Goal: Task Accomplishment & Management: Manage account settings

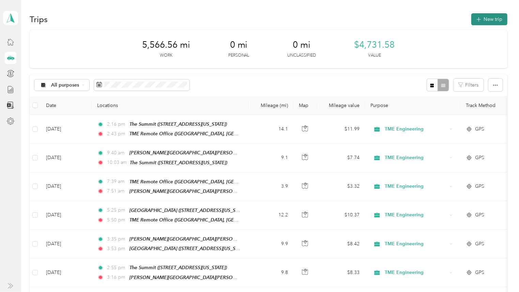
click at [486, 20] on button "New trip" at bounding box center [490, 19] width 36 height 12
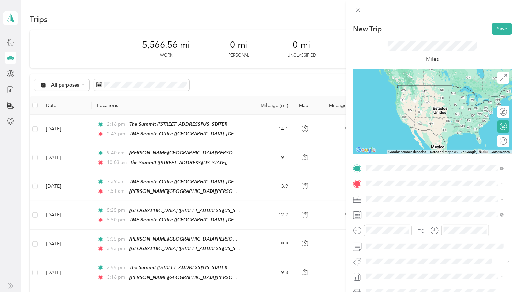
click at [413, 225] on div "TME Remote Office [GEOGRAPHIC_DATA], [US_STATE], [GEOGRAPHIC_DATA]" at bounding box center [441, 231] width 122 height 21
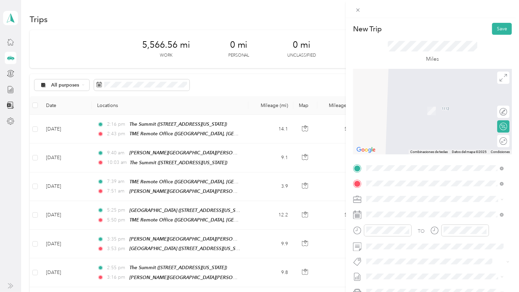
click at [417, 240] on div "The Summit [STREET_ADDRESS][US_STATE]" at bounding box center [414, 236] width 68 height 14
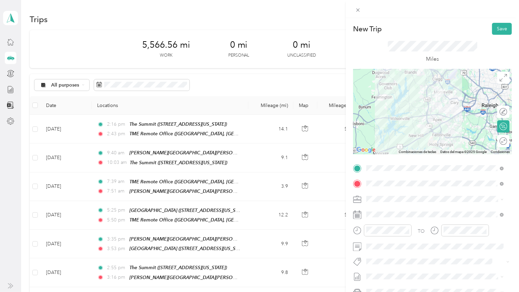
click at [426, 89] on div at bounding box center [432, 111] width 159 height 85
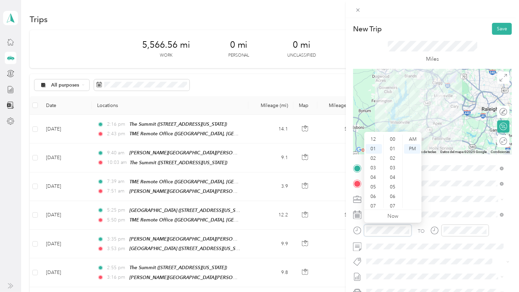
scroll to position [9, 0]
click at [373, 187] on div "06" at bounding box center [374, 188] width 16 height 10
click at [395, 142] on div "36" at bounding box center [393, 142] width 16 height 10
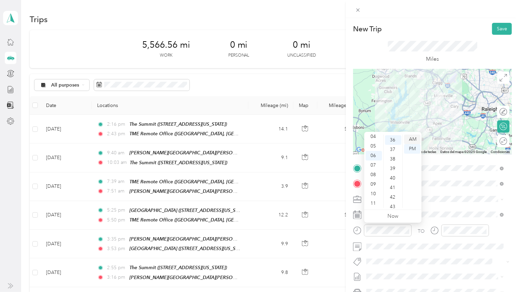
click at [415, 140] on div "AM" at bounding box center [412, 140] width 16 height 10
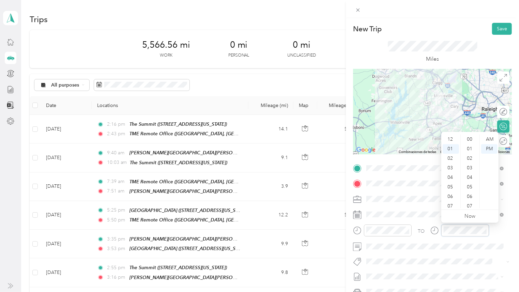
scroll to position [76, 0]
click at [451, 195] on div "07" at bounding box center [451, 197] width 16 height 10
click at [470, 177] on div "04" at bounding box center [470, 178] width 16 height 10
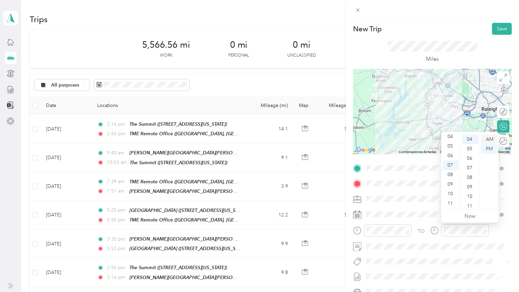
click at [488, 138] on div "AM" at bounding box center [489, 140] width 16 height 10
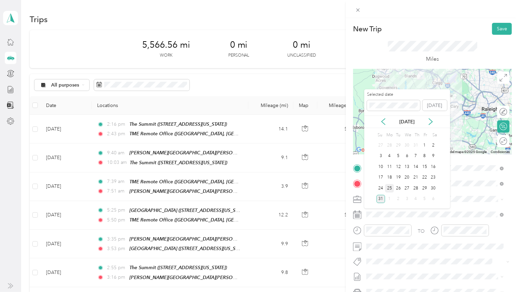
click at [390, 189] on div "25" at bounding box center [389, 188] width 9 height 9
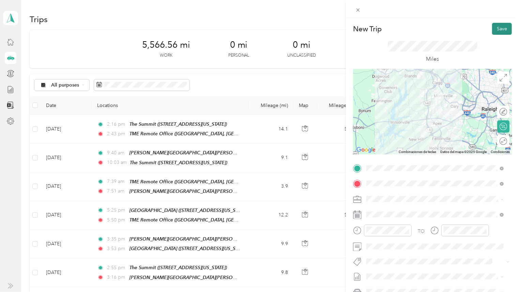
click at [500, 31] on button "Save" at bounding box center [502, 29] width 20 height 12
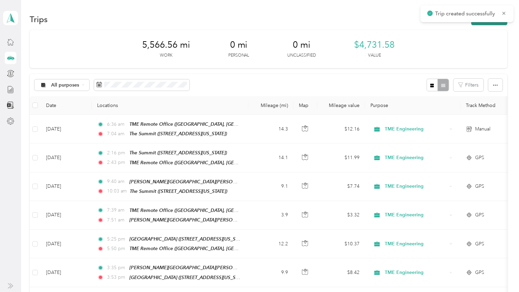
click at [485, 25] on button "New trip" at bounding box center [490, 19] width 36 height 12
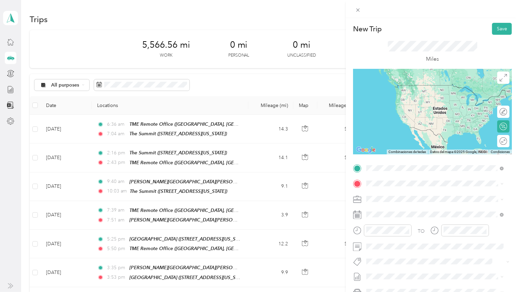
click at [406, 228] on div "The Summit [STREET_ADDRESS][US_STATE]" at bounding box center [414, 221] width 68 height 14
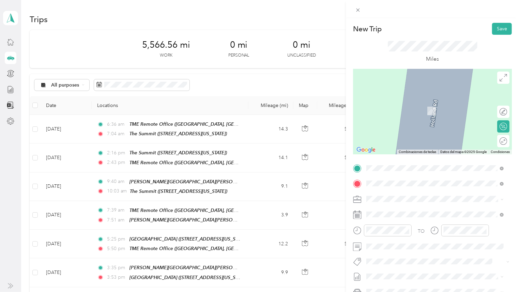
click at [405, 214] on div "[PERSON_NAME][STREET_ADDRESS][PERSON_NAME][PERSON_NAME][US_STATE]" at bounding box center [441, 218] width 122 height 21
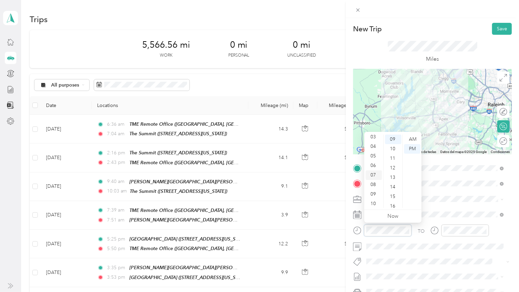
scroll to position [41, 0]
click at [374, 186] on div "09" at bounding box center [374, 185] width 16 height 10
click at [393, 189] on div "46" at bounding box center [393, 190] width 16 height 10
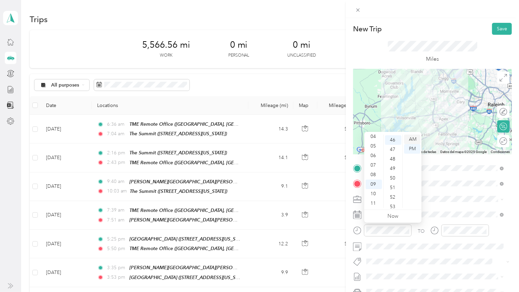
click at [411, 138] on div "AM" at bounding box center [412, 140] width 16 height 10
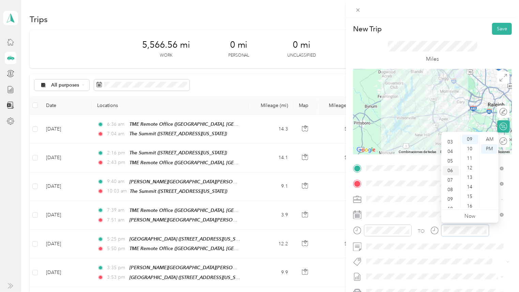
scroll to position [41, 0]
click at [451, 193] on div "10" at bounding box center [451, 194] width 16 height 10
drag, startPoint x: 468, startPoint y: 159, endPoint x: 482, endPoint y: 148, distance: 17.3
click at [468, 159] on div "02" at bounding box center [470, 159] width 16 height 10
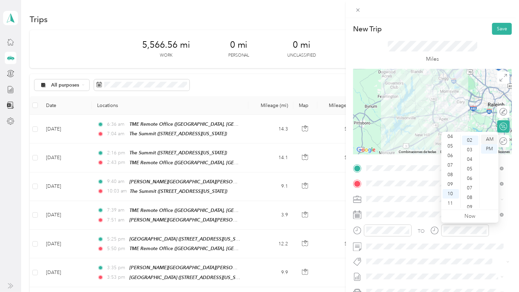
scroll to position [18, 0]
click at [490, 137] on div "AM" at bounding box center [489, 140] width 16 height 10
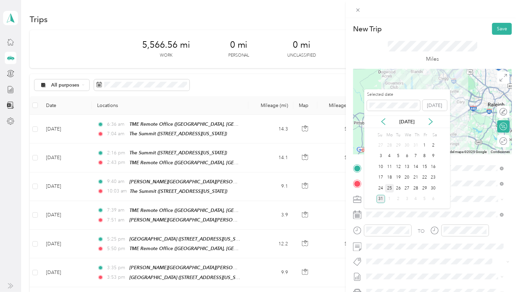
click at [391, 187] on div "25" at bounding box center [389, 188] width 9 height 9
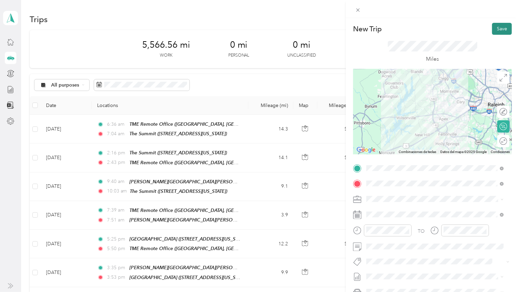
click at [501, 26] on button "Save" at bounding box center [502, 29] width 20 height 12
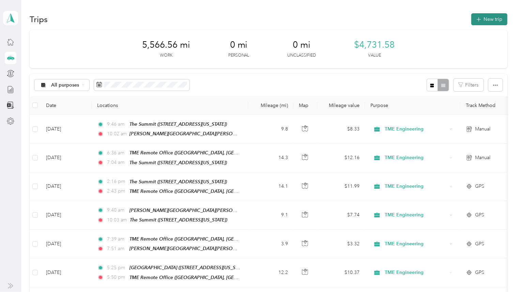
click at [490, 20] on button "New trip" at bounding box center [490, 19] width 36 height 12
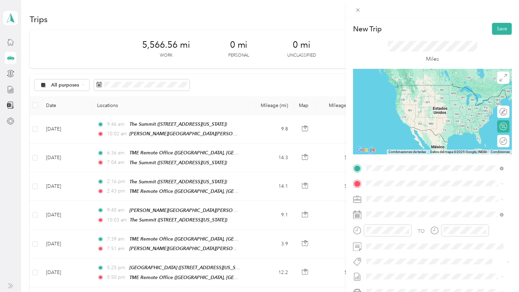
click at [405, 199] on div "[PERSON_NAME][STREET_ADDRESS][PERSON_NAME][PERSON_NAME][US_STATE]" at bounding box center [441, 202] width 122 height 21
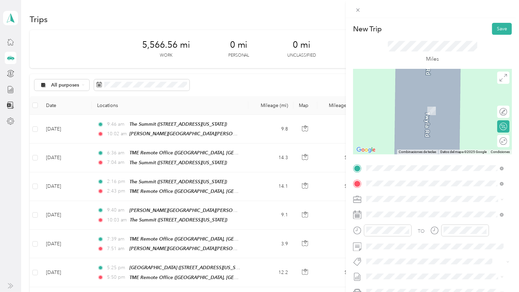
click at [430, 265] on div "[GEOGRAPHIC_DATA] [STREET_ADDRESS][US_STATE]" at bounding box center [414, 258] width 68 height 14
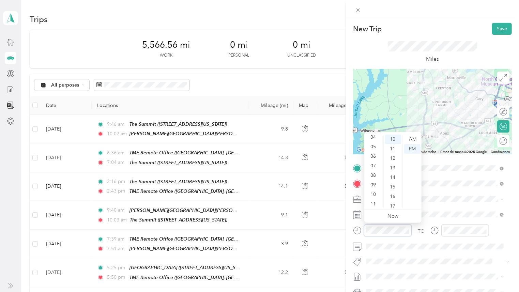
scroll to position [41, 0]
click at [374, 200] on div "11" at bounding box center [374, 204] width 16 height 10
click at [392, 179] on div "26" at bounding box center [393, 179] width 16 height 10
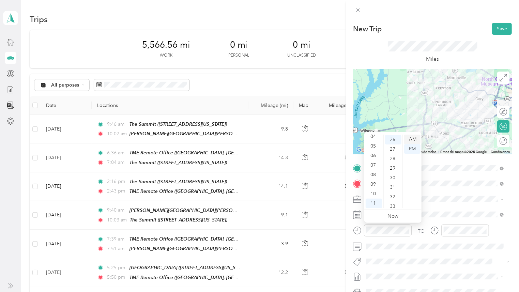
click at [413, 138] on div "AM" at bounding box center [412, 140] width 16 height 10
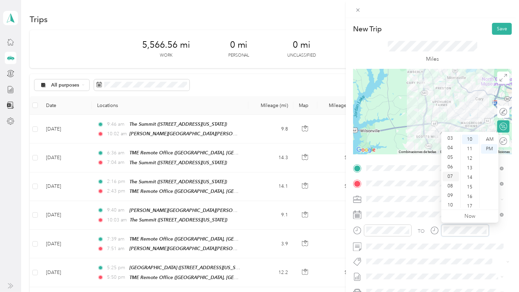
scroll to position [41, 0]
click at [450, 205] on div "11" at bounding box center [451, 204] width 16 height 10
click at [468, 161] on div "40" at bounding box center [470, 161] width 16 height 10
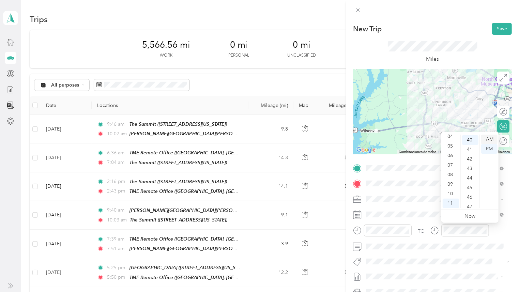
click at [489, 138] on div "AM" at bounding box center [489, 140] width 16 height 10
click at [430, 102] on div at bounding box center [432, 111] width 159 height 85
click at [430, 107] on div at bounding box center [432, 111] width 159 height 85
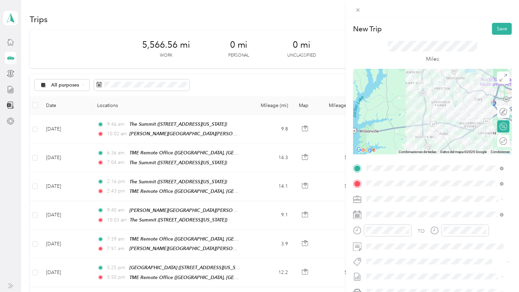
click at [424, 110] on div at bounding box center [432, 111] width 159 height 85
click at [421, 138] on div at bounding box center [432, 111] width 159 height 85
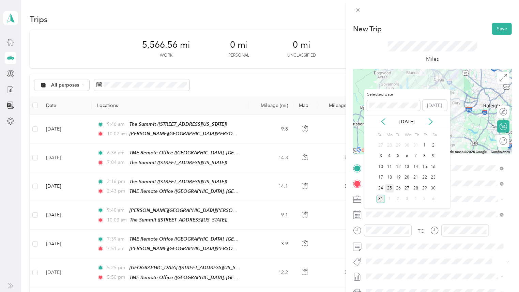
click at [391, 187] on div "25" at bounding box center [389, 188] width 9 height 9
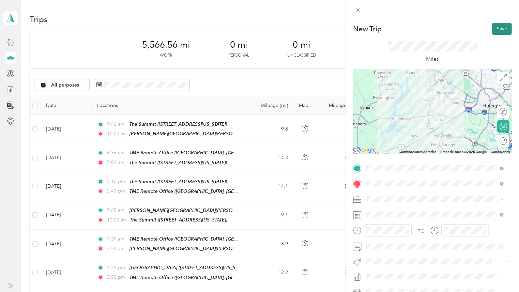
click at [498, 28] on button "Save" at bounding box center [502, 29] width 20 height 12
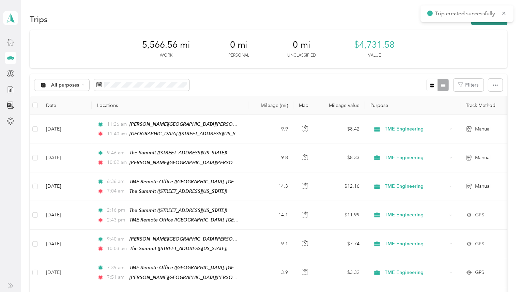
click at [491, 23] on button "New trip" at bounding box center [490, 19] width 36 height 12
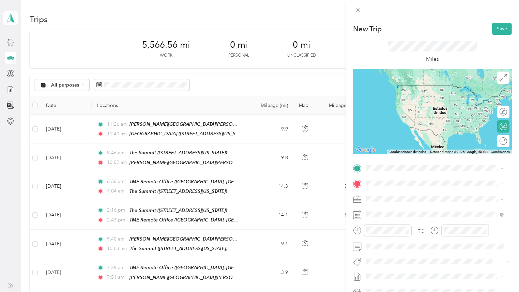
click at [432, 226] on div "[GEOGRAPHIC_DATA] [STREET_ADDRESS][US_STATE]" at bounding box center [414, 219] width 68 height 14
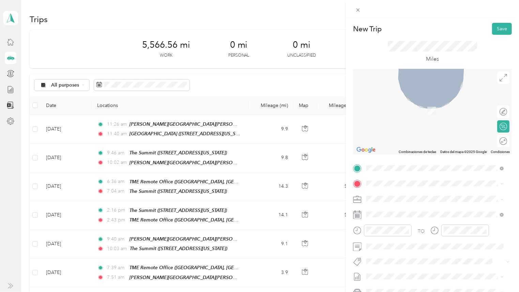
click at [415, 243] on div "The Summit [STREET_ADDRESS][US_STATE]" at bounding box center [414, 235] width 68 height 14
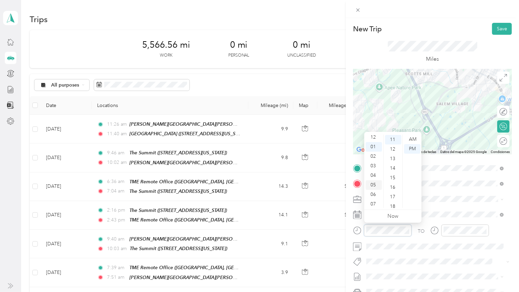
scroll to position [0, 0]
click at [374, 138] on div "12" at bounding box center [374, 140] width 16 height 10
click at [393, 180] on div "35" at bounding box center [393, 180] width 16 height 10
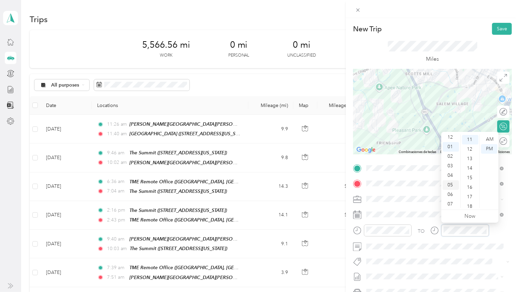
scroll to position [0, 0]
click at [451, 138] on div "12" at bounding box center [451, 140] width 16 height 10
click at [470, 189] on div "40" at bounding box center [470, 189] width 16 height 10
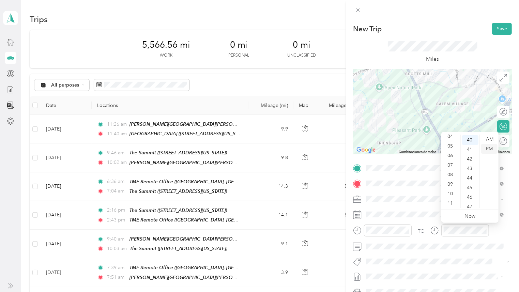
click at [490, 148] on div "PM" at bounding box center [489, 149] width 16 height 10
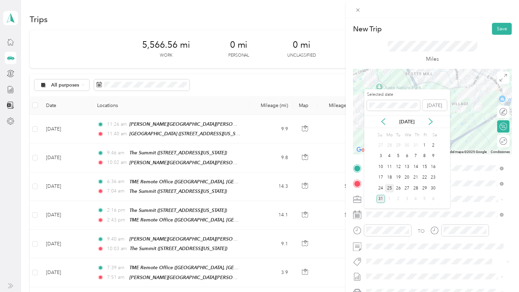
click at [389, 188] on div "25" at bounding box center [389, 188] width 9 height 9
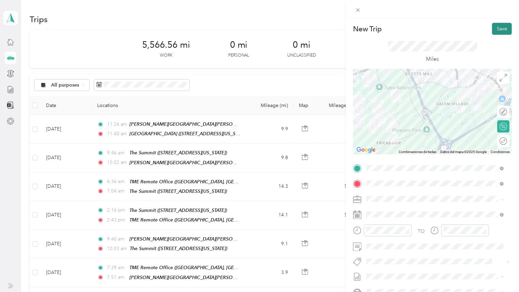
click at [500, 26] on button "Save" at bounding box center [502, 29] width 20 height 12
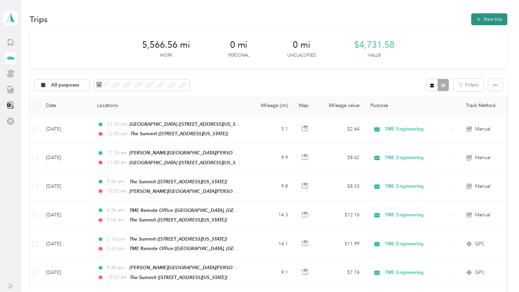
click at [493, 21] on button "New trip" at bounding box center [490, 19] width 36 height 12
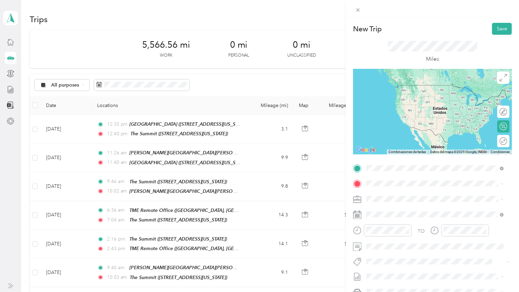
click at [425, 227] on div "The Summit [STREET_ADDRESS][US_STATE]" at bounding box center [414, 221] width 68 height 14
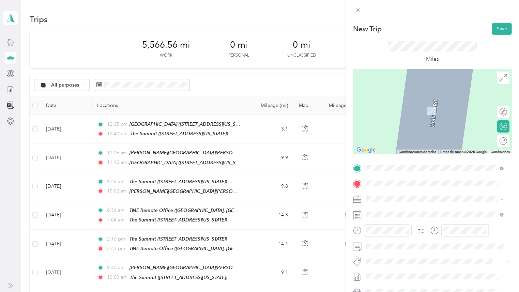
click at [411, 216] on span "[PERSON_NAME] Road, [PERSON_NAME], [STREET_ADDRESS][US_STATE]" at bounding box center [426, 220] width 92 height 13
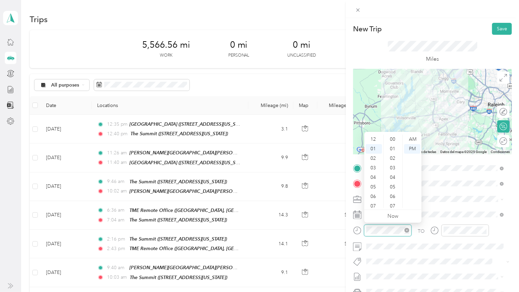
scroll to position [114, 0]
click at [375, 159] on div "03" at bounding box center [374, 159] width 16 height 10
click at [393, 142] on div "28" at bounding box center [393, 142] width 16 height 10
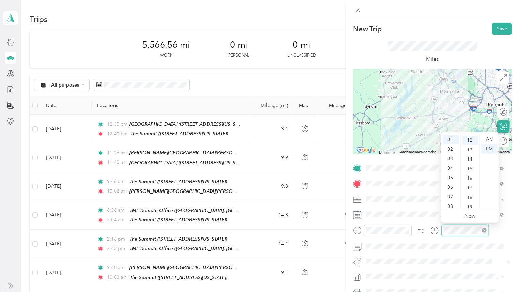
scroll to position [114, 0]
click at [452, 157] on div "03" at bounding box center [451, 159] width 16 height 10
click at [469, 159] on div "42" at bounding box center [470, 162] width 16 height 10
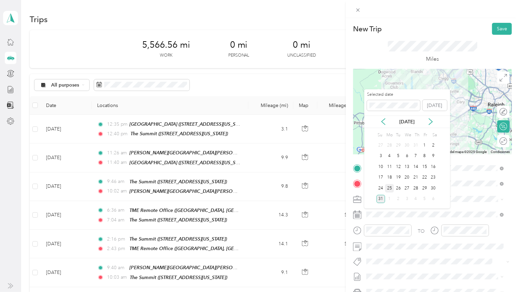
click at [389, 189] on div "25" at bounding box center [389, 188] width 9 height 9
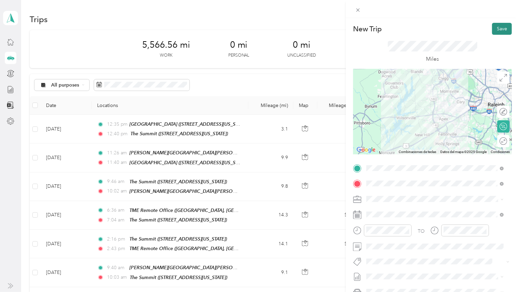
click at [499, 28] on button "Save" at bounding box center [502, 29] width 20 height 12
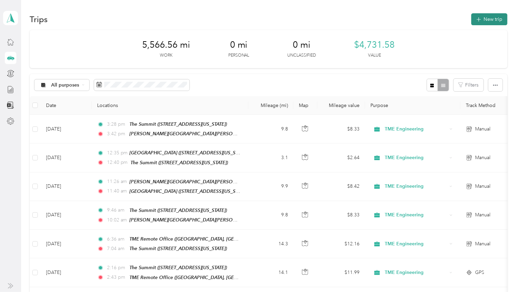
click at [492, 21] on button "New trip" at bounding box center [490, 19] width 36 height 12
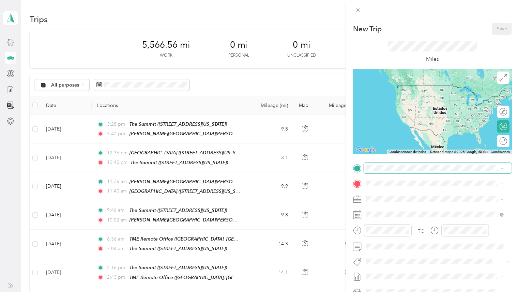
click at [410, 172] on span at bounding box center [438, 168] width 148 height 11
click at [410, 202] on span "[PERSON_NAME] Road, [PERSON_NAME], [STREET_ADDRESS][US_STATE]" at bounding box center [426, 206] width 92 height 13
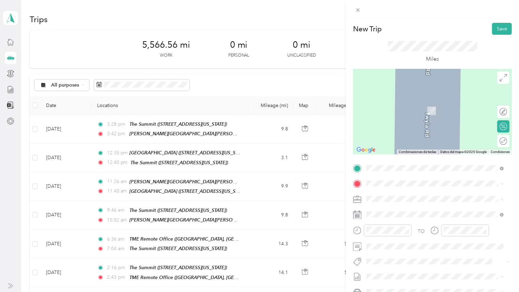
click at [415, 256] on strong "[GEOGRAPHIC_DATA]" at bounding box center [405, 253] width 51 height 6
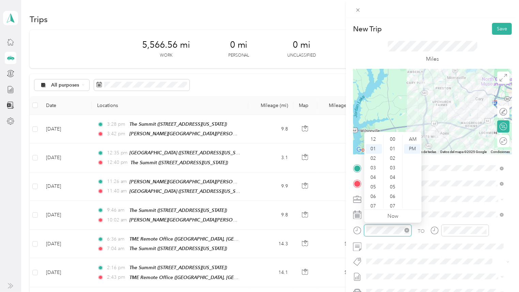
scroll to position [9, 0]
click at [377, 166] on div "04" at bounding box center [374, 169] width 16 height 10
click at [393, 190] on div "42" at bounding box center [393, 189] width 16 height 10
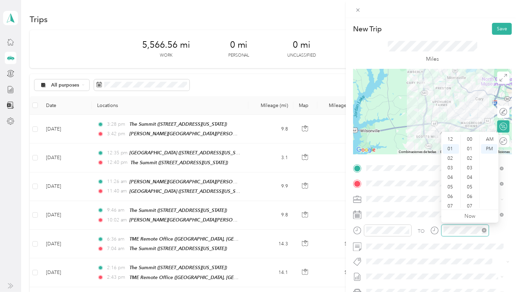
scroll to position [9, 0]
click at [450, 167] on div "04" at bounding box center [451, 169] width 16 height 10
click at [468, 193] on div "58" at bounding box center [470, 195] width 16 height 10
click at [492, 150] on div "PM" at bounding box center [489, 149] width 16 height 10
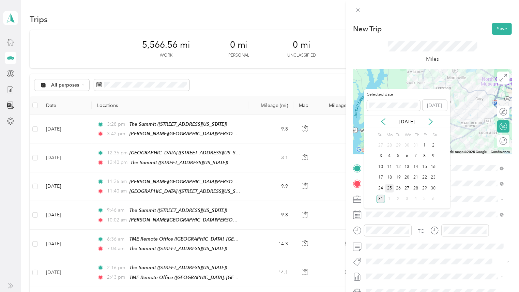
click at [391, 188] on div "25" at bounding box center [389, 188] width 9 height 9
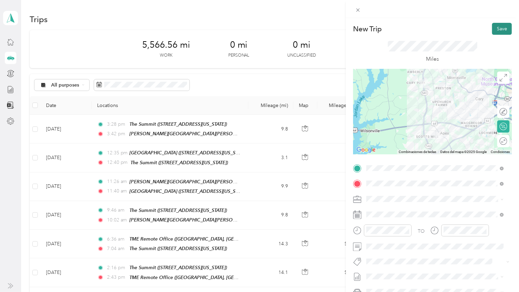
click at [499, 28] on button "Save" at bounding box center [502, 29] width 20 height 12
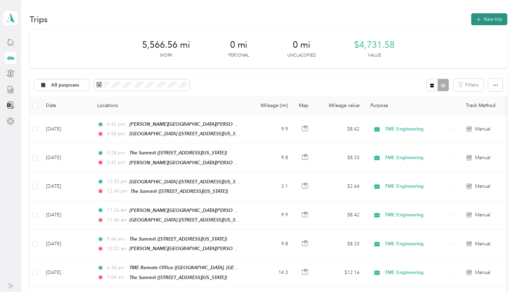
click at [486, 22] on button "New trip" at bounding box center [490, 19] width 36 height 12
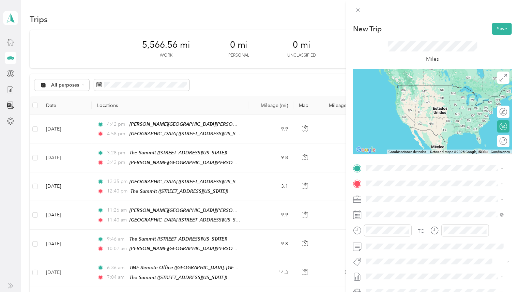
click at [437, 241] on div "[GEOGRAPHIC_DATA]" at bounding box center [414, 238] width 68 height 6
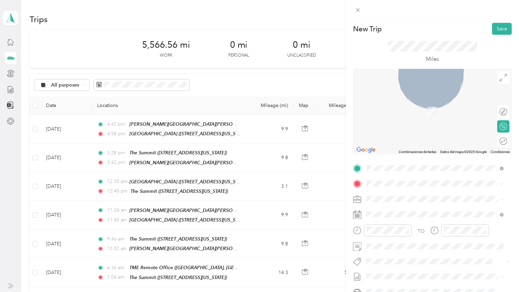
click at [430, 251] on div "TME Remote Office [GEOGRAPHIC_DATA], [US_STATE], [GEOGRAPHIC_DATA]" at bounding box center [441, 246] width 122 height 21
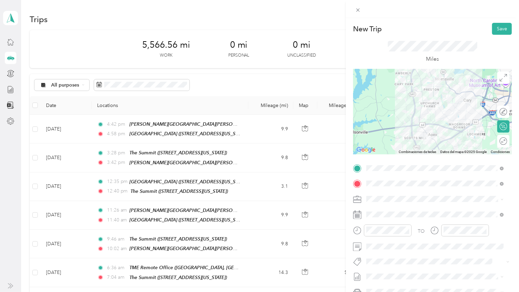
click at [410, 115] on div at bounding box center [432, 111] width 159 height 85
click at [411, 112] on div at bounding box center [432, 111] width 159 height 85
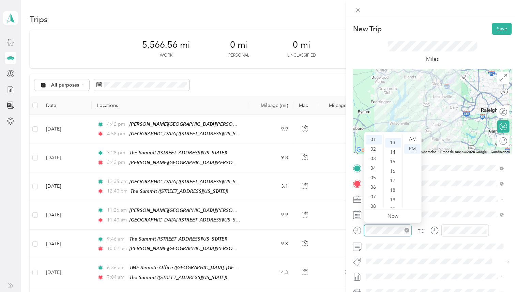
scroll to position [124, 0]
click at [377, 175] on div "05" at bounding box center [374, 178] width 16 height 10
click at [396, 189] on div "38" at bounding box center [393, 189] width 16 height 10
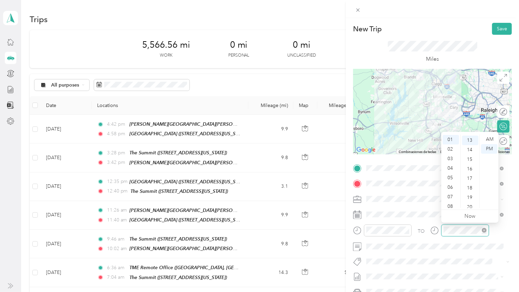
scroll to position [124, 0]
click at [449, 177] on div "05" at bounding box center [451, 178] width 16 height 10
click at [451, 155] on div "06" at bounding box center [451, 156] width 16 height 10
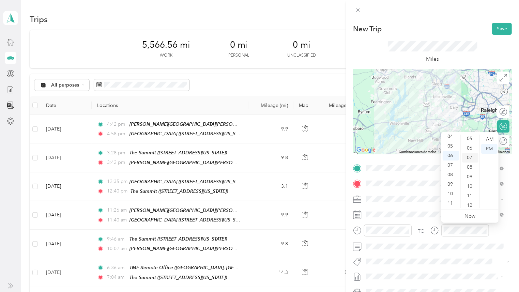
click at [469, 158] on div "07" at bounding box center [470, 158] width 16 height 10
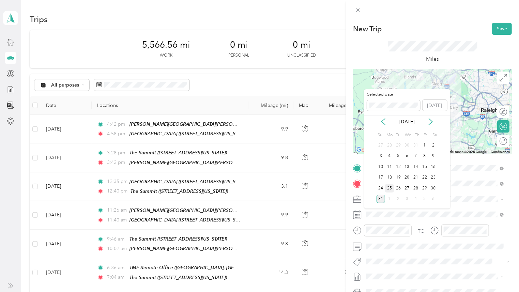
click at [391, 186] on div "25" at bounding box center [389, 188] width 9 height 9
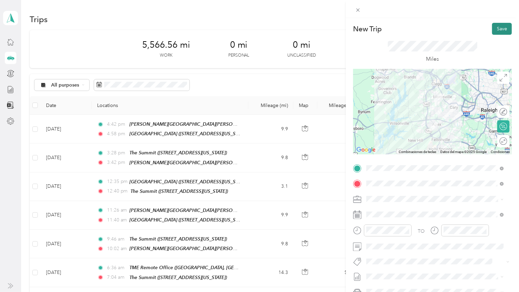
click at [499, 28] on button "Save" at bounding box center [502, 29] width 20 height 12
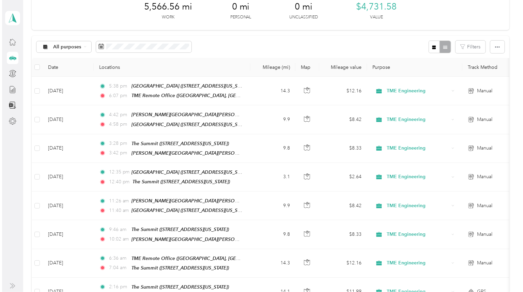
scroll to position [33, 0]
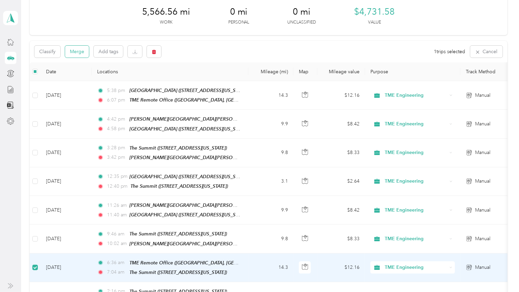
click at [78, 53] on button "Merge" at bounding box center [77, 52] width 24 height 12
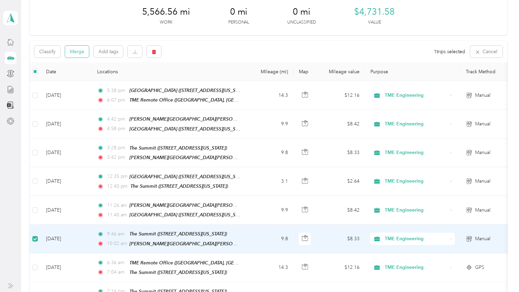
click at [78, 48] on button "Merge" at bounding box center [77, 52] width 24 height 12
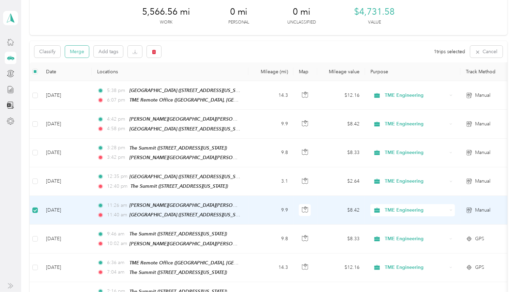
click at [78, 50] on button "Merge" at bounding box center [77, 52] width 24 height 12
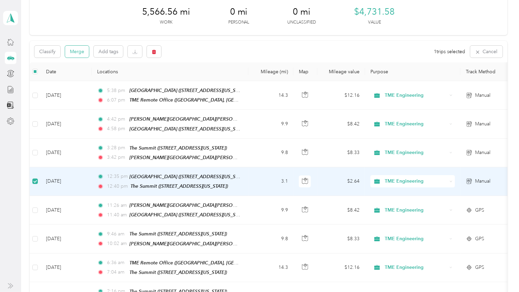
click at [79, 52] on button "Merge" at bounding box center [77, 52] width 24 height 12
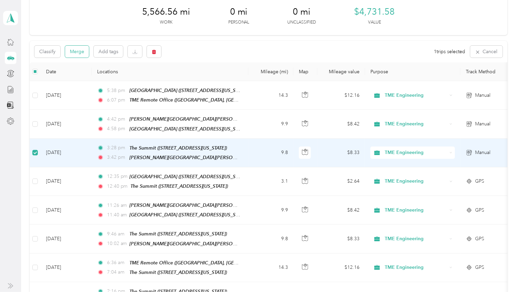
click at [78, 53] on button "Merge" at bounding box center [77, 52] width 24 height 12
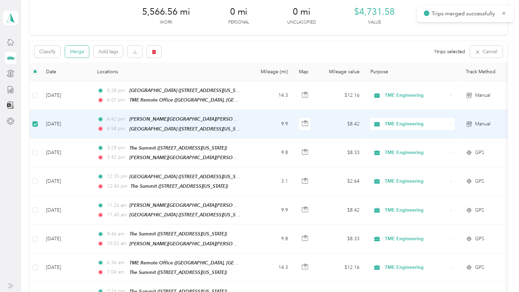
click at [77, 51] on button "Merge" at bounding box center [77, 52] width 24 height 12
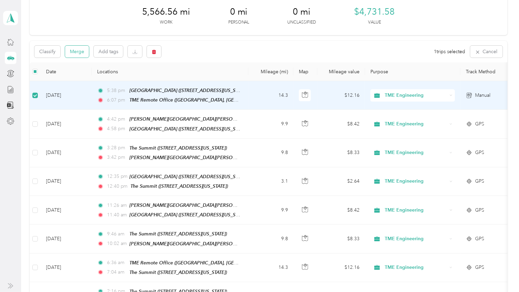
click at [79, 52] on button "Merge" at bounding box center [77, 52] width 24 height 12
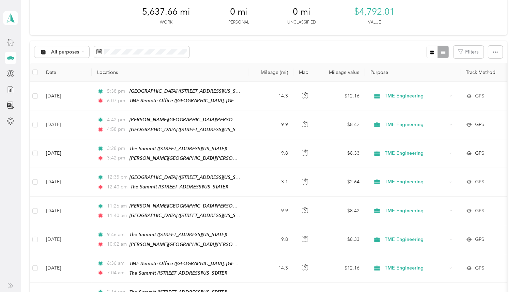
click at [0, 242] on html "[PERSON_NAME] Personal dashboard Trips New trip 5,637.66 mi Work 0 mi Personal …" at bounding box center [258, 146] width 516 height 292
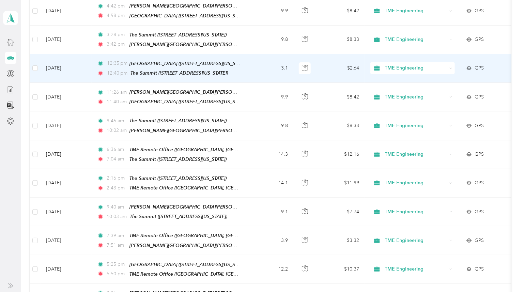
scroll to position [0, 0]
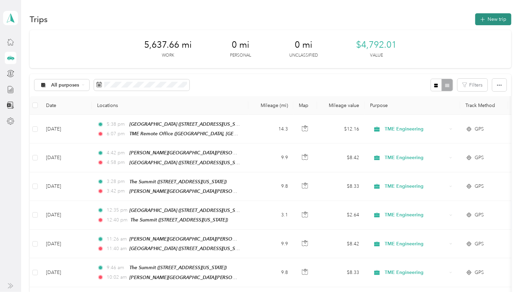
click at [490, 16] on button "New trip" at bounding box center [494, 19] width 36 height 12
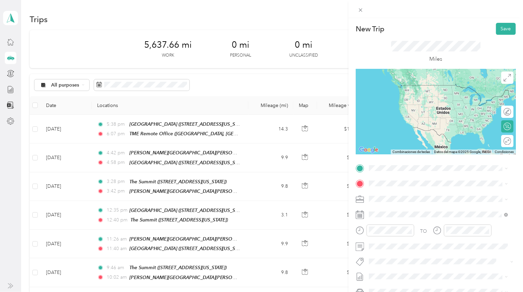
click at [427, 226] on div "TME Remote Office [GEOGRAPHIC_DATA], [US_STATE], [GEOGRAPHIC_DATA]" at bounding box center [444, 230] width 124 height 21
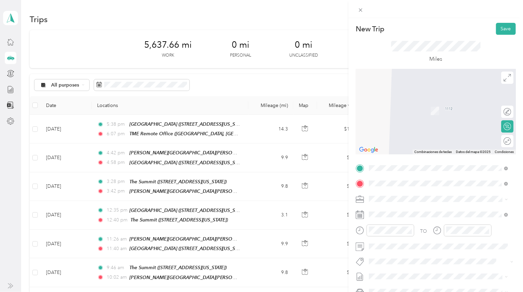
click at [407, 243] on div "[GEOGRAPHIC_DATA] [STREET_ADDRESS][US_STATE]" at bounding box center [416, 236] width 68 height 14
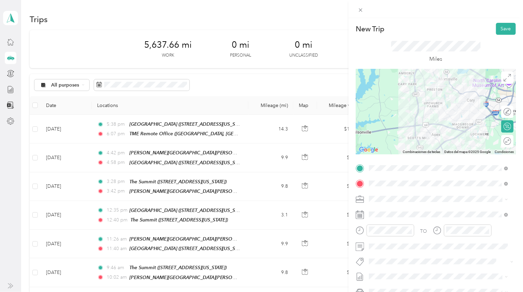
click at [422, 105] on div at bounding box center [436, 111] width 160 height 85
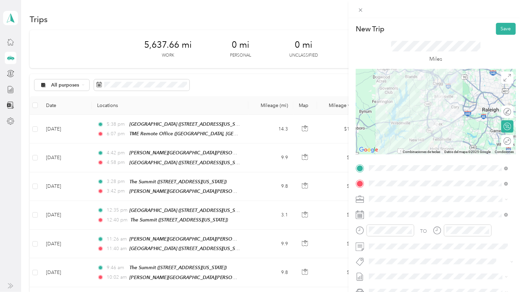
click at [427, 112] on div at bounding box center [436, 111] width 160 height 85
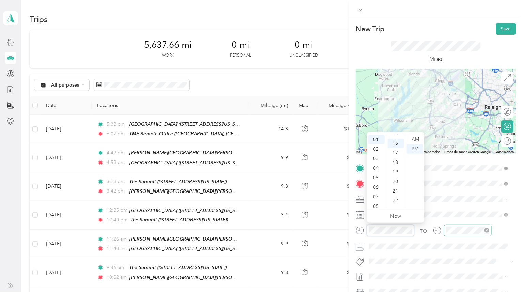
scroll to position [152, 0]
click at [376, 186] on div "06" at bounding box center [377, 188] width 16 height 10
drag, startPoint x: 397, startPoint y: 151, endPoint x: 414, endPoint y: 144, distance: 19.1
click at [398, 151] on div "45" at bounding box center [396, 152] width 16 height 10
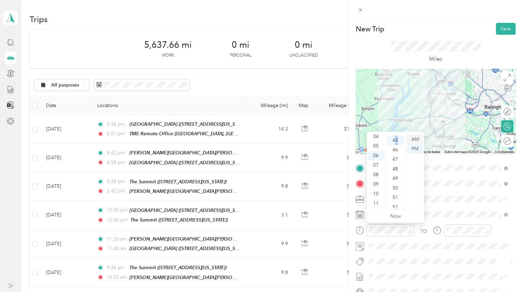
scroll to position [429, 0]
click at [417, 138] on div "AM" at bounding box center [415, 140] width 16 height 10
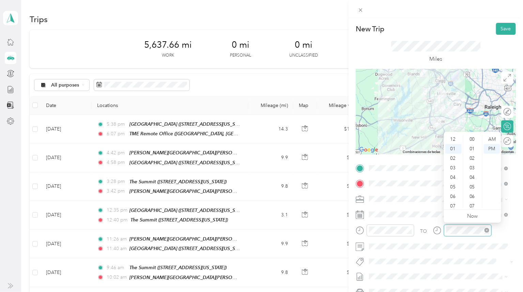
scroll to position [9, 0]
click at [452, 195] on div "07" at bounding box center [454, 197] width 16 height 10
click at [472, 158] on div "14" at bounding box center [473, 159] width 16 height 10
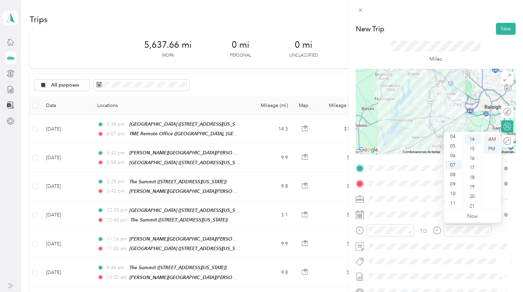
click at [492, 138] on div "AM" at bounding box center [492, 140] width 16 height 10
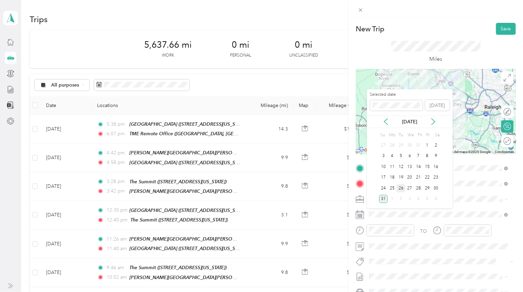
click at [402, 188] on div "26" at bounding box center [401, 188] width 9 height 9
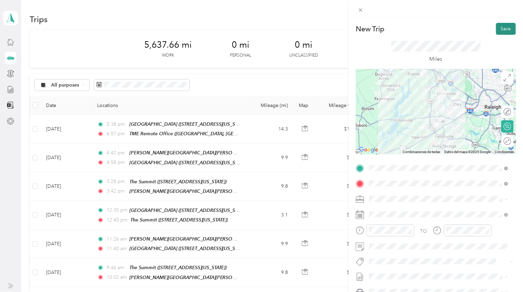
click at [502, 31] on button "Save" at bounding box center [506, 29] width 20 height 12
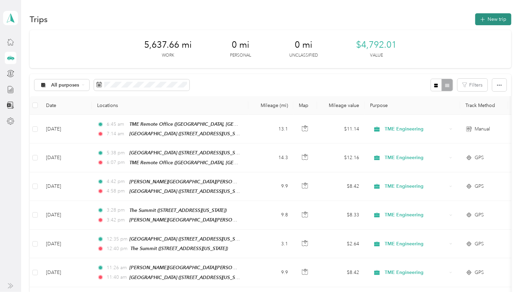
click at [494, 16] on button "New trip" at bounding box center [494, 19] width 36 height 12
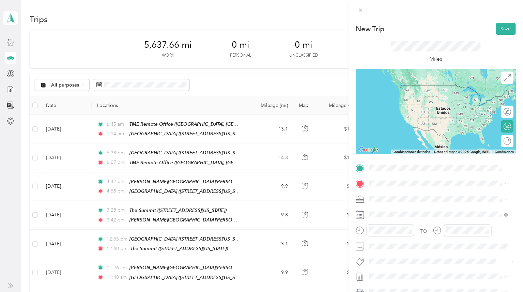
click at [427, 241] on strong "[GEOGRAPHIC_DATA]" at bounding box center [407, 238] width 51 height 6
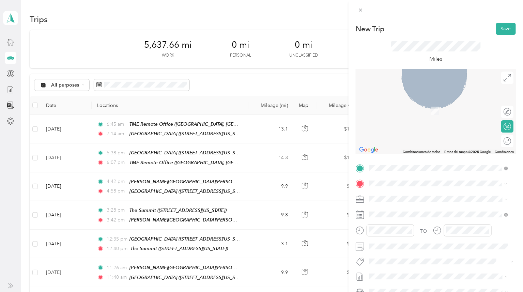
click at [405, 216] on span "[PERSON_NAME] Road, [PERSON_NAME], [STREET_ADDRESS][US_STATE]" at bounding box center [428, 222] width 92 height 13
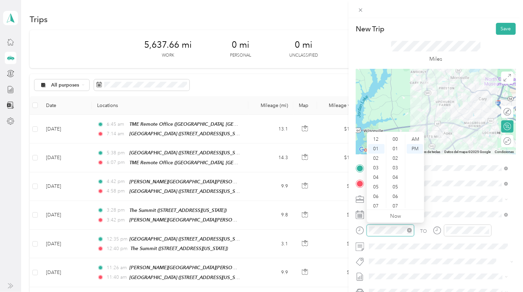
scroll to position [162, 0]
click at [379, 197] on div "07" at bounding box center [377, 197] width 16 height 10
click at [397, 190] on div "46" at bounding box center [396, 190] width 16 height 10
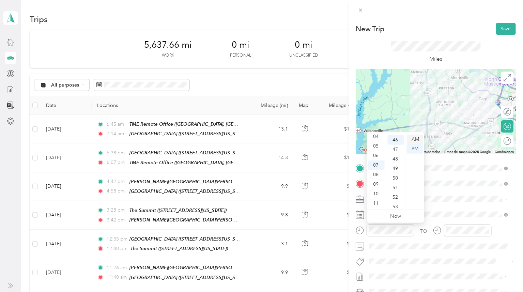
click at [417, 139] on div "AM" at bounding box center [415, 140] width 16 height 10
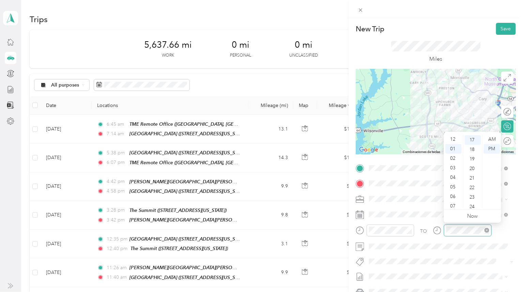
scroll to position [9, 0]
click at [454, 207] on div "08" at bounding box center [454, 207] width 16 height 10
click at [473, 176] on div "09" at bounding box center [473, 178] width 16 height 10
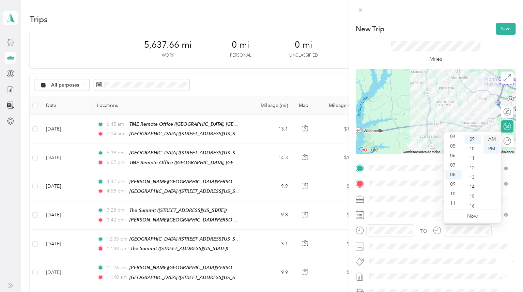
click at [493, 138] on div "AM" at bounding box center [492, 140] width 16 height 10
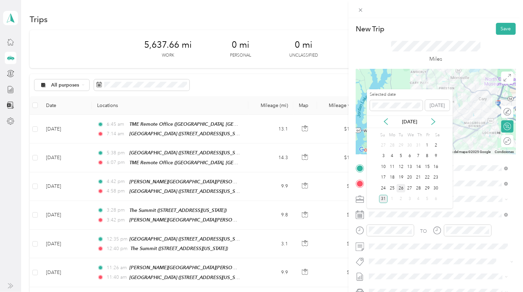
click at [400, 188] on div "26" at bounding box center [401, 188] width 9 height 9
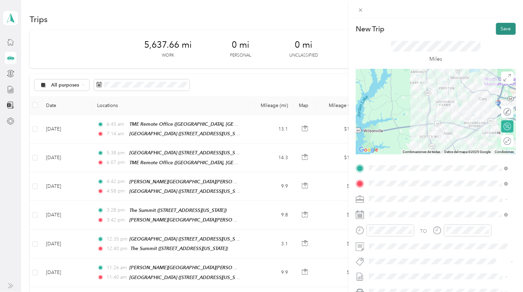
click at [502, 30] on button "Save" at bounding box center [506, 29] width 20 height 12
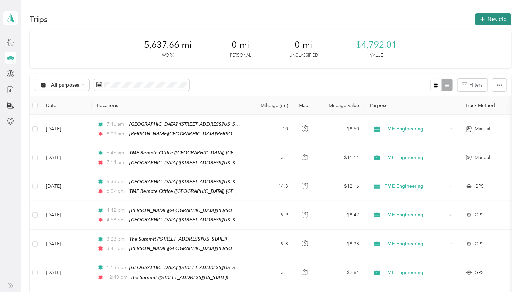
click at [496, 24] on button "New trip" at bounding box center [494, 19] width 36 height 12
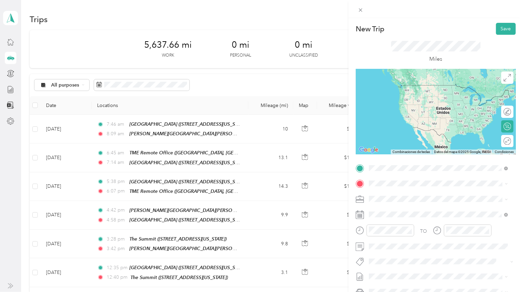
click at [407, 202] on span "[PERSON_NAME] Road, [PERSON_NAME], [STREET_ADDRESS][US_STATE]" at bounding box center [428, 206] width 92 height 13
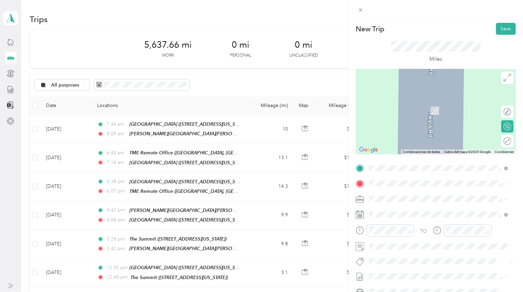
click at [422, 240] on span "[STREET_ADDRESS][US_STATE]" at bounding box center [416, 238] width 68 height 6
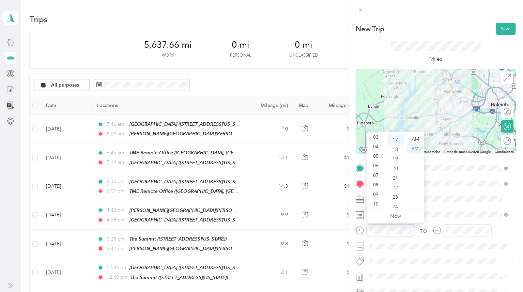
scroll to position [41, 0]
click at [378, 183] on div "09" at bounding box center [377, 185] width 16 height 10
click at [415, 140] on div "AM" at bounding box center [415, 140] width 16 height 10
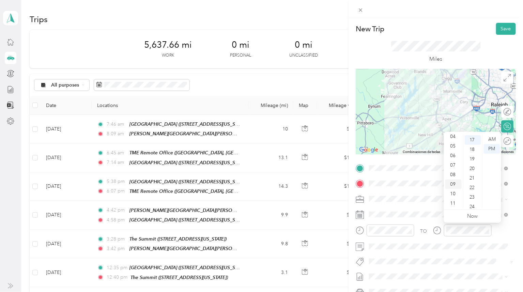
click at [452, 185] on div "09" at bounding box center [454, 185] width 16 height 10
click at [473, 158] on div "35" at bounding box center [473, 161] width 16 height 10
click at [492, 138] on div "AM" at bounding box center [492, 140] width 16 height 10
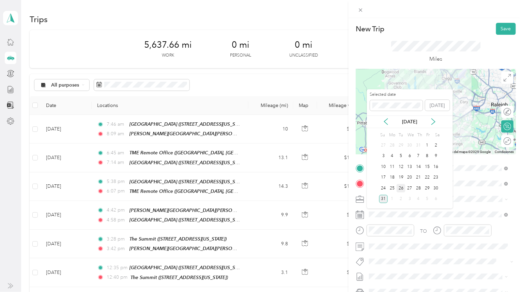
click at [401, 190] on div "26" at bounding box center [401, 188] width 9 height 9
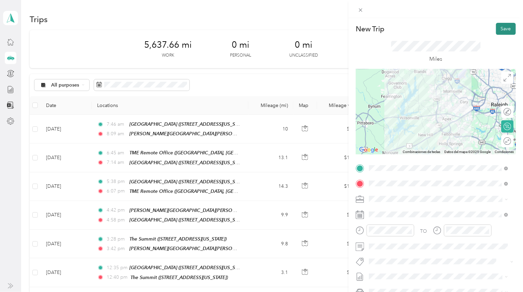
click at [506, 31] on button "Save" at bounding box center [506, 29] width 20 height 12
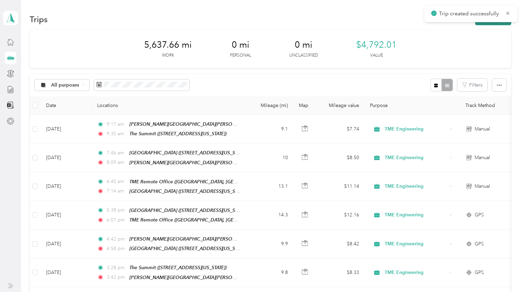
click at [489, 23] on button "New trip" at bounding box center [494, 19] width 36 height 12
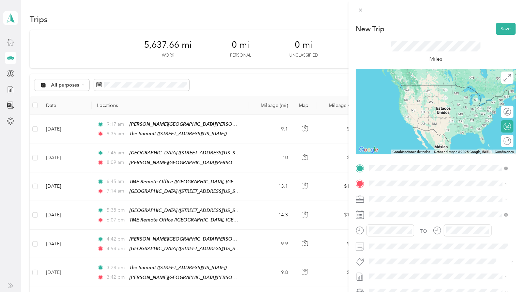
click at [428, 224] on div "The Summit [STREET_ADDRESS][US_STATE]" at bounding box center [416, 221] width 68 height 14
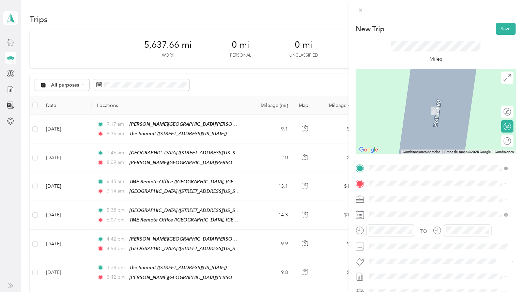
click at [419, 264] on span "[STREET_ADDRESS][US_STATE]" at bounding box center [416, 261] width 68 height 6
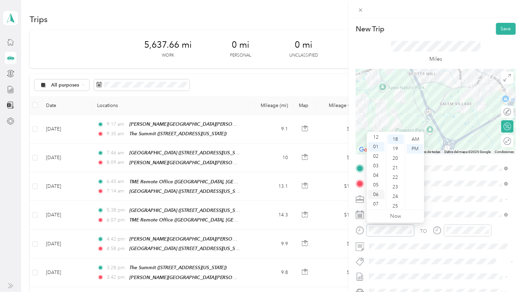
scroll to position [0, 0]
click at [375, 138] on div "12" at bounding box center [377, 140] width 16 height 10
click at [394, 149] on div "01" at bounding box center [396, 149] width 16 height 10
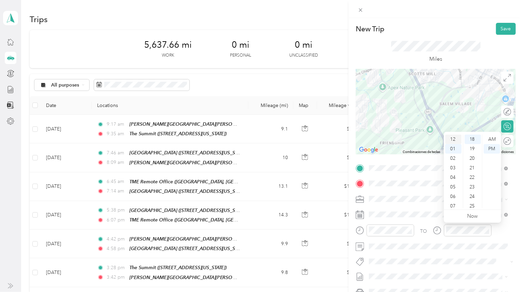
click at [454, 138] on div "12" at bounding box center [454, 140] width 16 height 10
click at [473, 142] on div "08" at bounding box center [473, 140] width 16 height 10
click at [475, 148] on div "09" at bounding box center [473, 149] width 16 height 10
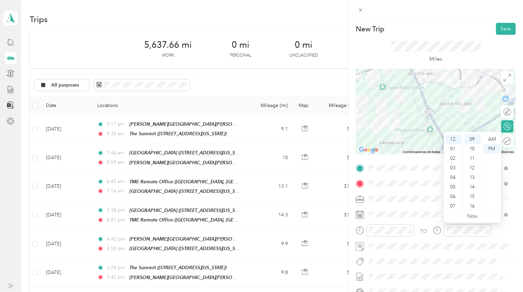
scroll to position [86, 0]
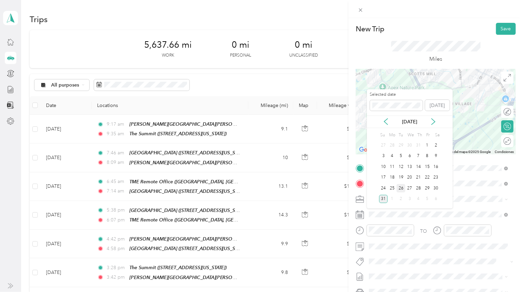
click at [402, 186] on div "26" at bounding box center [401, 188] width 9 height 9
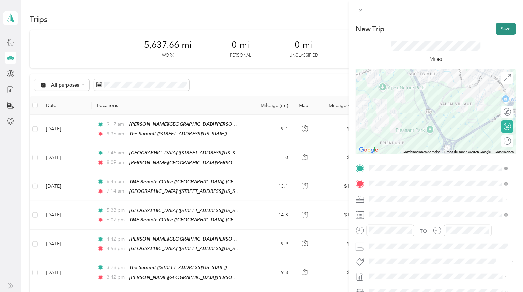
click at [504, 26] on button "Save" at bounding box center [506, 29] width 20 height 12
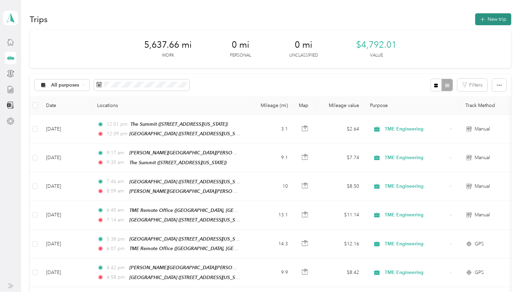
click at [500, 19] on button "New trip" at bounding box center [494, 19] width 36 height 12
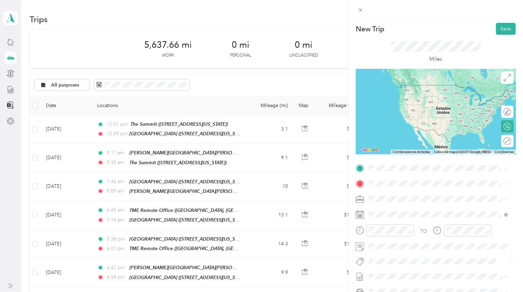
click at [424, 249] on span "[STREET_ADDRESS][US_STATE]" at bounding box center [416, 246] width 68 height 6
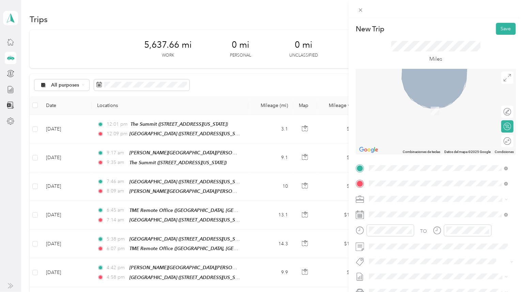
click at [414, 217] on span "[PERSON_NAME] Road, [PERSON_NAME], [STREET_ADDRESS][US_STATE]" at bounding box center [428, 222] width 92 height 13
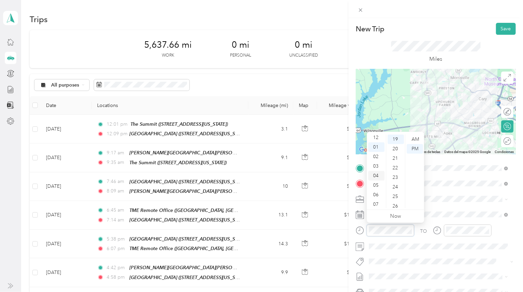
scroll to position [0, 0]
click at [376, 140] on div "12" at bounding box center [377, 140] width 16 height 10
click at [394, 150] on div "40" at bounding box center [396, 151] width 16 height 10
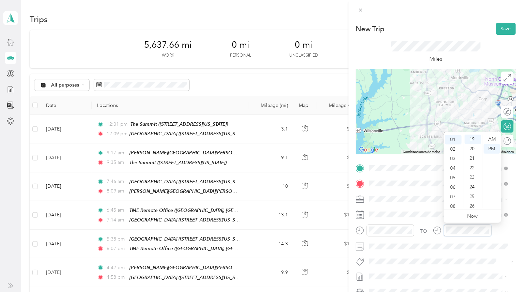
scroll to position [0, 0]
click at [455, 139] on div "12" at bounding box center [454, 140] width 16 height 10
click at [472, 202] on div "59" at bounding box center [473, 204] width 16 height 10
click at [474, 194] on div "58" at bounding box center [473, 195] width 16 height 10
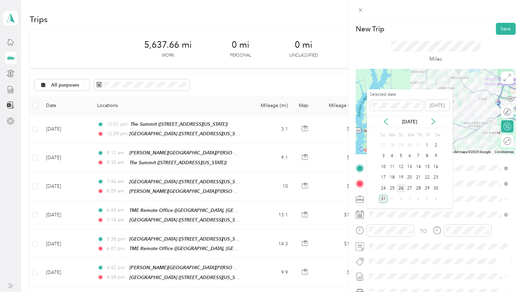
click at [401, 191] on div "26" at bounding box center [401, 188] width 9 height 9
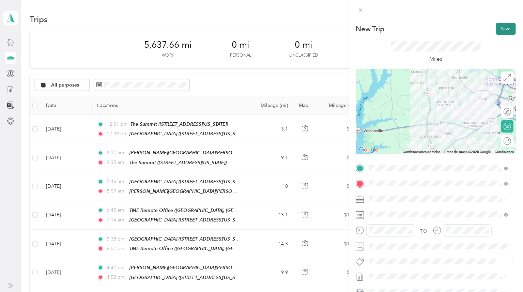
click at [503, 28] on button "Save" at bounding box center [506, 29] width 20 height 12
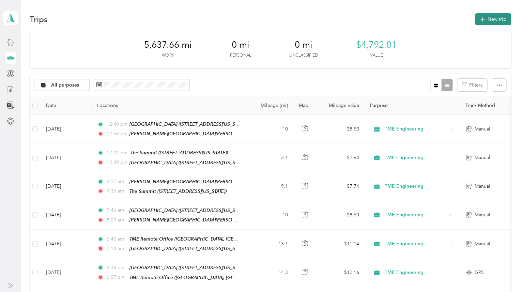
click at [502, 19] on button "New trip" at bounding box center [494, 19] width 36 height 12
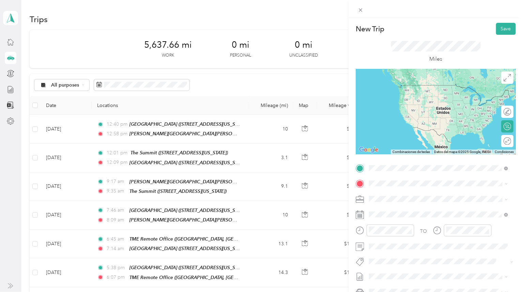
click at [424, 205] on span "[PERSON_NAME] Road, [PERSON_NAME], [STREET_ADDRESS][US_STATE]" at bounding box center [428, 206] width 92 height 13
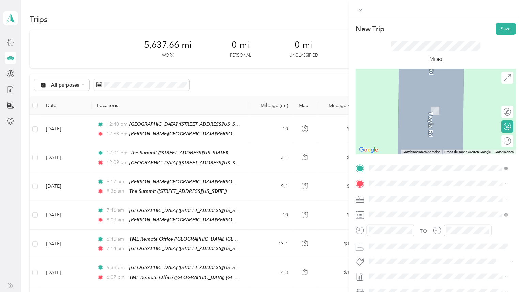
click at [412, 233] on div "The Summit" at bounding box center [416, 230] width 68 height 6
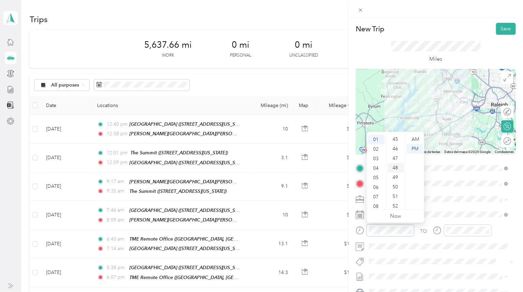
scroll to position [447, 0]
click at [397, 168] on div "50" at bounding box center [396, 170] width 16 height 10
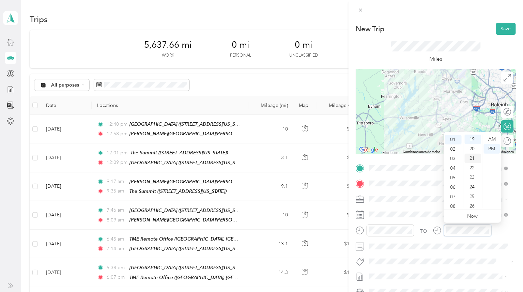
scroll to position [0, 0]
click at [453, 150] on div "02" at bounding box center [454, 150] width 16 height 10
click at [471, 207] on div "07" at bounding box center [473, 207] width 16 height 10
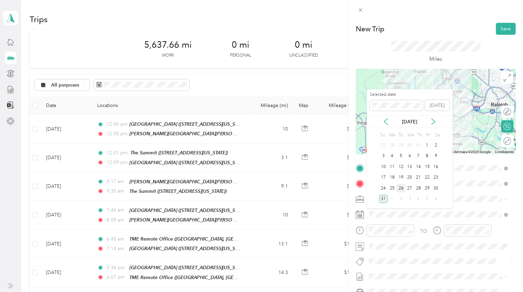
click at [399, 188] on div "26" at bounding box center [401, 188] width 9 height 9
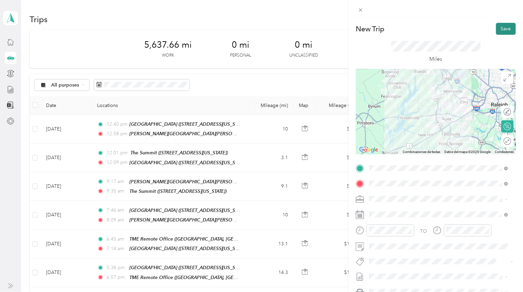
click at [499, 33] on button "Save" at bounding box center [506, 29] width 20 height 12
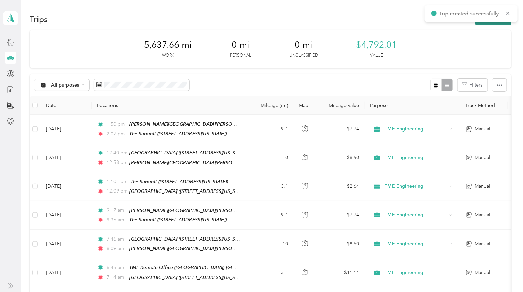
click at [496, 24] on button "New trip" at bounding box center [494, 19] width 36 height 12
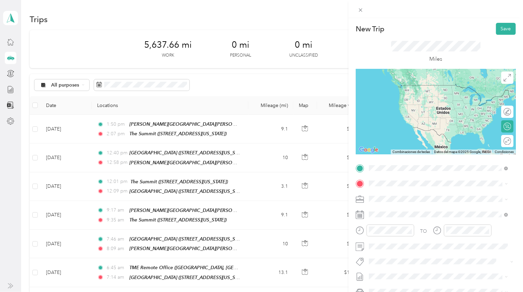
click at [441, 227] on span "[STREET_ADDRESS][US_STATE]" at bounding box center [416, 225] width 68 height 6
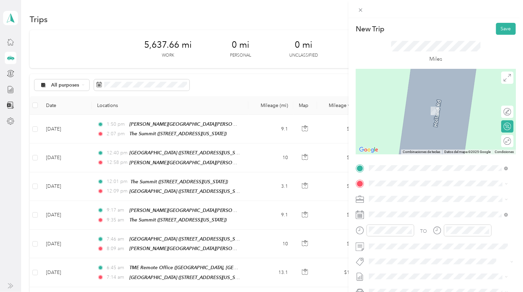
click at [424, 247] on div "TME Remote Office [GEOGRAPHIC_DATA], [US_STATE], [GEOGRAPHIC_DATA]" at bounding box center [444, 244] width 124 height 21
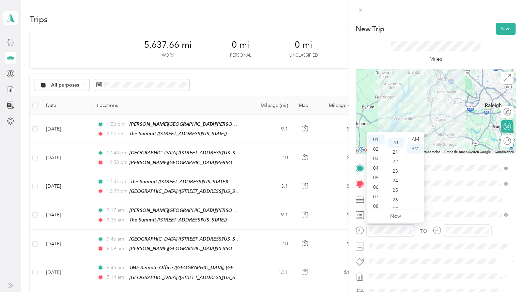
scroll to position [191, 0]
click at [377, 177] on div "05" at bounding box center [377, 178] width 16 height 10
click at [396, 178] on div "40" at bounding box center [396, 179] width 16 height 10
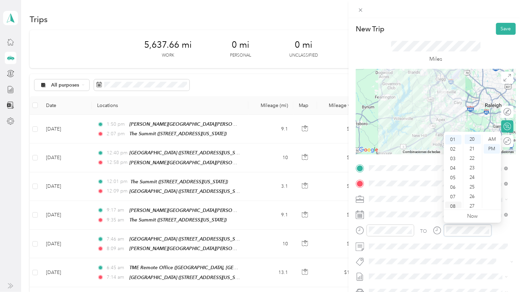
scroll to position [191, 0]
click at [452, 188] on div "06" at bounding box center [454, 188] width 16 height 10
click at [472, 148] on div "17" at bounding box center [473, 149] width 16 height 10
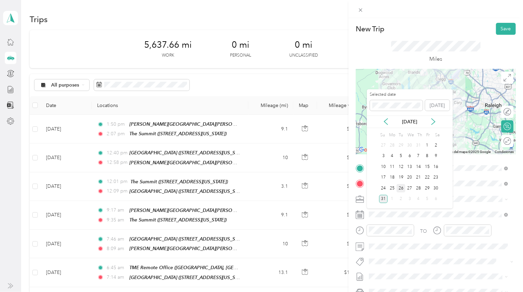
click at [401, 189] on div "26" at bounding box center [401, 188] width 9 height 9
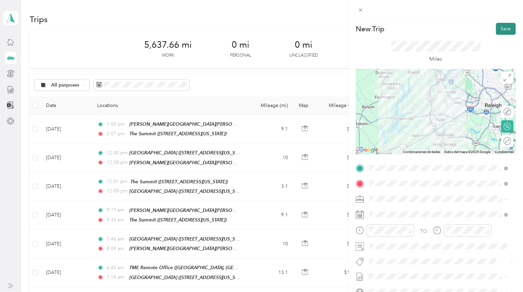
click at [502, 31] on button "Save" at bounding box center [506, 29] width 20 height 12
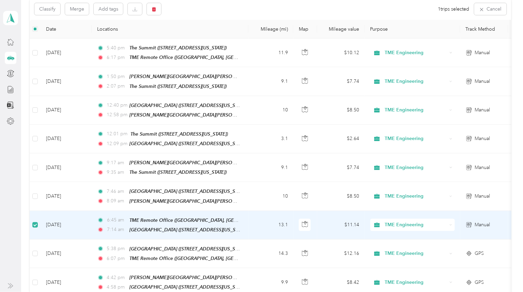
scroll to position [75, 0]
click at [79, 9] on button "Merge" at bounding box center [77, 10] width 24 height 12
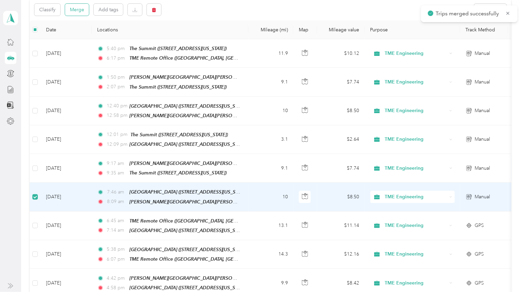
click at [73, 9] on button "Merge" at bounding box center [77, 10] width 24 height 12
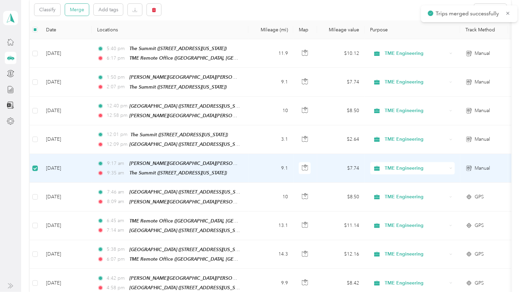
click at [82, 11] on button "Merge" at bounding box center [77, 10] width 24 height 12
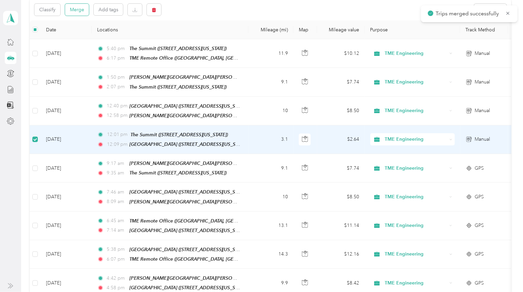
click at [77, 12] on button "Merge" at bounding box center [77, 10] width 24 height 12
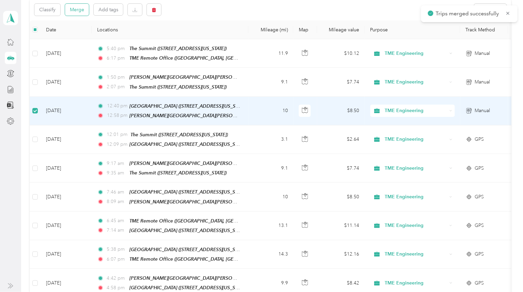
click at [81, 12] on button "Merge" at bounding box center [77, 10] width 24 height 12
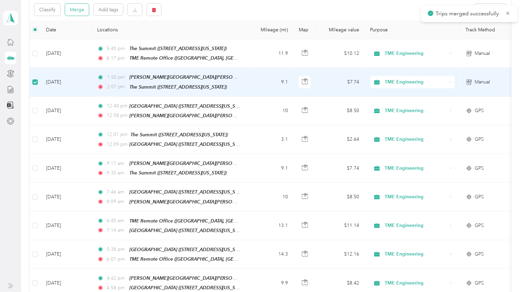
click at [81, 11] on button "Merge" at bounding box center [77, 10] width 24 height 12
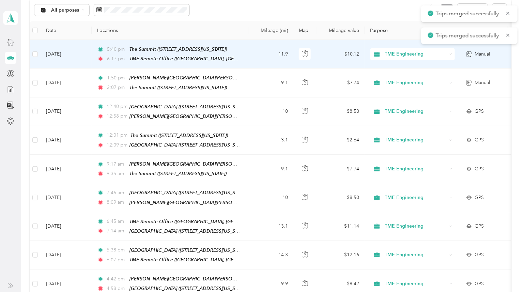
scroll to position [76, 0]
click at [39, 53] on td at bounding box center [35, 53] width 11 height 29
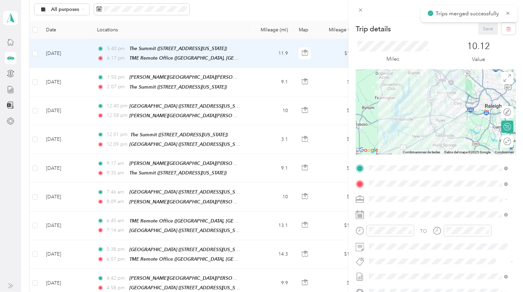
click at [35, 54] on div "Trip details Save This trip cannot be edited because it is either under review,…" at bounding box center [261, 146] width 523 height 292
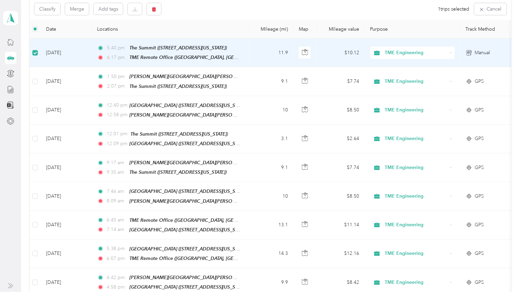
scroll to position [75, 0]
click at [76, 9] on button "Merge" at bounding box center [77, 10] width 24 height 12
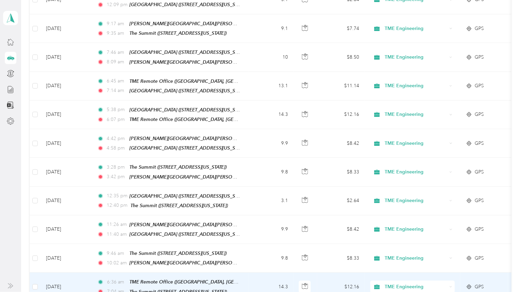
scroll to position [0, 0]
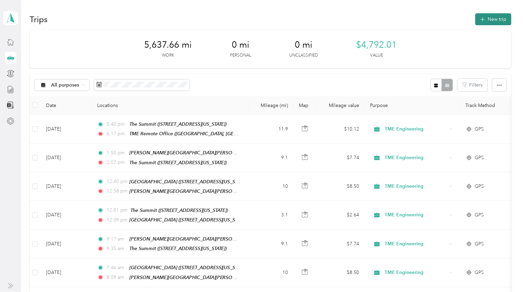
click at [489, 22] on button "New trip" at bounding box center [494, 19] width 36 height 12
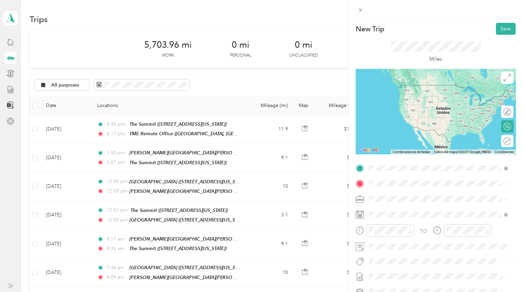
click at [412, 226] on div "TME Remote Office [GEOGRAPHIC_DATA], [US_STATE], [GEOGRAPHIC_DATA]" at bounding box center [444, 231] width 124 height 21
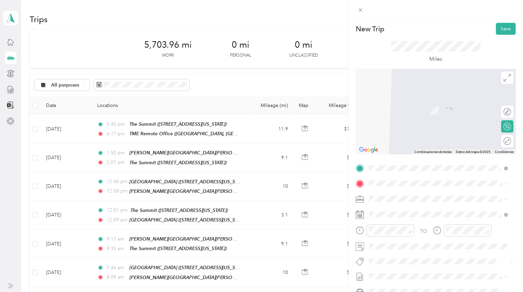
click at [413, 240] on span "[STREET_ADDRESS][US_STATE]" at bounding box center [416, 238] width 68 height 6
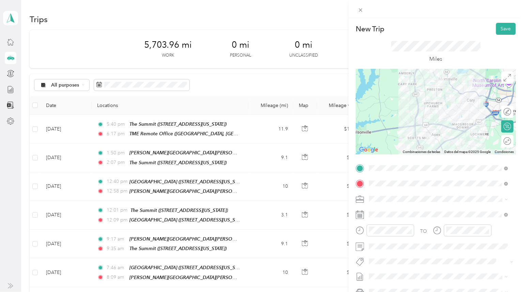
click at [415, 108] on div at bounding box center [436, 111] width 160 height 85
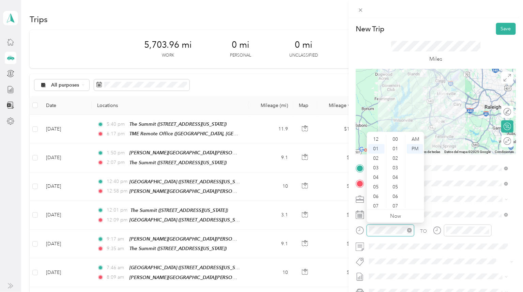
scroll to position [9, 0]
click at [377, 186] on div "06" at bounding box center [377, 188] width 16 height 10
click at [417, 139] on div "AM" at bounding box center [415, 140] width 16 height 10
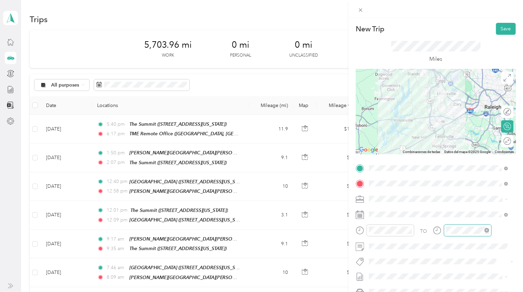
scroll to position [209, 0]
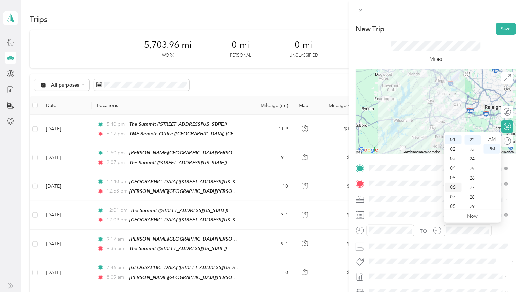
click at [454, 188] on div "06" at bounding box center [454, 188] width 16 height 10
click at [473, 193] on div "58" at bounding box center [473, 195] width 16 height 10
click at [492, 137] on div "AM" at bounding box center [492, 140] width 16 height 10
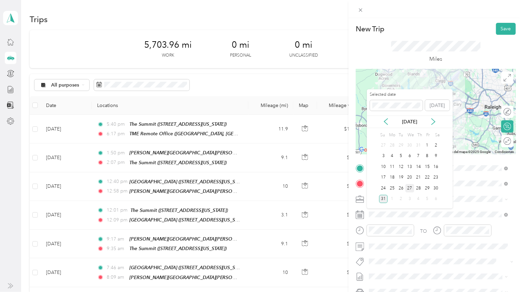
click at [413, 186] on div "27" at bounding box center [410, 188] width 9 height 9
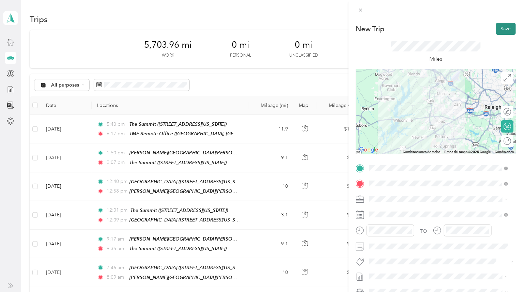
click at [503, 29] on button "Save" at bounding box center [506, 29] width 20 height 12
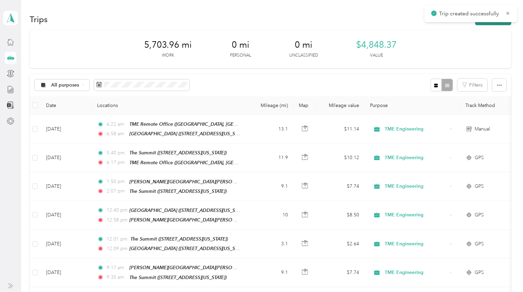
click at [499, 23] on button "New trip" at bounding box center [494, 19] width 36 height 12
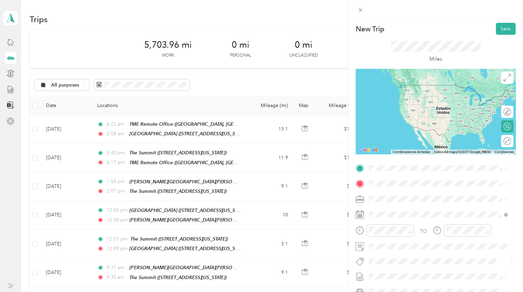
click at [420, 224] on div "The Summit [STREET_ADDRESS][US_STATE]" at bounding box center [416, 220] width 68 height 14
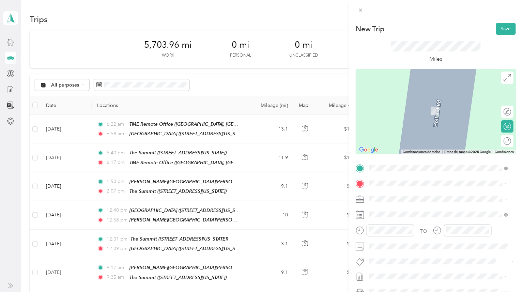
click at [419, 254] on strong "[GEOGRAPHIC_DATA]" at bounding box center [407, 251] width 51 height 6
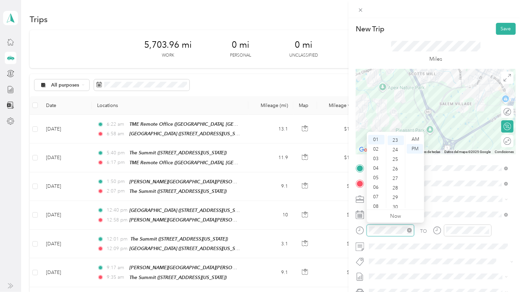
scroll to position [220, 0]
click at [379, 195] on div "07" at bounding box center [377, 197] width 16 height 10
click at [396, 170] on div "50" at bounding box center [396, 170] width 16 height 10
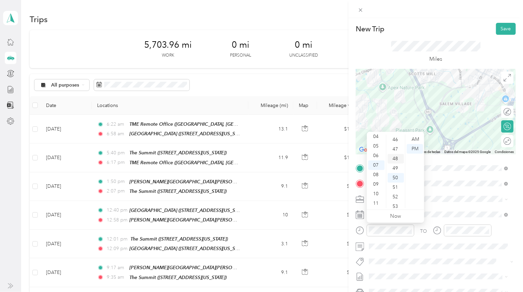
click at [397, 158] on div "48" at bounding box center [396, 159] width 16 height 10
click at [417, 138] on div "AM" at bounding box center [415, 140] width 16 height 10
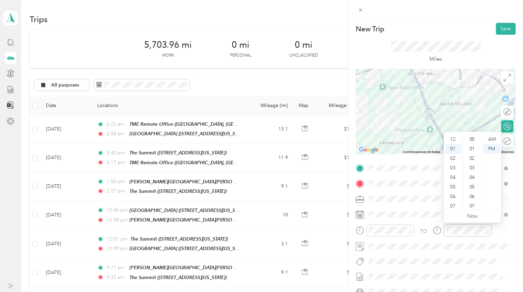
scroll to position [9, 0]
click at [454, 198] on div "07" at bounding box center [454, 197] width 16 height 10
click at [473, 176] on div "56" at bounding box center [473, 175] width 16 height 10
click at [492, 139] on div "AM" at bounding box center [492, 140] width 16 height 10
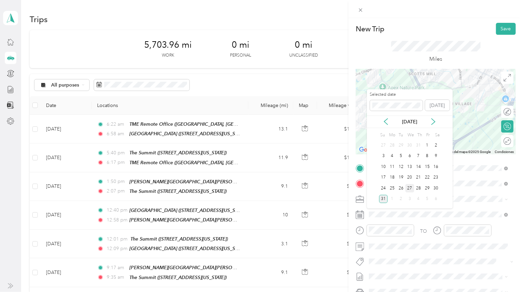
click at [409, 188] on div "27" at bounding box center [410, 188] width 9 height 9
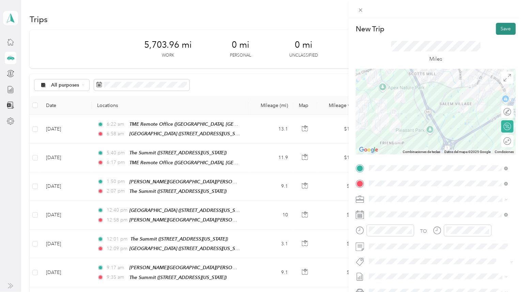
click at [500, 29] on button "Save" at bounding box center [506, 29] width 20 height 12
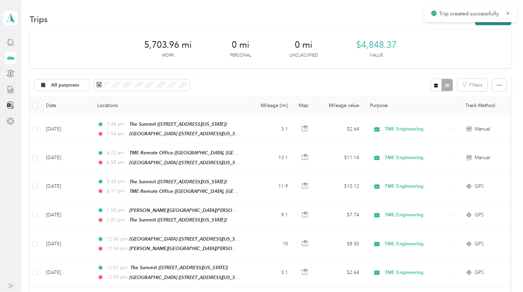
click at [498, 23] on button "New trip" at bounding box center [494, 19] width 36 height 12
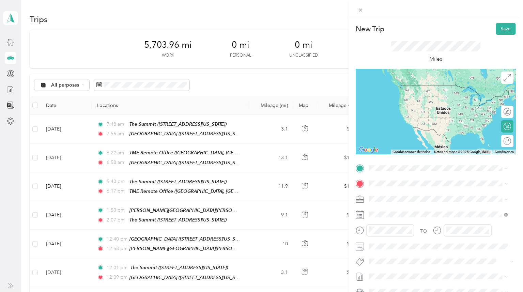
click at [434, 247] on div "[GEOGRAPHIC_DATA] [STREET_ADDRESS][US_STATE]" at bounding box center [416, 239] width 68 height 14
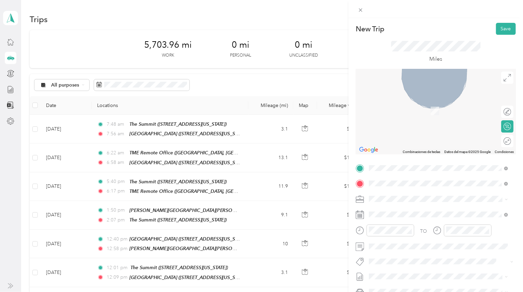
click at [411, 213] on div "[PERSON_NAME][STREET_ADDRESS][PERSON_NAME][PERSON_NAME][US_STATE]" at bounding box center [444, 218] width 124 height 21
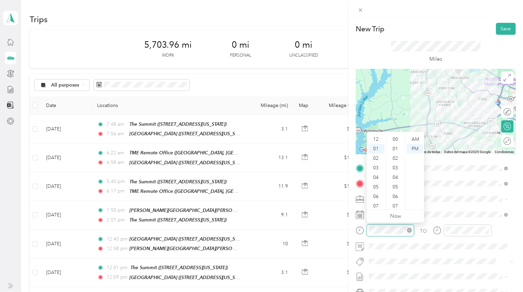
scroll to position [229, 0]
click at [376, 198] on div "07" at bounding box center [377, 197] width 16 height 10
click at [397, 183] on div "57" at bounding box center [396, 185] width 16 height 10
click at [414, 140] on div "AM" at bounding box center [415, 140] width 16 height 10
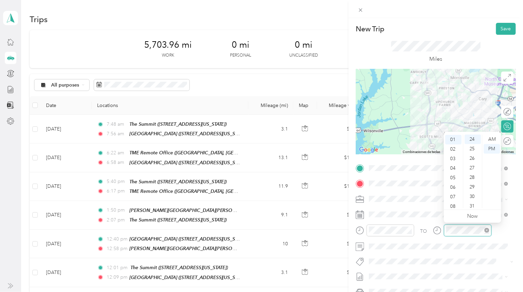
scroll to position [229, 0]
click at [454, 206] on div "08" at bounding box center [454, 207] width 16 height 10
click at [472, 140] on div "16" at bounding box center [473, 139] width 16 height 10
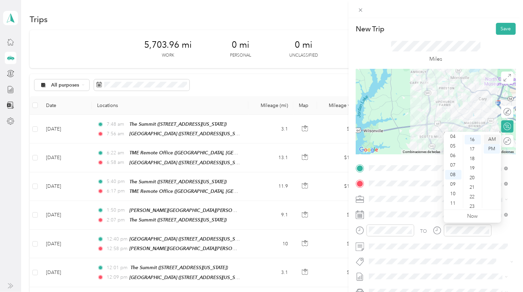
click at [493, 142] on div "AM" at bounding box center [492, 140] width 16 height 10
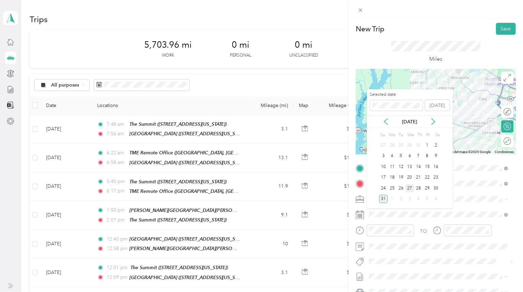
click at [406, 188] on div "27" at bounding box center [410, 188] width 9 height 9
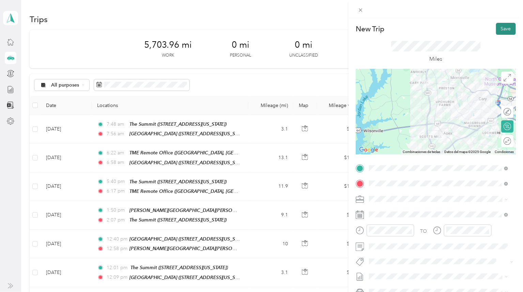
click at [504, 31] on button "Save" at bounding box center [506, 29] width 20 height 12
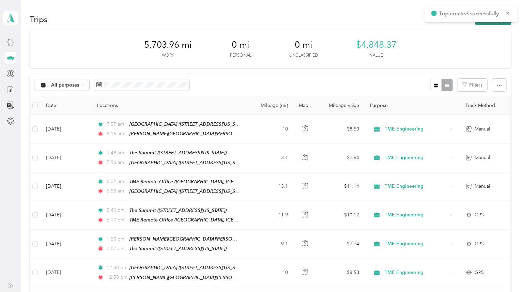
click at [495, 23] on button "New trip" at bounding box center [494, 19] width 36 height 12
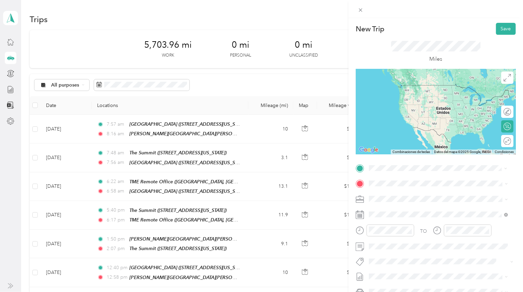
click at [413, 200] on span "[PERSON_NAME] Road, [PERSON_NAME], [STREET_ADDRESS][US_STATE]" at bounding box center [428, 206] width 92 height 13
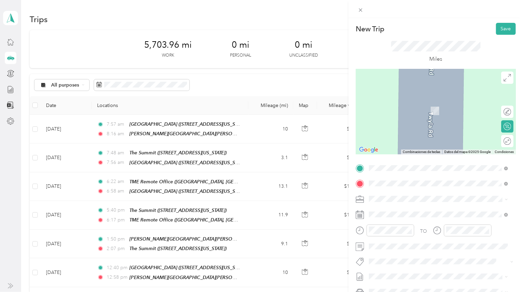
click at [410, 243] on div "The Summit [STREET_ADDRESS][US_STATE]" at bounding box center [416, 236] width 68 height 14
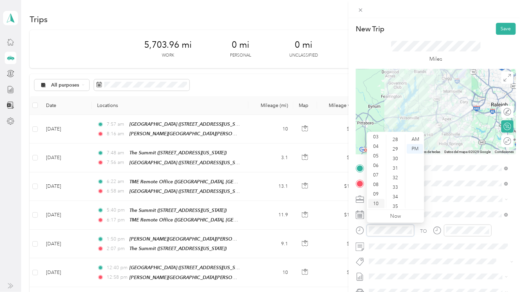
scroll to position [41, 0]
click at [376, 182] on div "09" at bounding box center [377, 185] width 16 height 10
click at [399, 190] on div "13" at bounding box center [396, 188] width 16 height 10
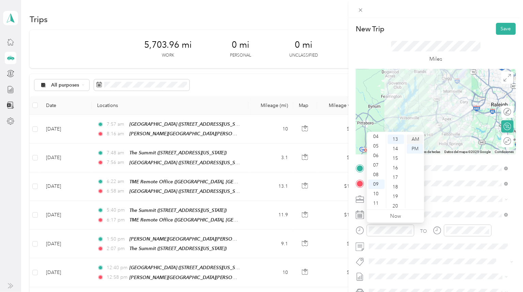
click at [417, 138] on div "AM" at bounding box center [415, 140] width 16 height 10
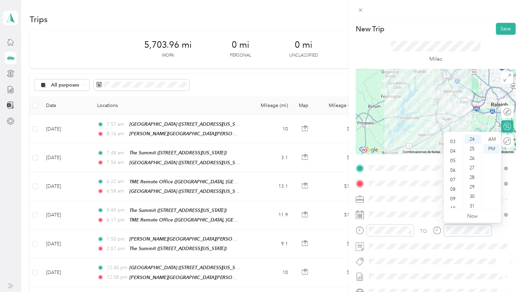
scroll to position [41, 0]
click at [450, 185] on div "09" at bounding box center [454, 185] width 16 height 10
click at [472, 189] on div "33" at bounding box center [473, 188] width 16 height 10
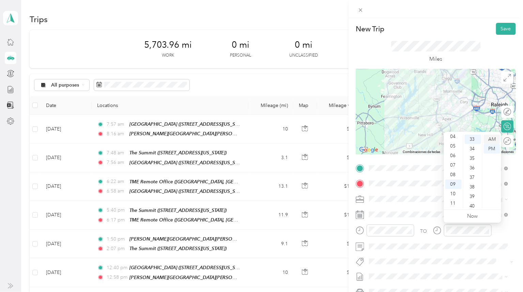
click at [493, 137] on div "AM" at bounding box center [492, 140] width 16 height 10
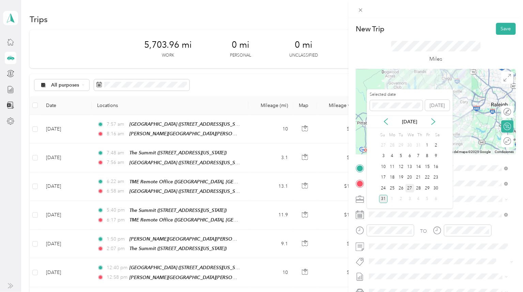
click at [410, 188] on div "27" at bounding box center [410, 188] width 9 height 9
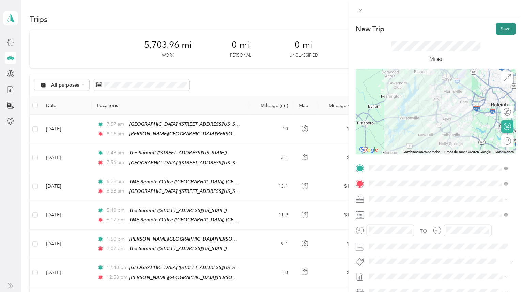
click at [502, 32] on button "Save" at bounding box center [506, 29] width 20 height 12
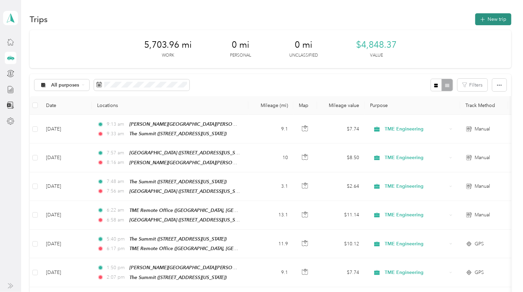
click at [500, 17] on button "New trip" at bounding box center [494, 19] width 36 height 12
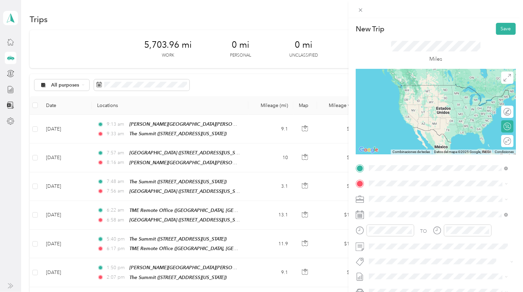
click at [415, 227] on div "The Summit [STREET_ADDRESS][US_STATE]" at bounding box center [416, 221] width 68 height 14
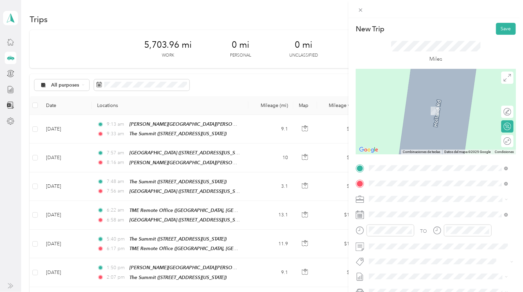
click at [401, 220] on span "[PERSON_NAME] Road, [PERSON_NAME], [STREET_ADDRESS][US_STATE]" at bounding box center [428, 222] width 92 height 13
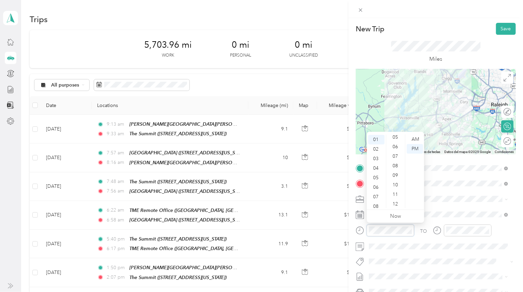
scroll to position [0, 0]
click at [397, 185] on div "05" at bounding box center [396, 187] width 16 height 10
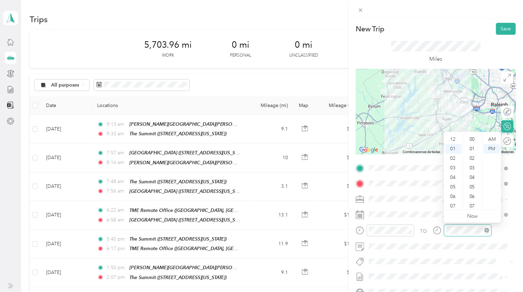
scroll to position [239, 0]
click at [474, 147] on div "26" at bounding box center [473, 149] width 16 height 10
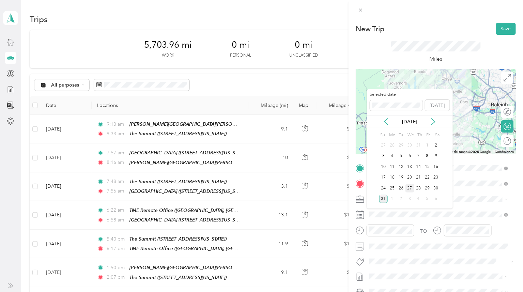
click at [410, 187] on div "27" at bounding box center [410, 188] width 9 height 9
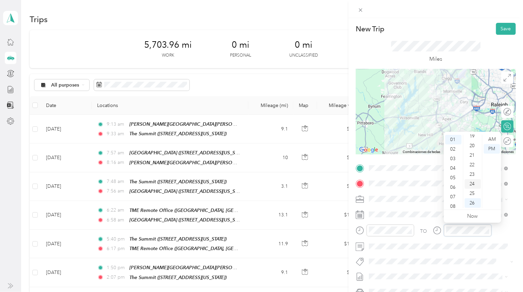
scroll to position [172, 0]
click at [472, 168] on div "21" at bounding box center [473, 168] width 16 height 10
click at [502, 29] on button "Save" at bounding box center [506, 29] width 20 height 12
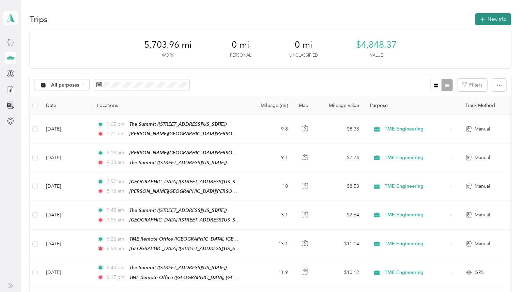
click at [494, 15] on button "New trip" at bounding box center [494, 19] width 36 height 12
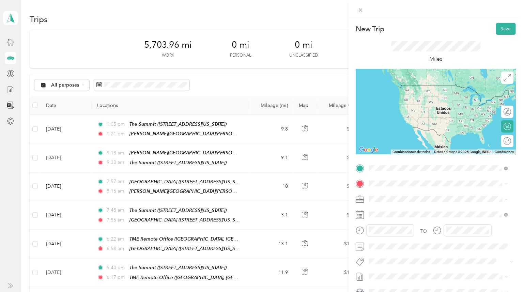
click at [407, 202] on span "[PERSON_NAME] Road, [PERSON_NAME], [STREET_ADDRESS][US_STATE]" at bounding box center [428, 206] width 92 height 13
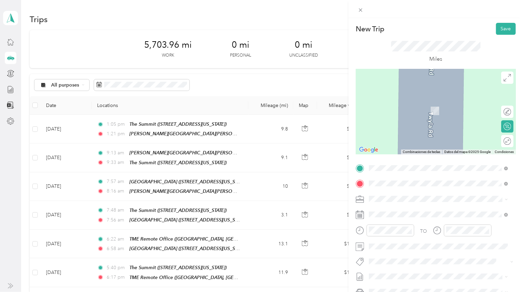
click at [417, 265] on div "[GEOGRAPHIC_DATA] [STREET_ADDRESS][US_STATE]" at bounding box center [416, 258] width 68 height 14
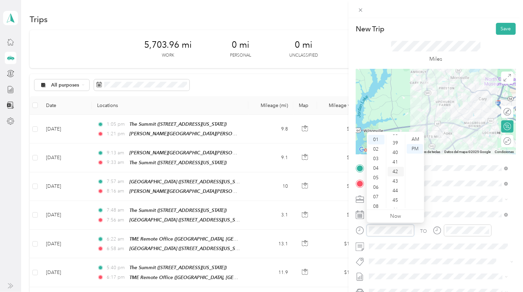
scroll to position [400, 0]
click at [393, 152] on div "43" at bounding box center [396, 151] width 16 height 10
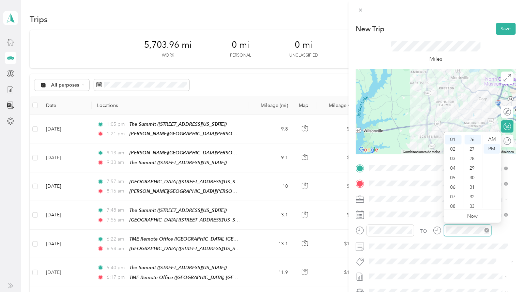
scroll to position [248, 0]
click at [452, 149] on div "02" at bounding box center [454, 150] width 16 height 10
click at [473, 168] on div "07" at bounding box center [473, 169] width 16 height 10
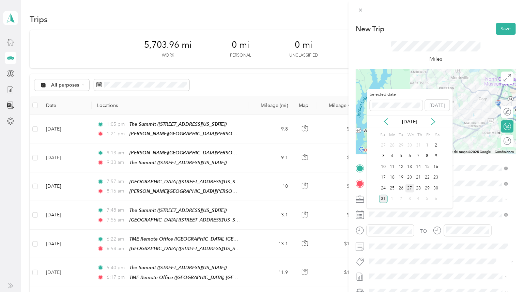
click at [408, 189] on div "27" at bounding box center [410, 188] width 9 height 9
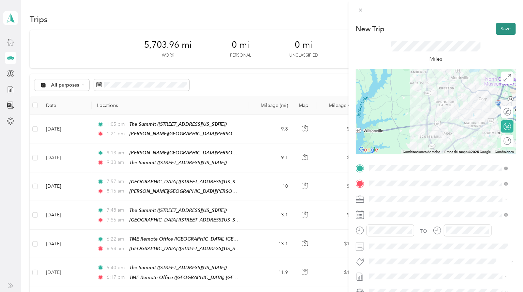
click at [502, 29] on button "Save" at bounding box center [506, 29] width 20 height 12
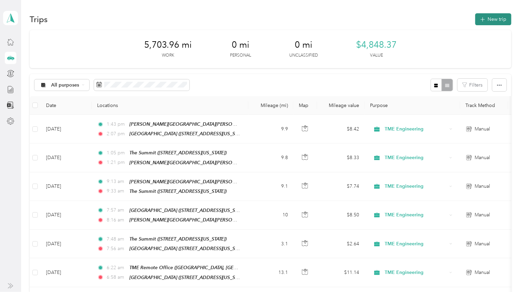
click at [499, 19] on button "New trip" at bounding box center [494, 19] width 36 height 12
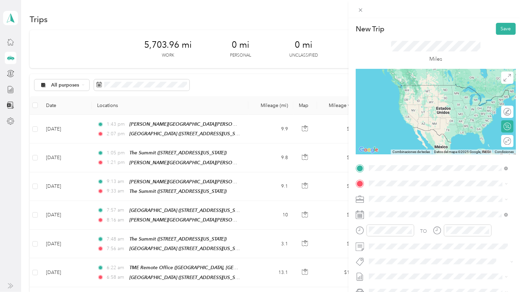
click at [444, 250] on div "[GEOGRAPHIC_DATA] [STREET_ADDRESS][US_STATE]" at bounding box center [416, 242] width 68 height 14
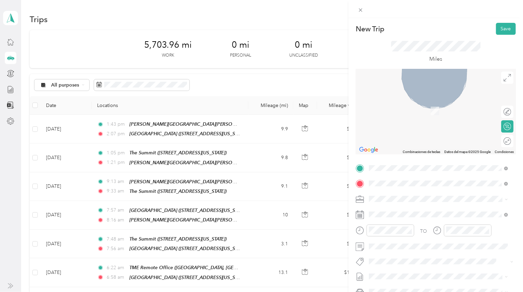
click at [409, 243] on span "[STREET_ADDRESS][US_STATE]" at bounding box center [416, 240] width 68 height 6
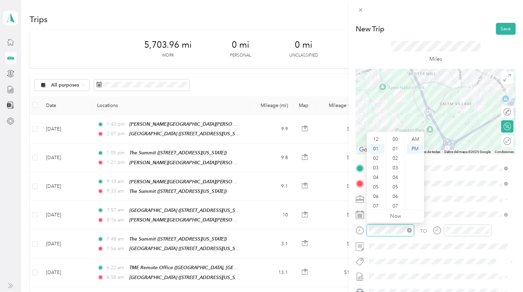
scroll to position [9, 0]
click at [374, 149] on div "02" at bounding box center [377, 150] width 16 height 10
click at [394, 163] on div "43" at bounding box center [396, 165] width 16 height 10
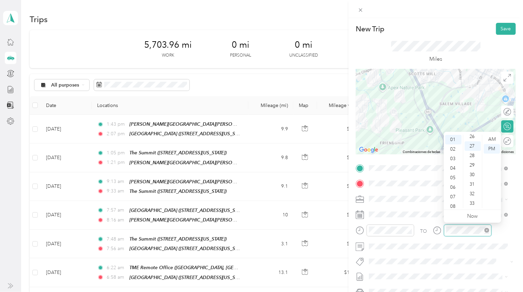
scroll to position [257, 0]
click at [451, 151] on div "02" at bounding box center [454, 150] width 16 height 10
click at [473, 169] on div "50" at bounding box center [473, 170] width 16 height 10
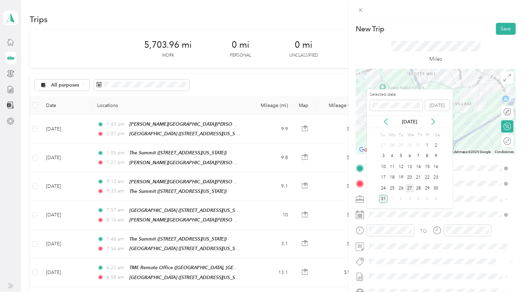
click at [412, 189] on div "27" at bounding box center [410, 188] width 9 height 9
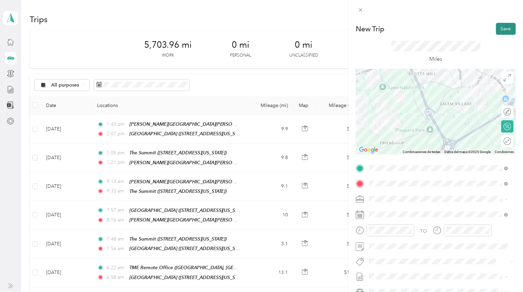
click at [503, 31] on button "Save" at bounding box center [506, 29] width 20 height 12
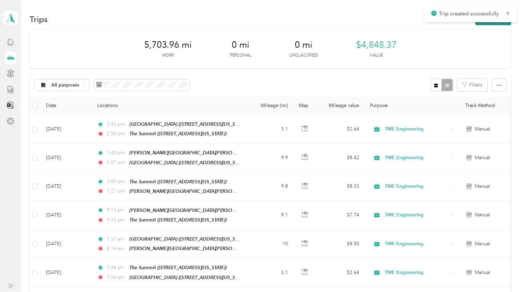
click at [493, 23] on button "New trip" at bounding box center [494, 19] width 36 height 12
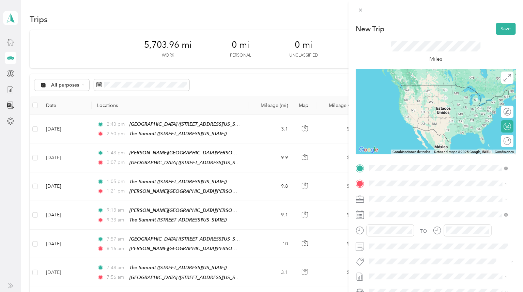
click at [408, 228] on div "The Summit [STREET_ADDRESS][US_STATE]" at bounding box center [416, 221] width 68 height 14
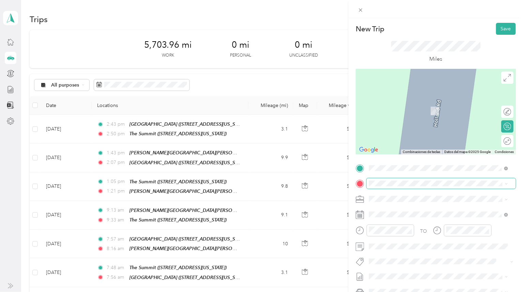
click at [401, 180] on span at bounding box center [441, 183] width 149 height 11
click at [414, 242] on div "TME Remote Office [GEOGRAPHIC_DATA], [US_STATE], [GEOGRAPHIC_DATA]" at bounding box center [444, 246] width 124 height 21
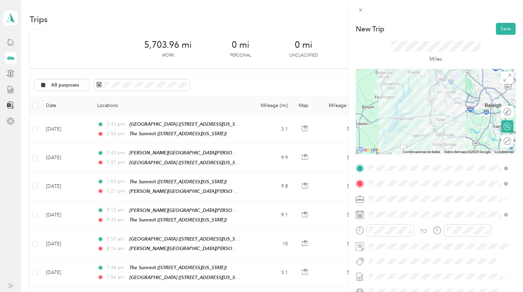
click at [431, 91] on div at bounding box center [436, 111] width 160 height 85
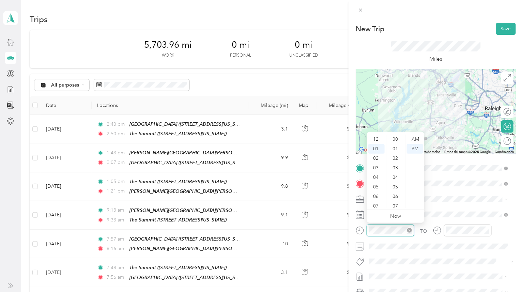
scroll to position [257, 0]
click at [377, 178] on div "05" at bounding box center [377, 178] width 16 height 10
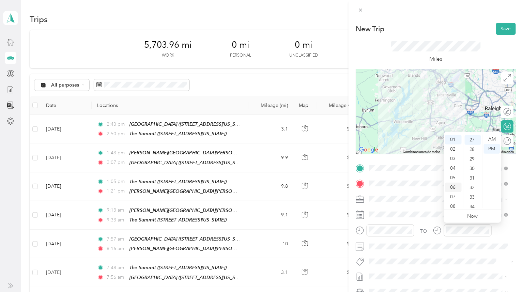
click at [452, 188] on div "06" at bounding box center [454, 188] width 16 height 10
click at [473, 166] on div "06" at bounding box center [473, 167] width 16 height 10
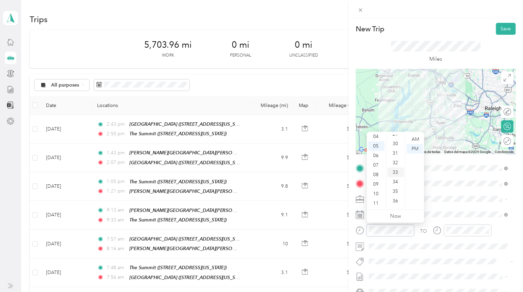
scroll to position [295, 0]
click at [398, 196] on div "37" at bounding box center [396, 198] width 16 height 10
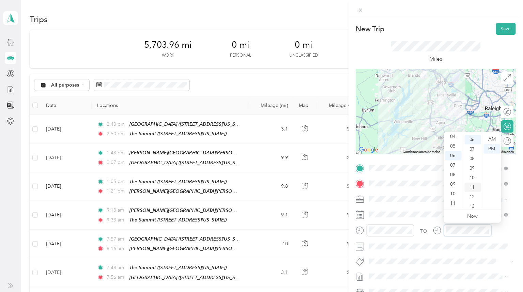
scroll to position [95, 0]
click at [474, 181] on div "14" at bounding box center [473, 179] width 16 height 10
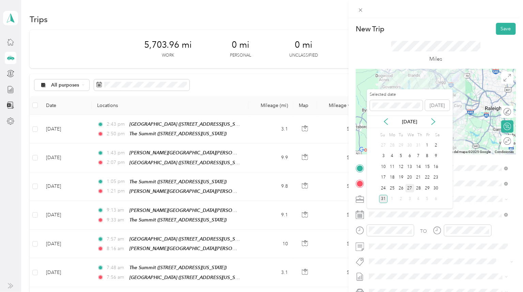
click at [410, 189] on div "27" at bounding box center [410, 188] width 9 height 9
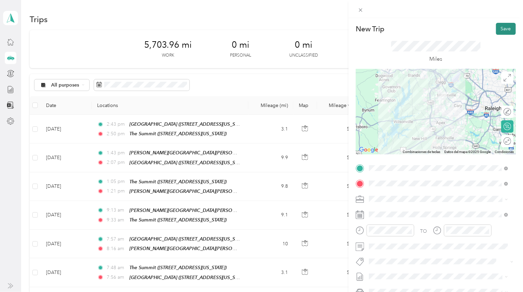
click at [500, 28] on button "Save" at bounding box center [506, 29] width 20 height 12
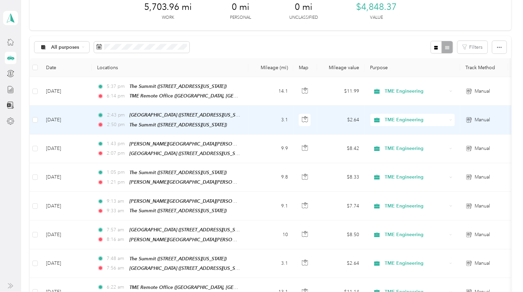
scroll to position [76, 0]
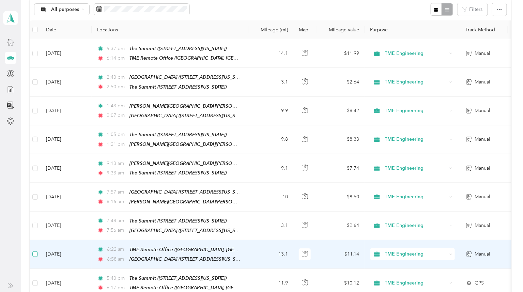
click at [35, 253] on label at bounding box center [34, 255] width 5 height 8
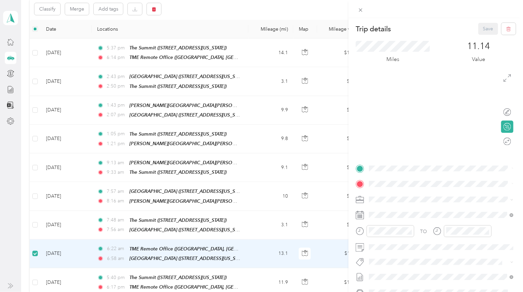
scroll to position [75, 0]
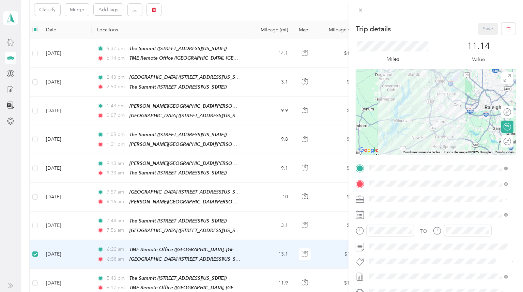
click at [78, 11] on div "Trip details Save This trip cannot be edited because it is either under review,…" at bounding box center [261, 146] width 523 height 292
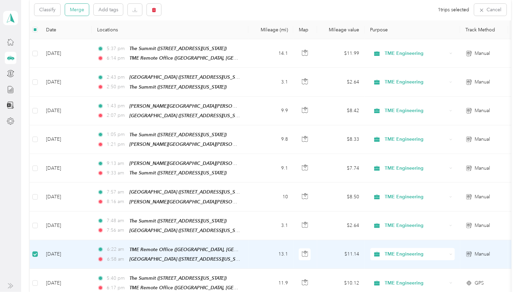
click at [76, 9] on button "Merge" at bounding box center [77, 10] width 24 height 12
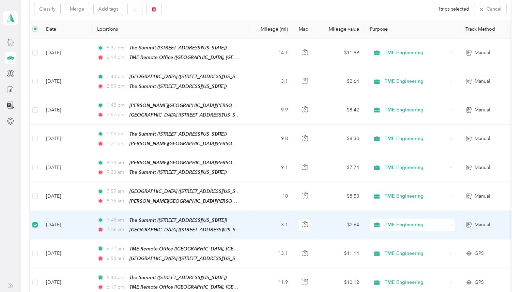
scroll to position [75, 0]
click at [77, 11] on button "Merge" at bounding box center [77, 10] width 24 height 12
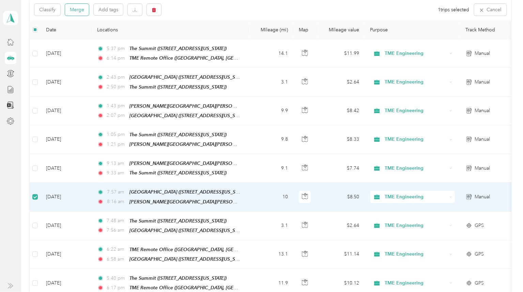
click at [74, 10] on button "Merge" at bounding box center [77, 10] width 24 height 12
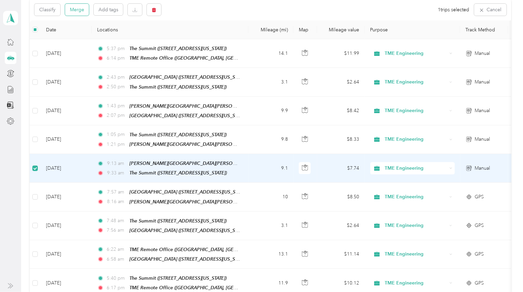
click at [82, 9] on button "Merge" at bounding box center [77, 10] width 24 height 12
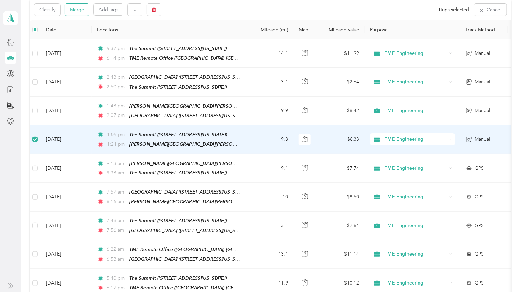
click at [80, 13] on button "Merge" at bounding box center [77, 10] width 24 height 12
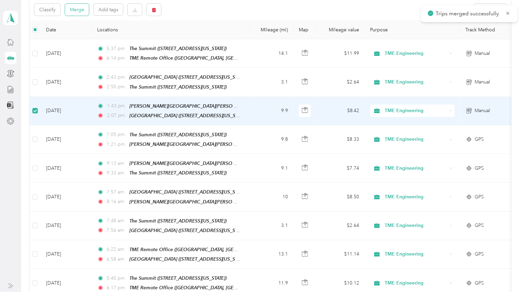
click at [79, 12] on button "Merge" at bounding box center [77, 10] width 24 height 12
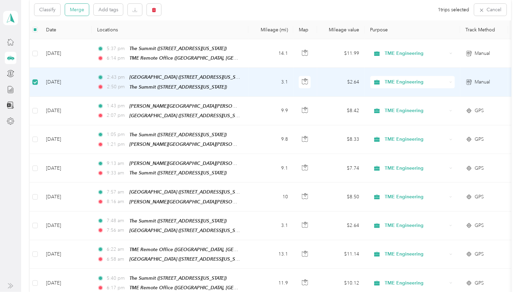
click at [76, 9] on button "Merge" at bounding box center [77, 10] width 24 height 12
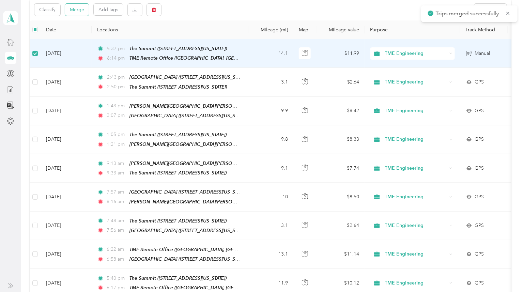
click at [77, 10] on button "Merge" at bounding box center [77, 10] width 24 height 12
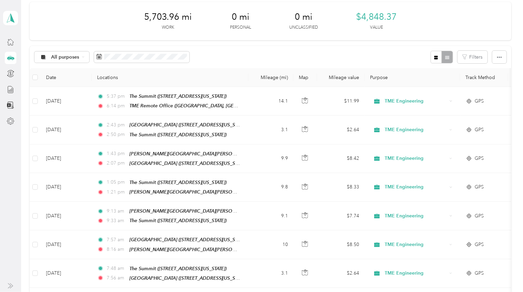
scroll to position [0, 0]
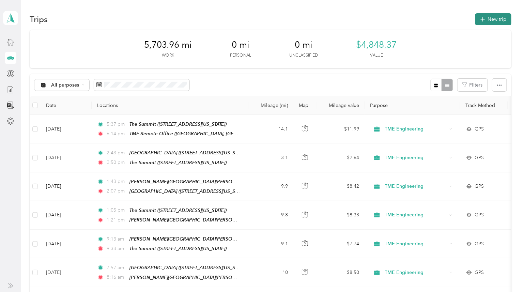
click at [495, 16] on button "New trip" at bounding box center [494, 19] width 36 height 12
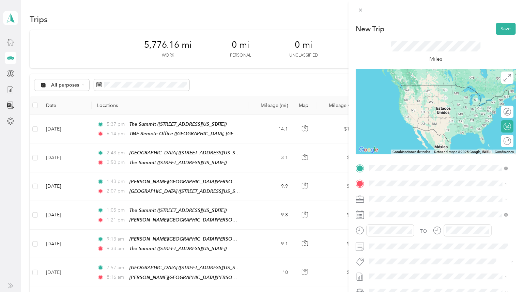
click at [413, 227] on div "TME Remote Office [GEOGRAPHIC_DATA], [US_STATE], [GEOGRAPHIC_DATA]" at bounding box center [444, 231] width 124 height 21
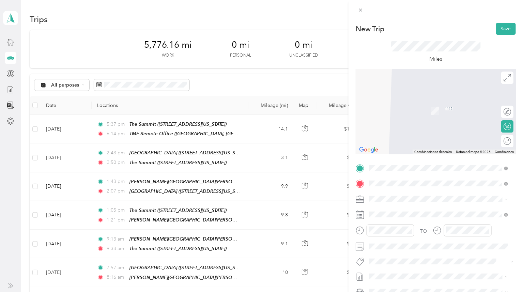
click at [415, 243] on div "The Summit [STREET_ADDRESS][US_STATE]" at bounding box center [416, 236] width 68 height 14
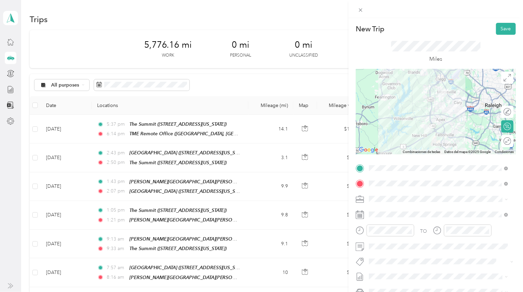
click at [432, 89] on div at bounding box center [436, 111] width 160 height 85
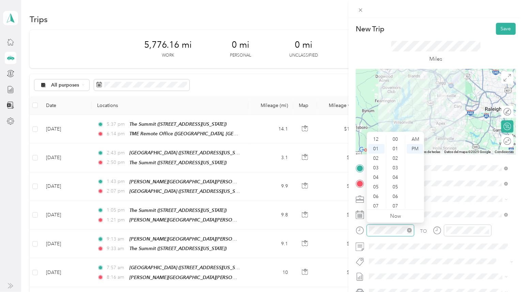
scroll to position [315, 0]
click at [377, 188] on div "06" at bounding box center [377, 188] width 16 height 10
click at [394, 178] on div "37" at bounding box center [396, 178] width 16 height 10
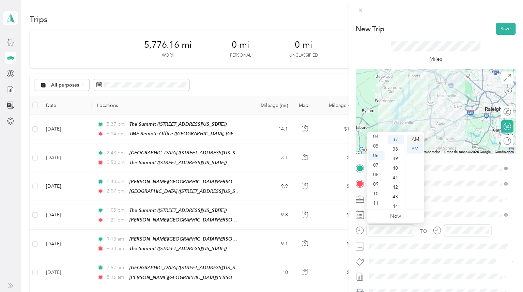
click at [416, 138] on div "AM" at bounding box center [415, 140] width 16 height 10
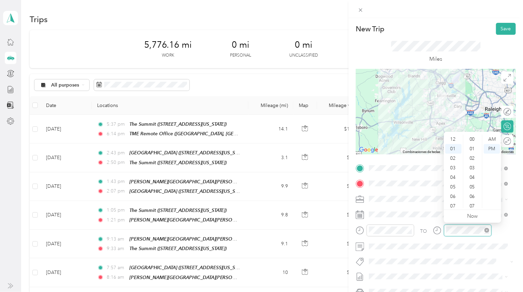
scroll to position [315, 0]
click at [455, 197] on div "07" at bounding box center [454, 197] width 16 height 10
click at [473, 198] on div "06" at bounding box center [473, 197] width 16 height 10
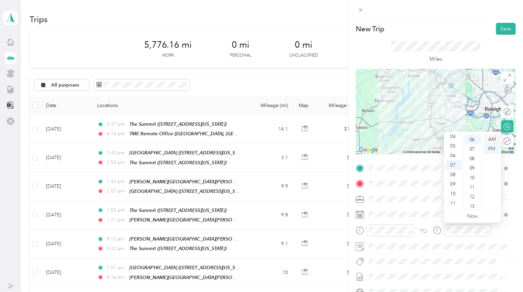
click at [494, 138] on div "AM" at bounding box center [492, 140] width 16 height 10
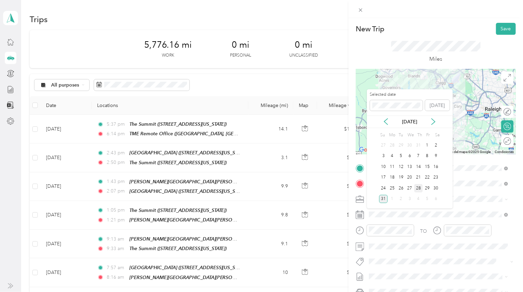
click at [420, 188] on div "28" at bounding box center [419, 188] width 9 height 9
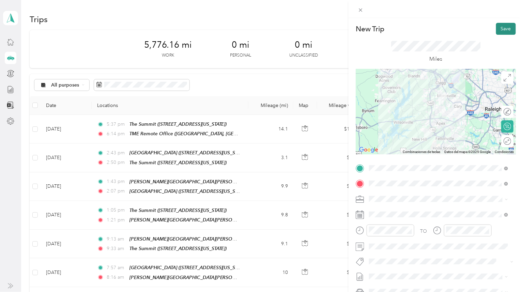
click at [500, 29] on button "Save" at bounding box center [506, 29] width 20 height 12
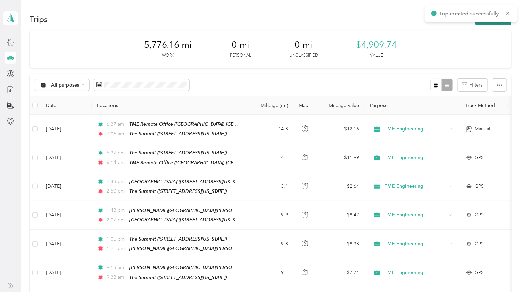
click at [487, 24] on button "New trip" at bounding box center [494, 19] width 36 height 12
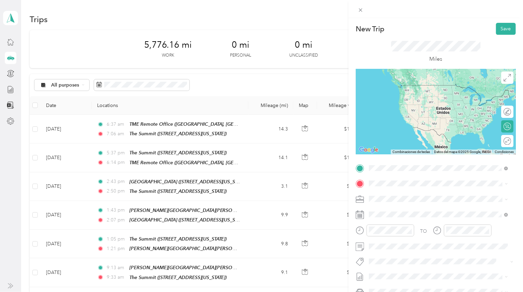
click at [421, 228] on div "The Summit [STREET_ADDRESS][US_STATE]" at bounding box center [416, 221] width 68 height 14
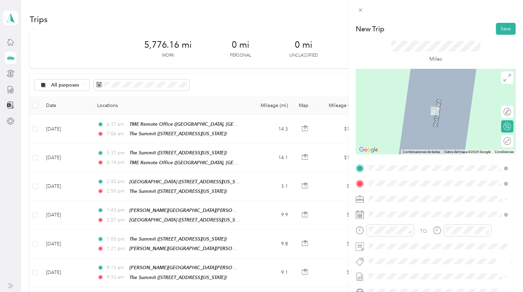
click at [404, 216] on span "[PERSON_NAME] Road, [PERSON_NAME], [STREET_ADDRESS][US_STATE]" at bounding box center [428, 222] width 92 height 13
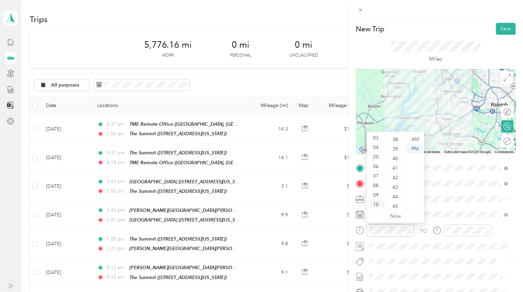
scroll to position [41, 0]
click at [377, 185] on div "09" at bounding box center [377, 185] width 16 height 10
click at [395, 160] on div "44" at bounding box center [396, 159] width 16 height 10
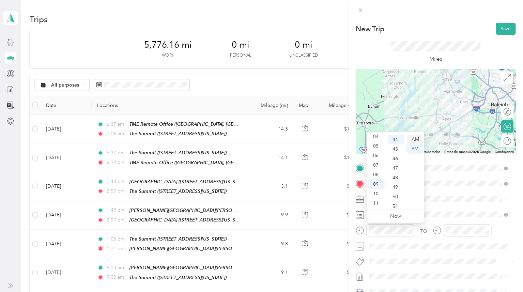
click at [414, 140] on div "AM" at bounding box center [415, 140] width 16 height 10
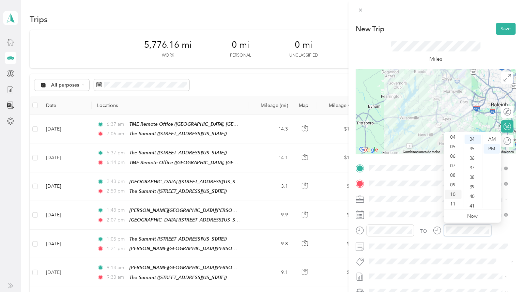
scroll to position [41, 0]
click at [454, 194] on div "10" at bounding box center [454, 194] width 16 height 10
click at [471, 157] on div "08" at bounding box center [473, 157] width 16 height 10
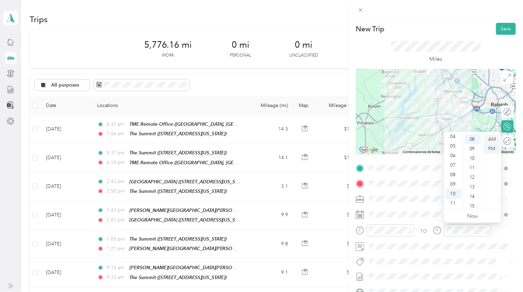
click at [490, 138] on div "AM" at bounding box center [492, 140] width 16 height 10
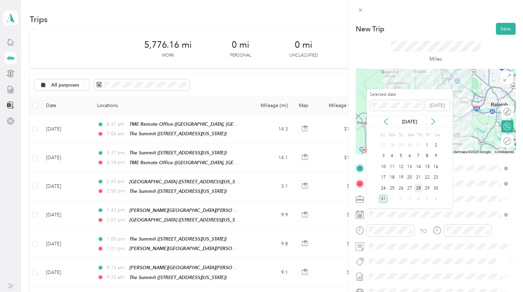
click at [417, 187] on div "28" at bounding box center [419, 188] width 9 height 9
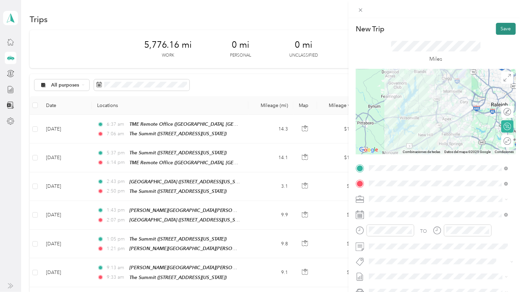
click at [506, 31] on button "Save" at bounding box center [506, 29] width 20 height 12
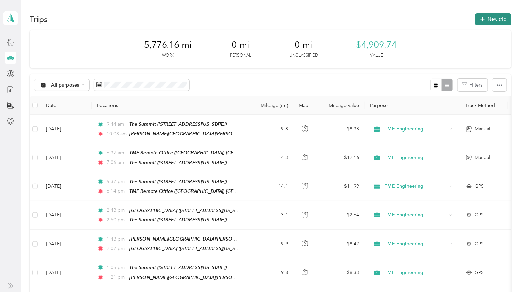
click at [496, 20] on button "New trip" at bounding box center [494, 19] width 36 height 12
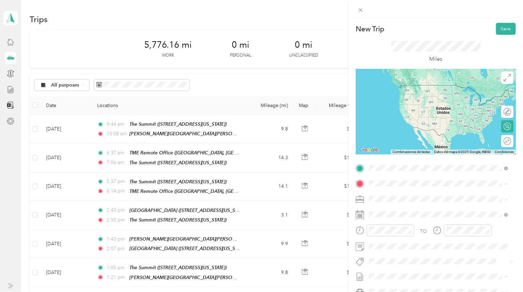
click at [418, 200] on span "[PERSON_NAME] Road, [PERSON_NAME], [STREET_ADDRESS][US_STATE]" at bounding box center [428, 206] width 92 height 13
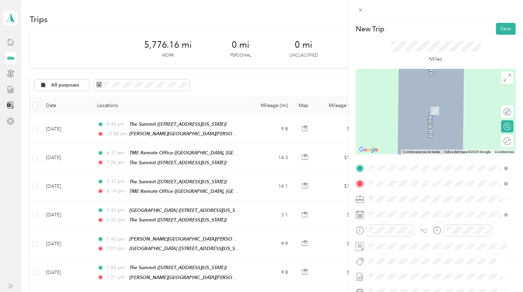
click at [410, 240] on div "The Summit [STREET_ADDRESS][US_STATE]" at bounding box center [416, 236] width 68 height 14
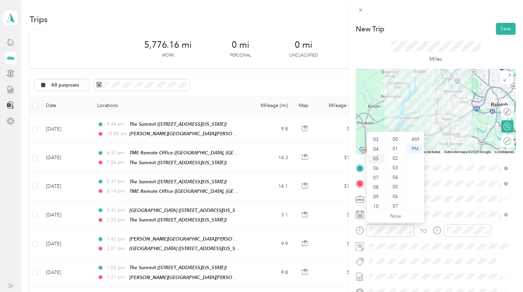
scroll to position [41, 0]
click at [376, 203] on div "11" at bounding box center [377, 204] width 16 height 10
click at [395, 155] on div "54" at bounding box center [396, 156] width 16 height 10
click at [417, 138] on div "AM" at bounding box center [415, 140] width 16 height 10
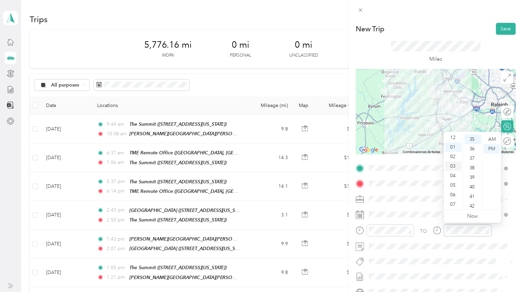
scroll to position [0, 0]
click at [454, 138] on div "12" at bounding box center [454, 140] width 16 height 10
click at [472, 179] on div "12" at bounding box center [473, 179] width 16 height 10
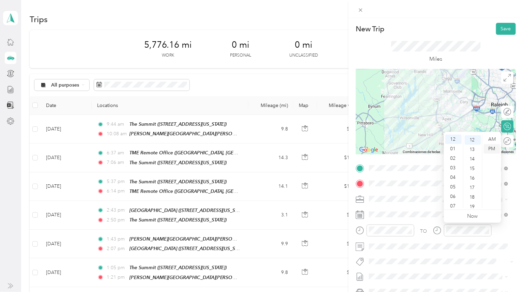
click at [493, 148] on div "PM" at bounding box center [492, 149] width 16 height 10
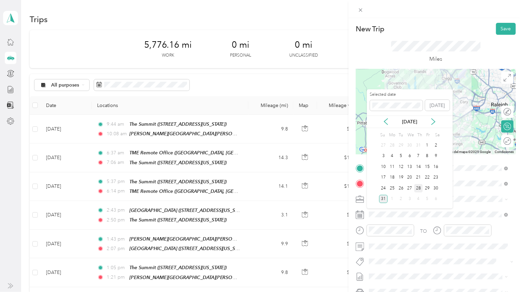
click at [417, 189] on div "28" at bounding box center [419, 188] width 9 height 9
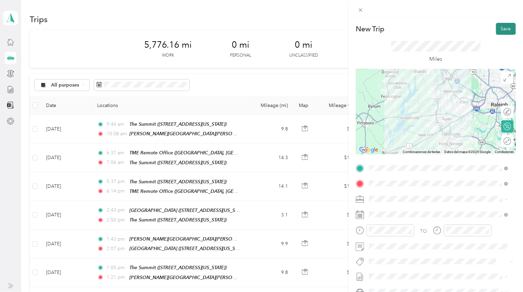
click at [499, 26] on button "Save" at bounding box center [506, 29] width 20 height 12
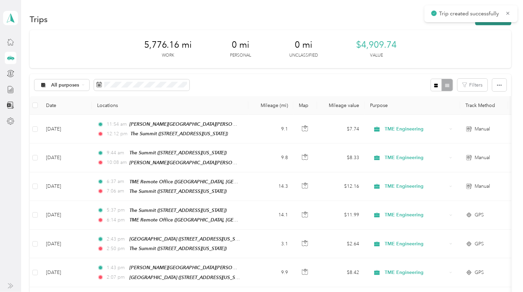
click at [499, 24] on button "New trip" at bounding box center [494, 19] width 36 height 12
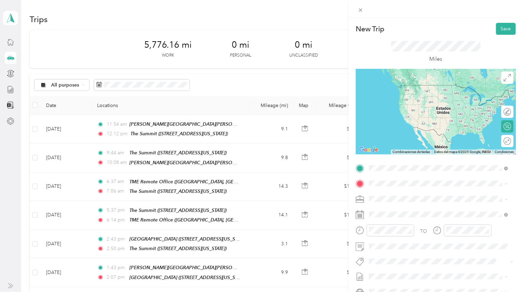
click at [424, 226] on div "The Summit [STREET_ADDRESS][US_STATE]" at bounding box center [416, 221] width 68 height 14
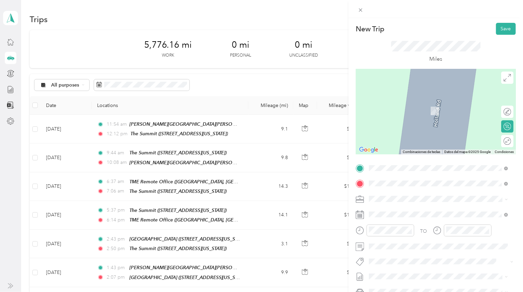
click at [415, 216] on span "[PERSON_NAME] Road, [PERSON_NAME], [STREET_ADDRESS][US_STATE]" at bounding box center [428, 222] width 92 height 13
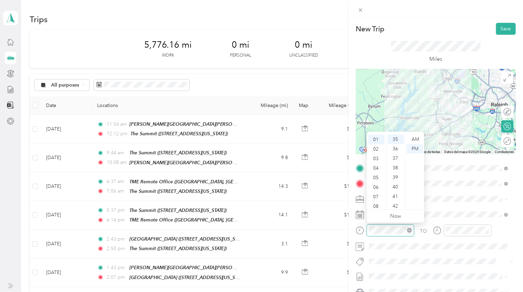
scroll to position [334, 0]
click at [377, 166] on div "04" at bounding box center [377, 169] width 16 height 10
click at [394, 156] on div "02" at bounding box center [396, 159] width 16 height 10
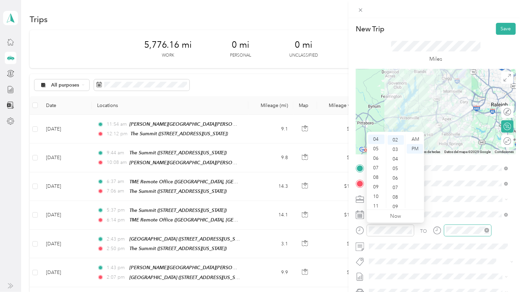
click at [454, 226] on div at bounding box center [468, 231] width 48 height 12
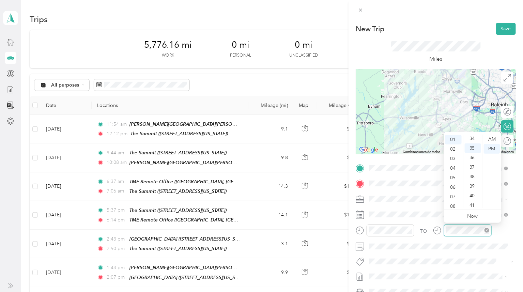
scroll to position [334, 0]
click at [453, 168] on div "04" at bounding box center [454, 169] width 16 height 10
click at [473, 177] on div "19" at bounding box center [473, 177] width 16 height 10
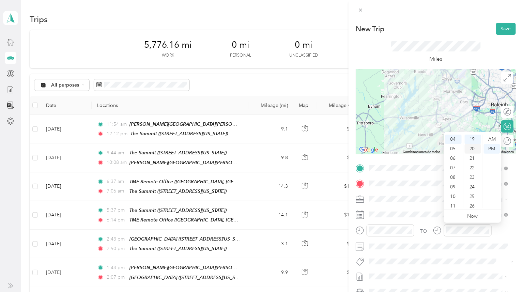
click at [474, 150] on div "20" at bounding box center [473, 149] width 16 height 10
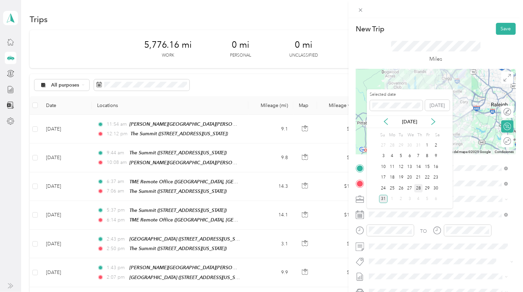
click at [420, 187] on div "28" at bounding box center [419, 188] width 9 height 9
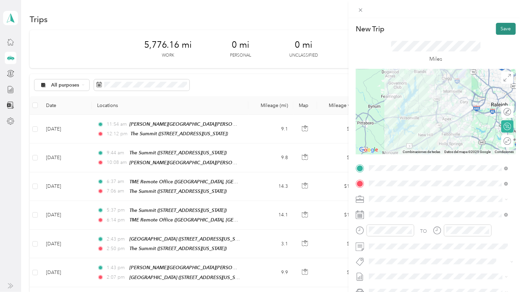
click at [503, 27] on button "Save" at bounding box center [506, 29] width 20 height 12
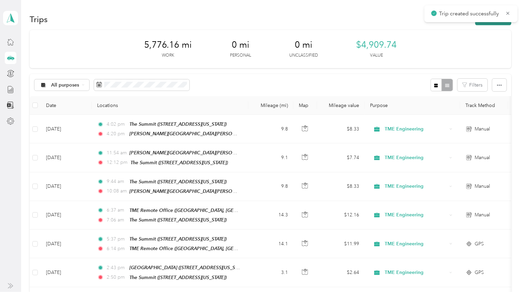
click at [493, 23] on button "New trip" at bounding box center [494, 19] width 36 height 12
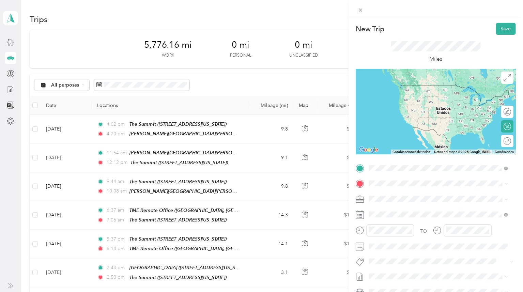
click at [409, 196] on strong "[PERSON_NAME][GEOGRAPHIC_DATA]" at bounding box center [427, 195] width 91 height 6
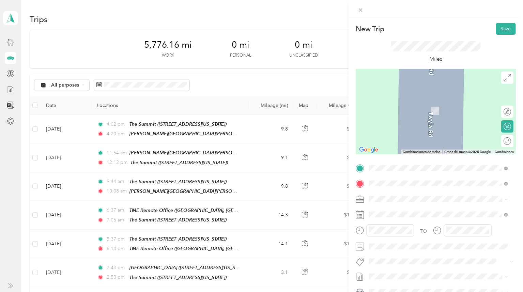
click at [425, 237] on strong "TME Remote Office" at bounding box center [404, 239] width 44 height 6
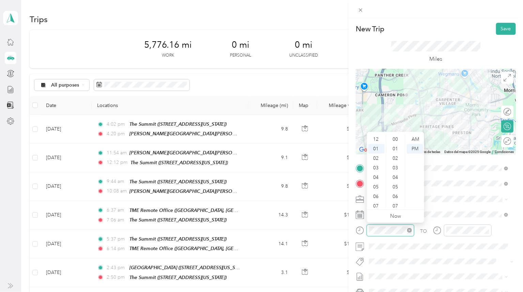
scroll to position [9, 0]
click at [376, 175] on div "05" at bounding box center [377, 178] width 16 height 10
click at [397, 179] on div "48" at bounding box center [396, 179] width 16 height 10
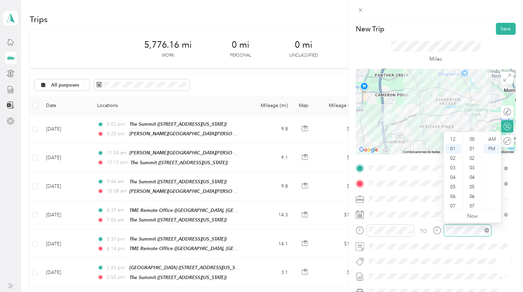
scroll to position [343, 0]
drag, startPoint x: 454, startPoint y: 185, endPoint x: 463, endPoint y: 179, distance: 10.9
click at [454, 185] on div "06" at bounding box center [454, 188] width 16 height 10
click at [473, 165] on div "03" at bounding box center [473, 168] width 16 height 10
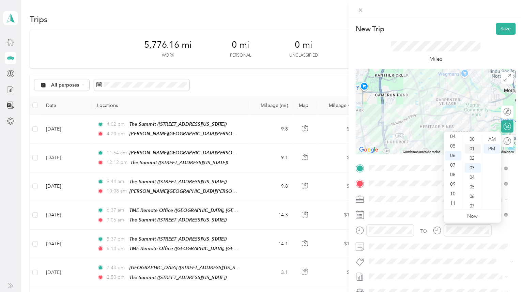
click at [473, 148] on div "01" at bounding box center [473, 149] width 16 height 10
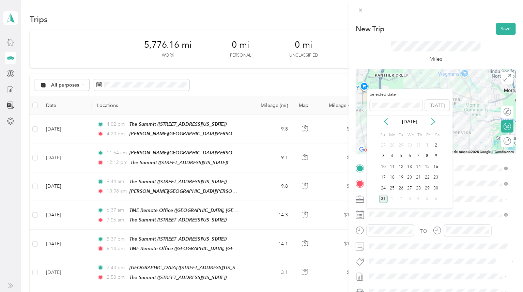
click at [421, 187] on div "28" at bounding box center [419, 188] width 9 height 9
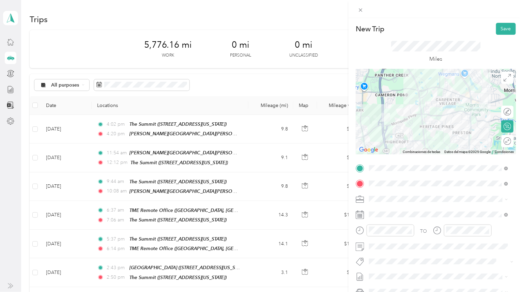
click at [446, 91] on div at bounding box center [436, 111] width 160 height 85
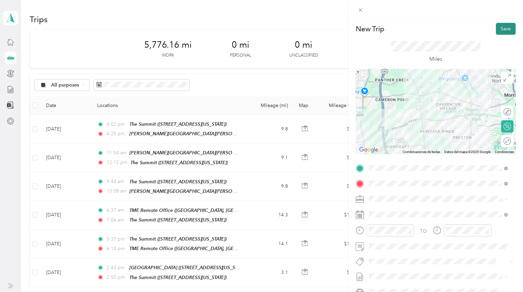
click at [499, 29] on button "Save" at bounding box center [506, 29] width 20 height 12
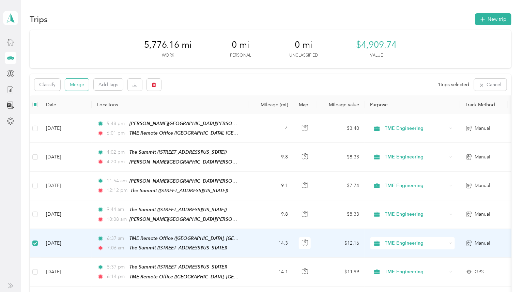
click at [77, 86] on button "Merge" at bounding box center [77, 85] width 24 height 12
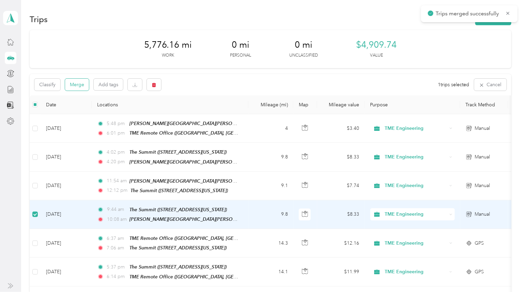
click at [80, 89] on button "Merge" at bounding box center [77, 85] width 24 height 12
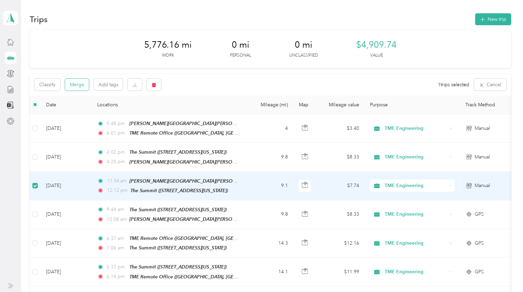
click at [72, 84] on button "Merge" at bounding box center [77, 85] width 24 height 12
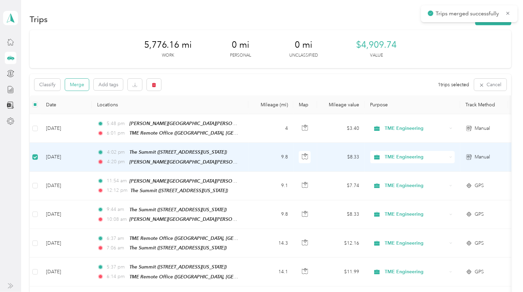
click at [74, 86] on button "Merge" at bounding box center [77, 85] width 24 height 12
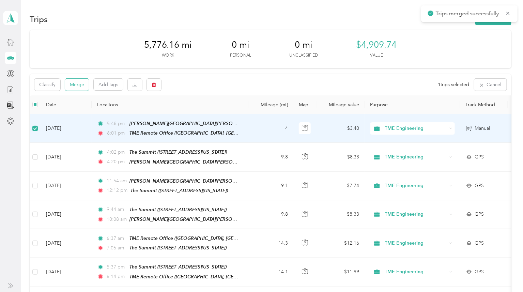
click at [76, 86] on button "Merge" at bounding box center [77, 85] width 24 height 12
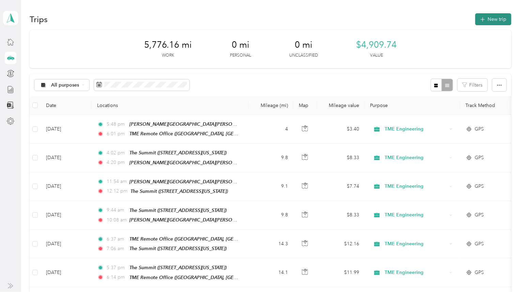
click at [490, 21] on button "New trip" at bounding box center [494, 19] width 36 height 12
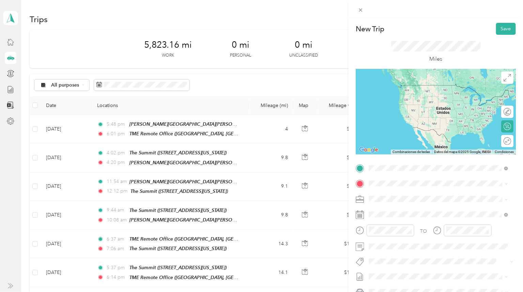
click at [419, 227] on div "TME Remote Office [GEOGRAPHIC_DATA], [US_STATE], [GEOGRAPHIC_DATA]" at bounding box center [444, 231] width 124 height 21
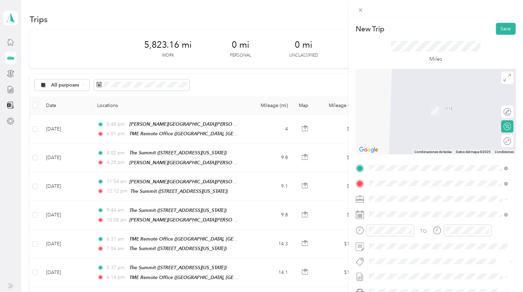
click at [421, 243] on span "[STREET_ADDRESS][US_STATE]" at bounding box center [416, 240] width 68 height 6
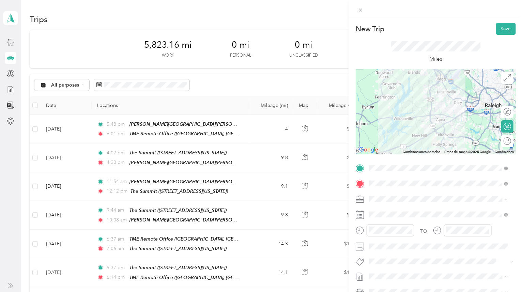
click at [430, 88] on div at bounding box center [436, 111] width 160 height 85
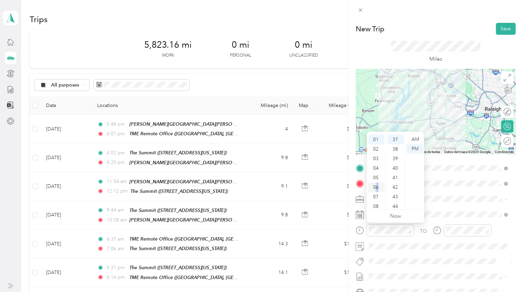
click at [377, 188] on div "06" at bounding box center [377, 188] width 16 height 10
click at [415, 138] on div "AM" at bounding box center [415, 140] width 16 height 10
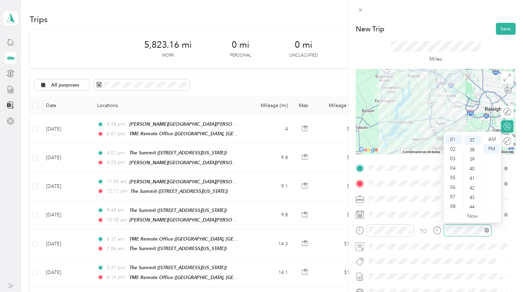
scroll to position [353, 0]
click at [452, 195] on div "07" at bounding box center [454, 197] width 16 height 10
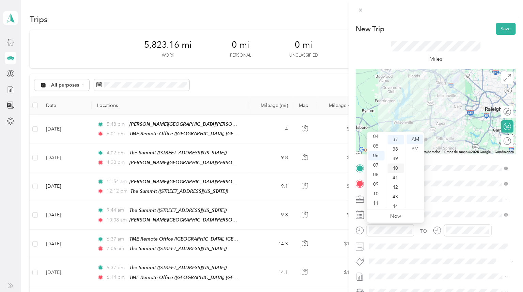
click at [396, 168] on div "40" at bounding box center [396, 169] width 16 height 10
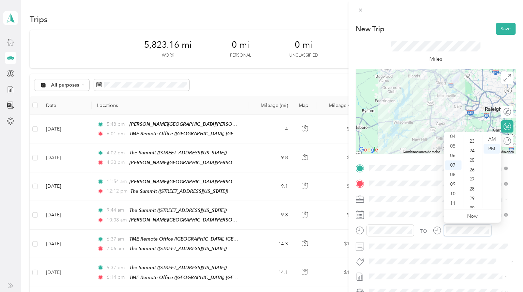
scroll to position [125, 0]
click at [474, 145] on div "14" at bounding box center [473, 148] width 16 height 10
click at [489, 137] on div "AM" at bounding box center [492, 140] width 16 height 10
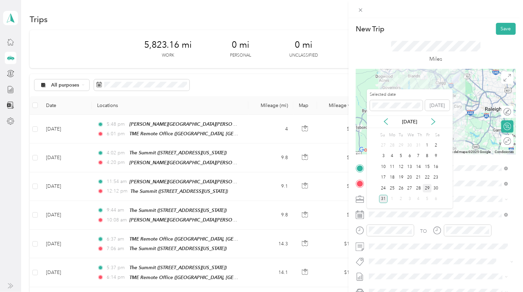
click at [428, 189] on div "29" at bounding box center [427, 188] width 9 height 9
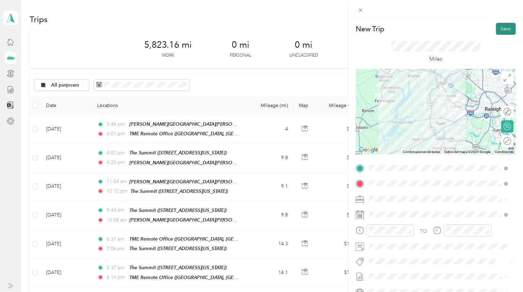
click at [499, 30] on button "Save" at bounding box center [506, 29] width 20 height 12
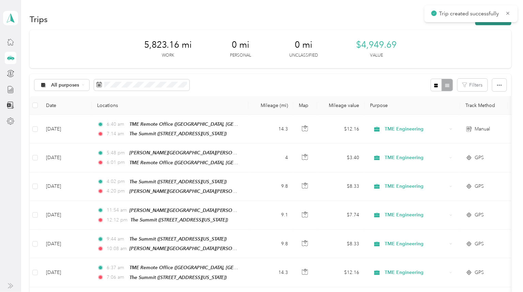
click at [492, 23] on button "New trip" at bounding box center [494, 19] width 36 height 12
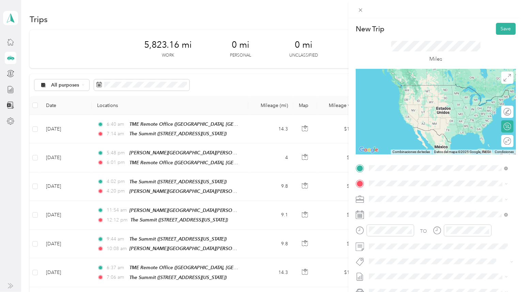
click at [403, 227] on span "[STREET_ADDRESS][US_STATE]" at bounding box center [416, 225] width 68 height 6
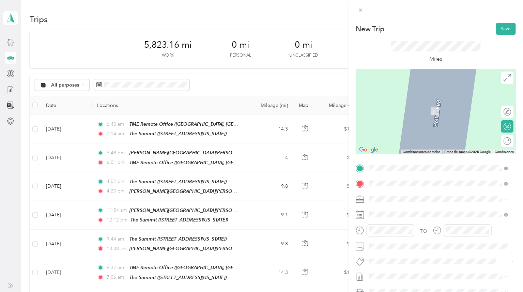
click at [404, 218] on span "[PERSON_NAME] Road, [PERSON_NAME], [STREET_ADDRESS][US_STATE]" at bounding box center [428, 222] width 92 height 13
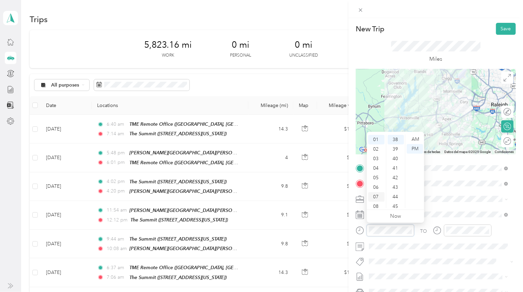
scroll to position [41, 0]
click at [376, 184] on div "09" at bounding box center [377, 185] width 16 height 10
click at [417, 140] on div "AM" at bounding box center [415, 140] width 16 height 10
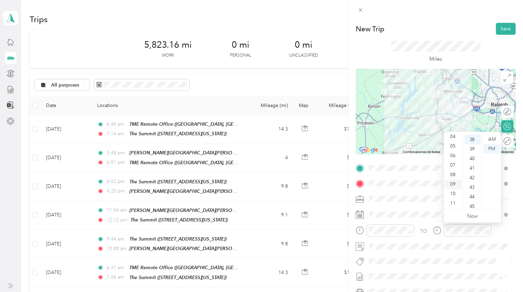
click at [454, 183] on div "09" at bounding box center [454, 185] width 16 height 10
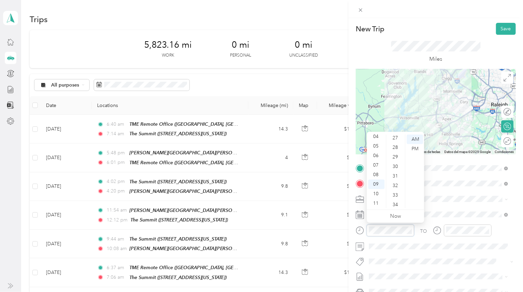
scroll to position [249, 0]
click at [398, 155] on div "28" at bounding box center [396, 158] width 16 height 10
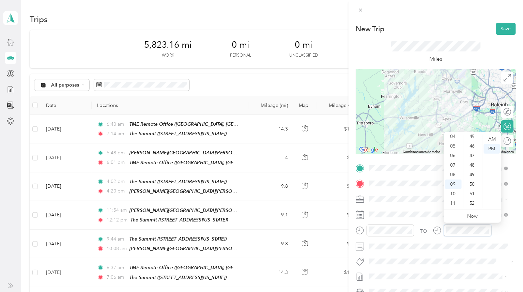
scroll to position [438, 0]
click at [472, 142] on div "46" at bounding box center [473, 141] width 16 height 10
click at [493, 138] on div "AM" at bounding box center [492, 140] width 16 height 10
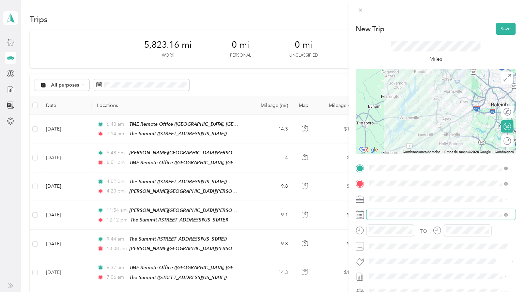
click at [411, 210] on span at bounding box center [441, 214] width 149 height 11
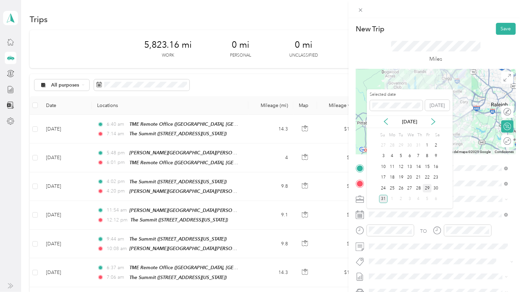
click at [425, 189] on div "29" at bounding box center [427, 188] width 9 height 9
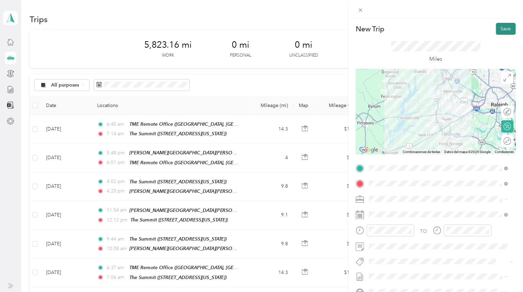
click at [498, 26] on button "Save" at bounding box center [506, 29] width 20 height 12
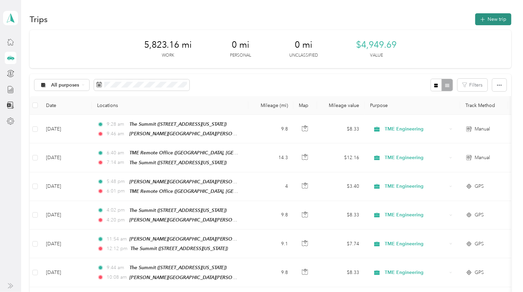
click at [493, 22] on button "New trip" at bounding box center [494, 19] width 36 height 12
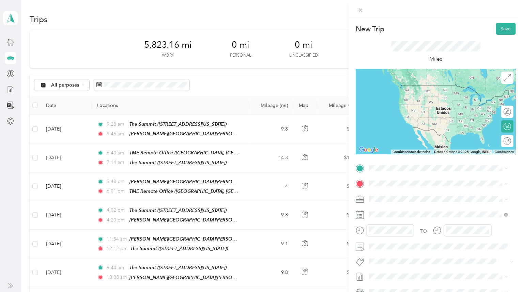
click at [414, 202] on span "[PERSON_NAME] Road, [PERSON_NAME], [STREET_ADDRESS][US_STATE]" at bounding box center [428, 205] width 92 height 13
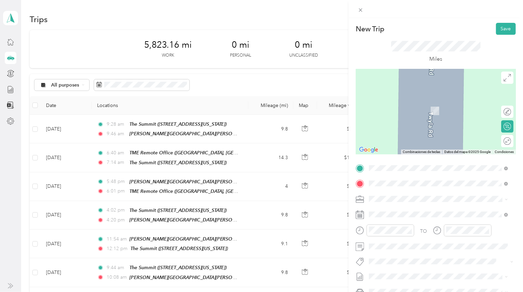
click at [420, 235] on div "The Summit" at bounding box center [416, 232] width 68 height 6
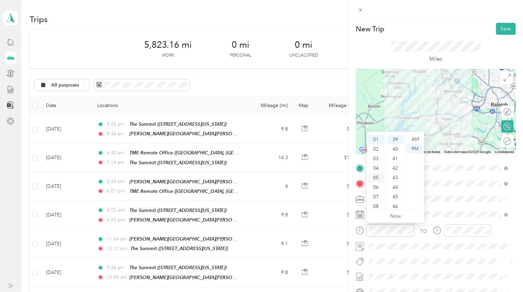
scroll to position [41, 0]
click at [377, 192] on div "10" at bounding box center [377, 194] width 16 height 10
click at [394, 149] on div "20" at bounding box center [396, 148] width 16 height 10
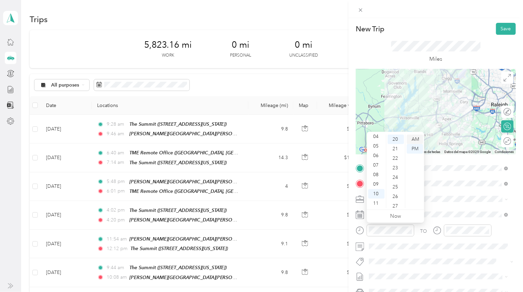
click at [416, 138] on div "AM" at bounding box center [415, 140] width 16 height 10
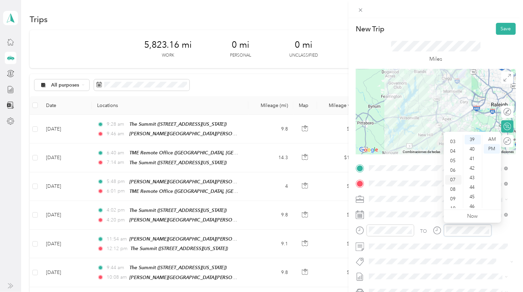
scroll to position [41, 0]
click at [455, 194] on div "10" at bounding box center [454, 194] width 16 height 10
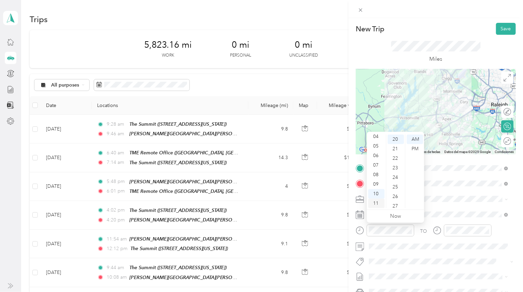
click at [377, 204] on div "11" at bounding box center [377, 204] width 16 height 10
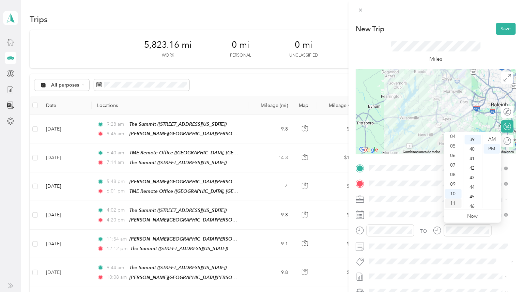
click at [455, 203] on div "11" at bounding box center [454, 204] width 16 height 10
click at [474, 159] on div "37" at bounding box center [473, 159] width 16 height 10
click at [493, 139] on div "AM" at bounding box center [492, 140] width 16 height 10
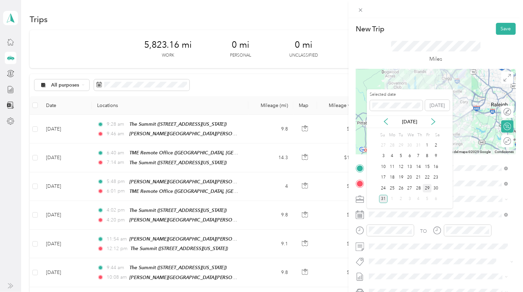
click at [426, 188] on div "29" at bounding box center [427, 188] width 9 height 9
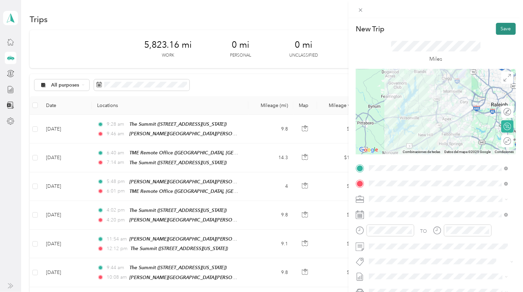
click at [499, 28] on button "Save" at bounding box center [506, 29] width 20 height 12
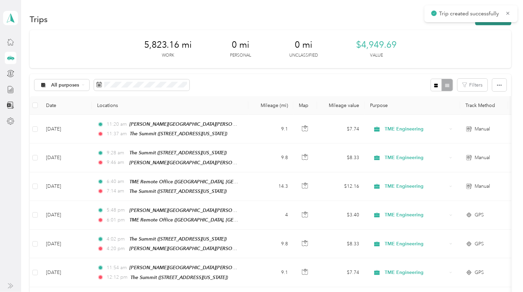
click at [493, 23] on button "New trip" at bounding box center [494, 19] width 36 height 12
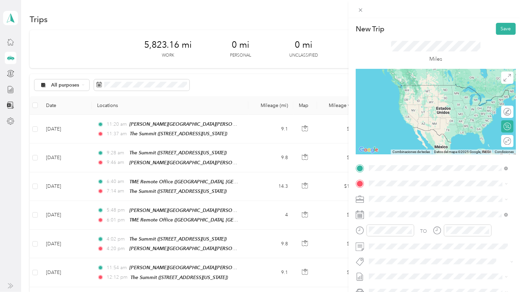
click at [421, 228] on div "The Summit [STREET_ADDRESS][US_STATE]" at bounding box center [416, 221] width 68 height 14
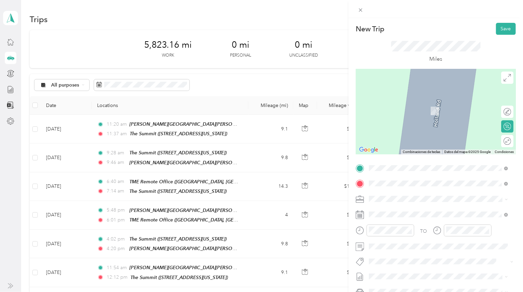
click at [414, 207] on div "[PERSON_NAME][STREET_ADDRESS][PERSON_NAME][PERSON_NAME][US_STATE]" at bounding box center [439, 219] width 134 height 24
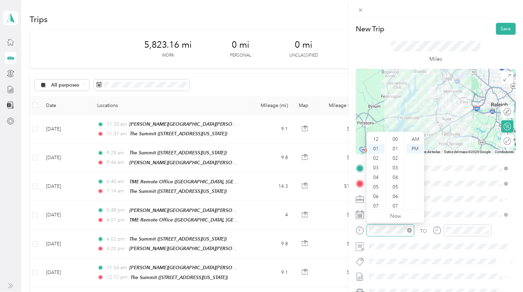
scroll to position [9, 0]
click at [377, 158] on div "03" at bounding box center [377, 159] width 16 height 10
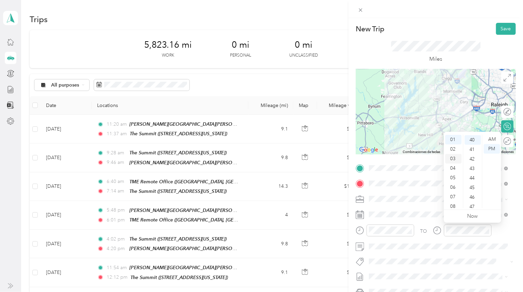
click at [454, 159] on div "03" at bounding box center [454, 159] width 16 height 10
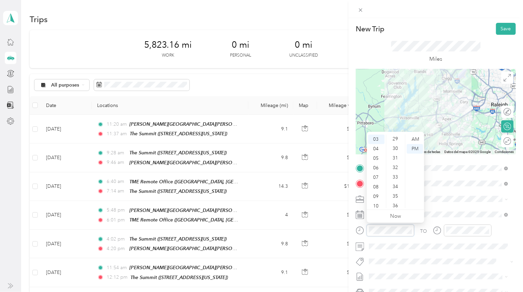
scroll to position [268, 0]
click at [394, 145] on div "29" at bounding box center [396, 149] width 16 height 10
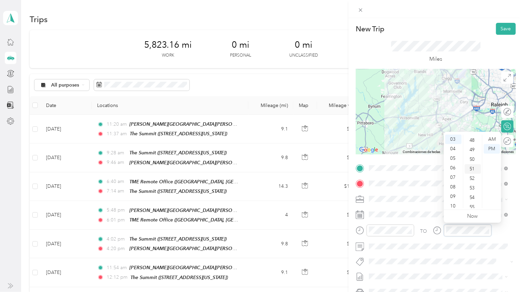
scroll to position [419, 0]
click at [473, 168] on div "47" at bounding box center [473, 169] width 16 height 10
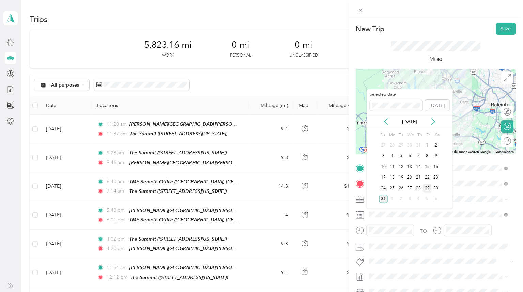
click at [428, 188] on div "29" at bounding box center [427, 188] width 9 height 9
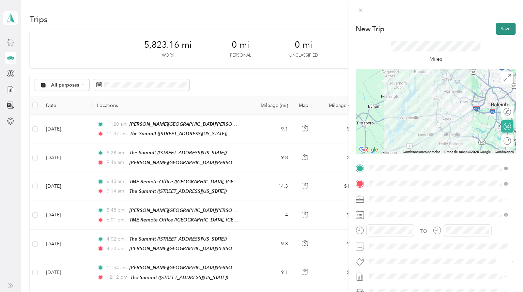
click at [502, 29] on button "Save" at bounding box center [506, 29] width 20 height 12
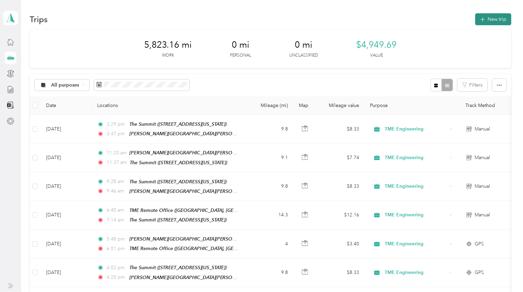
click at [497, 14] on button "New trip" at bounding box center [494, 19] width 36 height 12
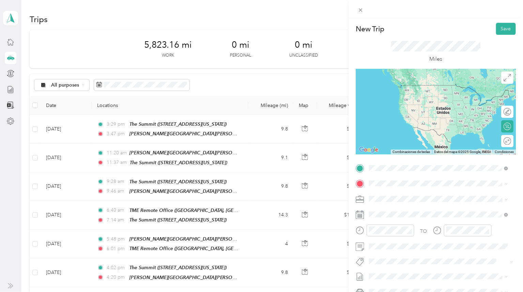
click at [400, 200] on span "[PERSON_NAME] Road, [PERSON_NAME], [STREET_ADDRESS][US_STATE]" at bounding box center [428, 206] width 92 height 13
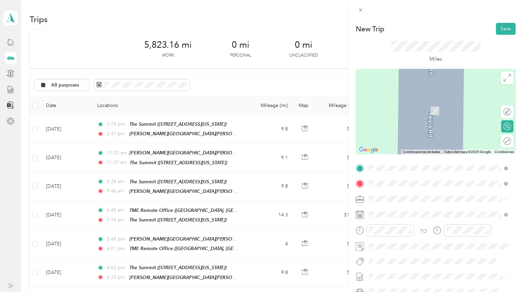
click at [413, 236] on strong "TME Remote Office" at bounding box center [404, 239] width 44 height 6
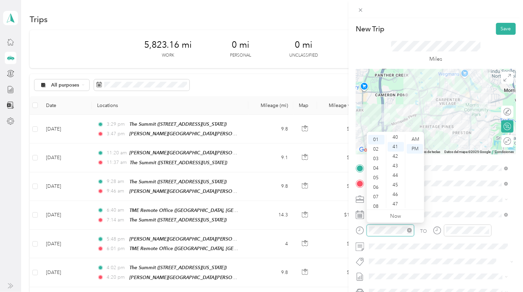
scroll to position [391, 0]
click at [376, 178] on div "05" at bounding box center [377, 178] width 16 height 10
click at [394, 166] on div "28" at bounding box center [396, 168] width 16 height 10
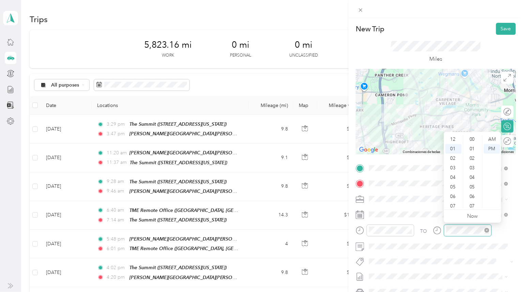
scroll to position [9, 0]
click at [456, 177] on div "05" at bounding box center [454, 178] width 16 height 10
click at [473, 189] on div "38" at bounding box center [473, 187] width 16 height 10
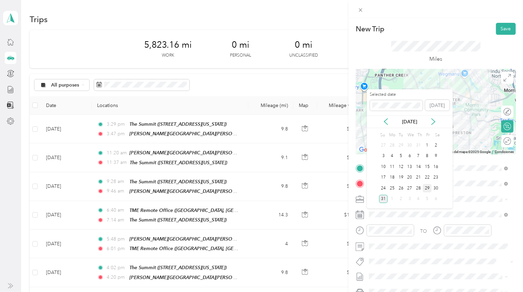
click at [428, 189] on div "29" at bounding box center [427, 188] width 9 height 9
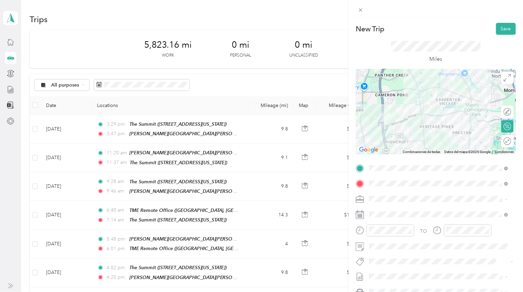
click at [448, 90] on div at bounding box center [436, 111] width 160 height 85
click at [454, 94] on div at bounding box center [436, 111] width 160 height 85
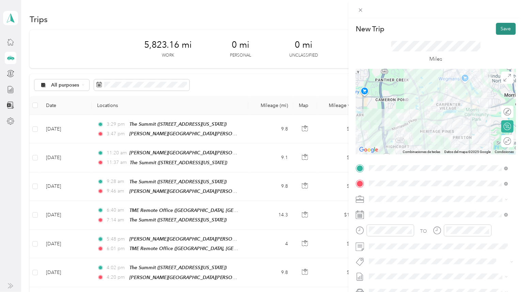
click at [499, 27] on button "Save" at bounding box center [506, 29] width 20 height 12
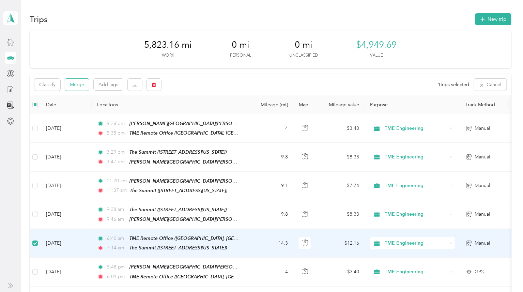
click at [74, 86] on button "Merge" at bounding box center [77, 85] width 24 height 12
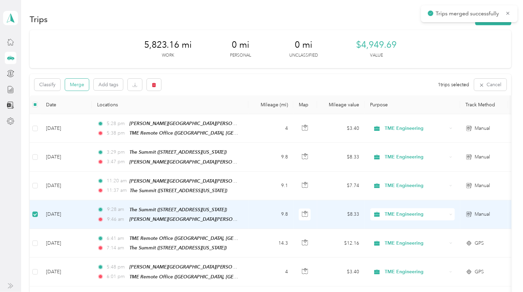
click at [77, 84] on button "Merge" at bounding box center [77, 85] width 24 height 12
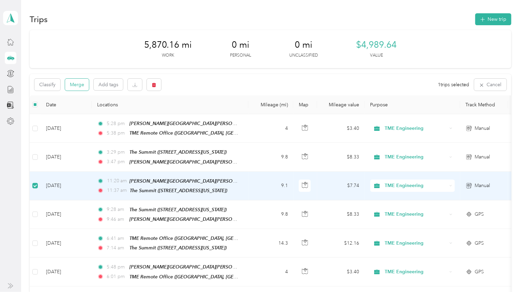
click at [77, 86] on button "Merge" at bounding box center [77, 85] width 24 height 12
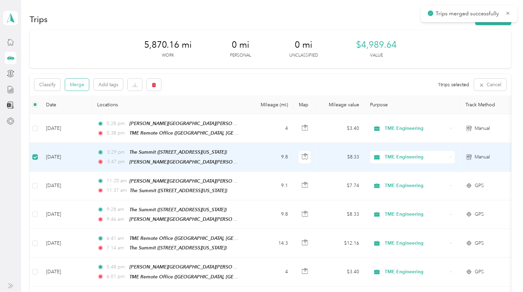
click at [79, 86] on button "Merge" at bounding box center [77, 85] width 24 height 12
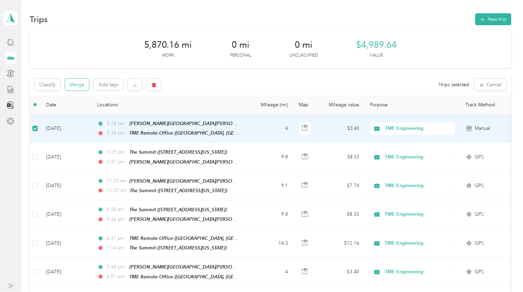
click at [78, 86] on button "Merge" at bounding box center [77, 85] width 24 height 12
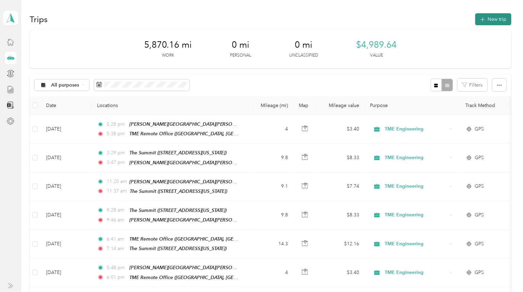
click at [491, 16] on button "New trip" at bounding box center [494, 19] width 36 height 12
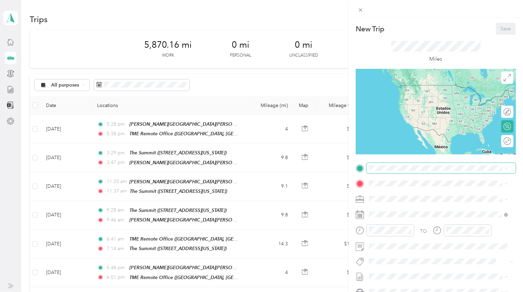
click at [408, 292] on div "New Trip Save This trip cannot be edited because it is either under review, app…" at bounding box center [260, 292] width 520 height 0
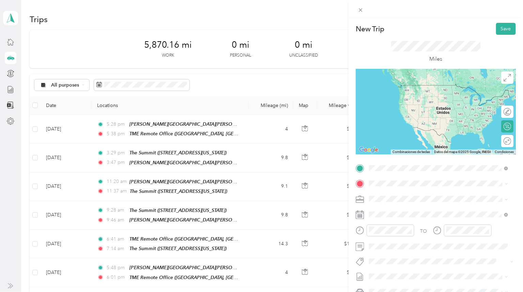
click at [434, 222] on div "TME Remote Office" at bounding box center [444, 224] width 124 height 6
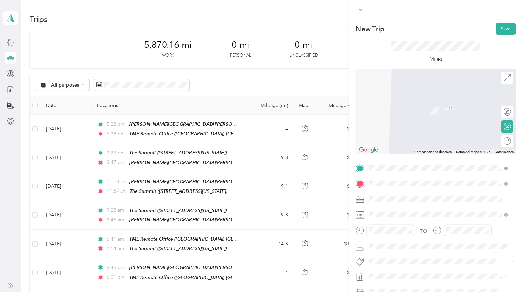
click at [413, 219] on div "[PERSON_NAME][STREET_ADDRESS][PERSON_NAME][PERSON_NAME][US_STATE]" at bounding box center [444, 218] width 124 height 21
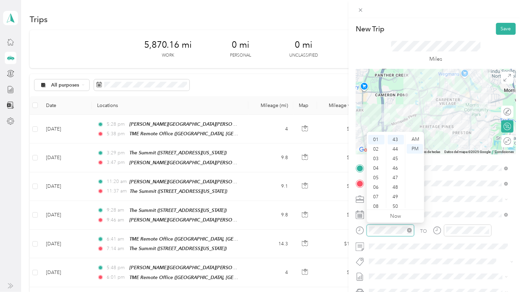
scroll to position [410, 0]
click at [422, 89] on div at bounding box center [436, 111] width 160 height 85
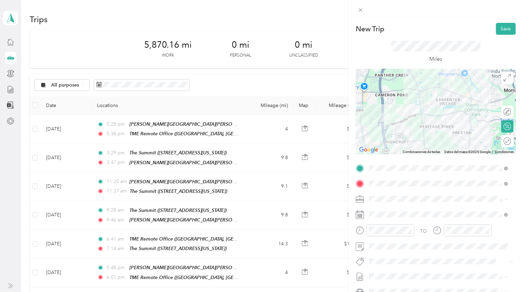
click at [424, 90] on div at bounding box center [436, 111] width 160 height 85
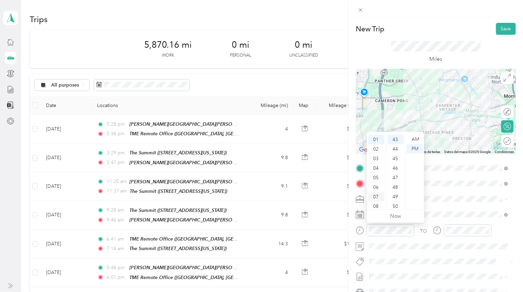
click at [376, 196] on div "07" at bounding box center [377, 197] width 16 height 10
click at [396, 175] on div "31" at bounding box center [396, 177] width 16 height 10
click at [417, 138] on div "AM" at bounding box center [415, 140] width 16 height 10
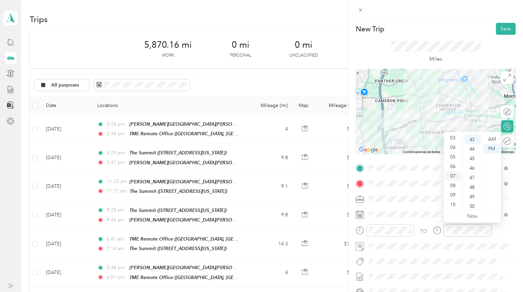
scroll to position [41, 0]
click at [451, 164] on div "07" at bounding box center [454, 166] width 16 height 10
click at [473, 157] on div "41" at bounding box center [473, 159] width 16 height 10
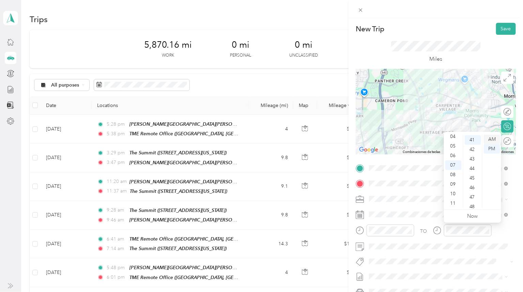
click at [492, 138] on div "AM" at bounding box center [492, 140] width 16 height 10
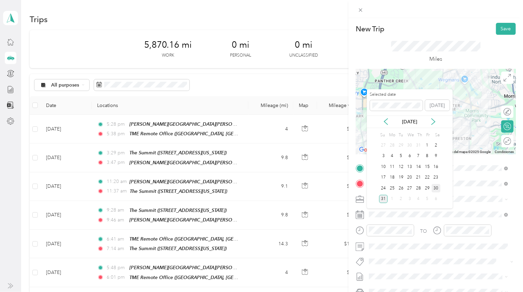
click at [437, 188] on div "30" at bounding box center [436, 188] width 9 height 9
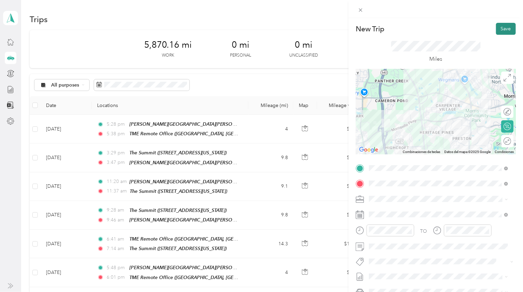
click at [504, 28] on button "Save" at bounding box center [506, 29] width 20 height 12
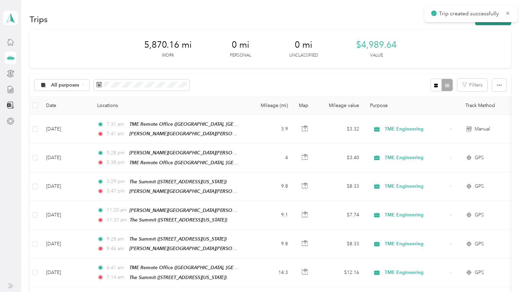
click at [497, 24] on button "New trip" at bounding box center [494, 19] width 36 height 12
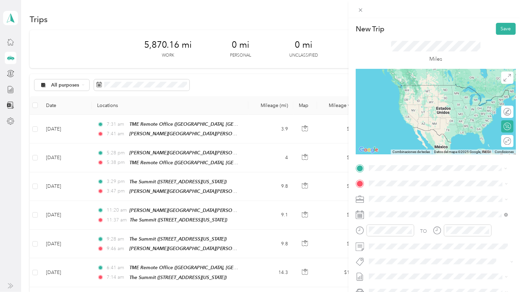
click at [397, 201] on span "[PERSON_NAME] Road, [PERSON_NAME], [STREET_ADDRESS][US_STATE]" at bounding box center [428, 206] width 92 height 13
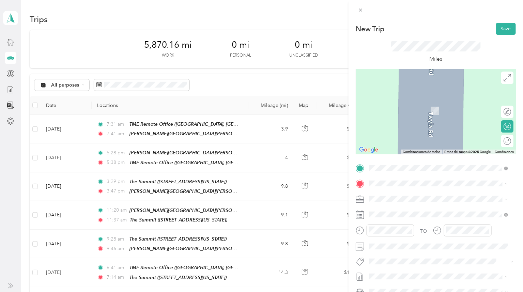
click at [410, 242] on span "[STREET_ADDRESS][US_STATE]" at bounding box center [416, 240] width 68 height 6
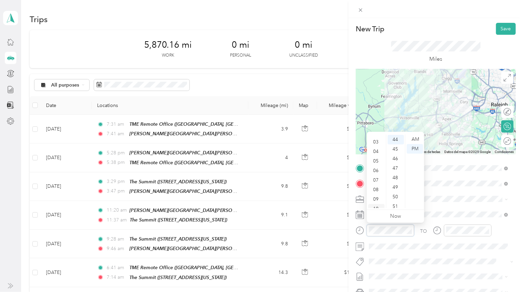
scroll to position [41, 0]
click at [374, 184] on div "09" at bounding box center [377, 185] width 16 height 10
click at [377, 182] on div "09" at bounding box center [377, 185] width 16 height 10
click at [414, 140] on div "AM" at bounding box center [415, 140] width 16 height 10
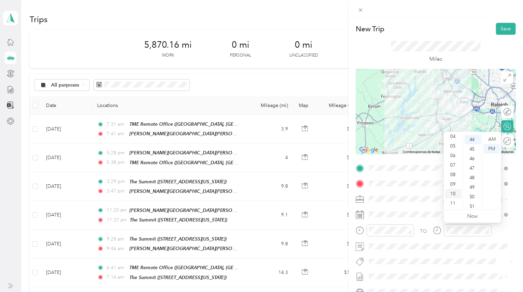
click at [454, 192] on div "10" at bounding box center [454, 194] width 16 height 10
click at [472, 165] on div "03" at bounding box center [473, 166] width 16 height 10
click at [491, 137] on div "AM" at bounding box center [492, 140] width 16 height 10
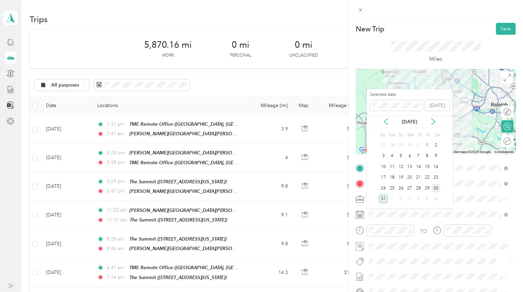
click at [438, 186] on div "30" at bounding box center [436, 188] width 9 height 9
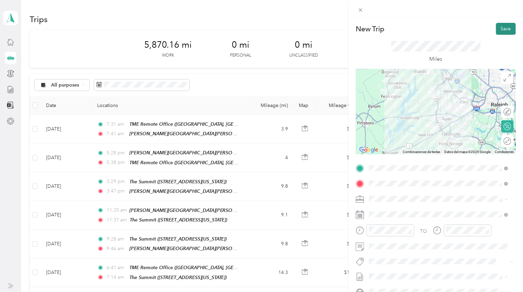
click at [501, 28] on button "Save" at bounding box center [506, 29] width 20 height 12
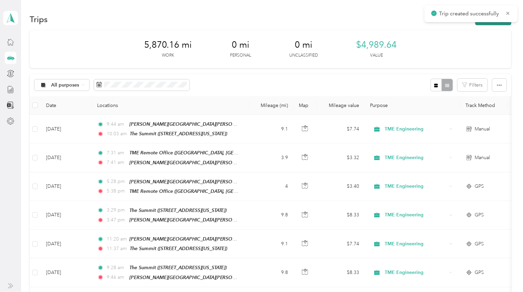
click at [493, 25] on button "New trip" at bounding box center [494, 19] width 36 height 12
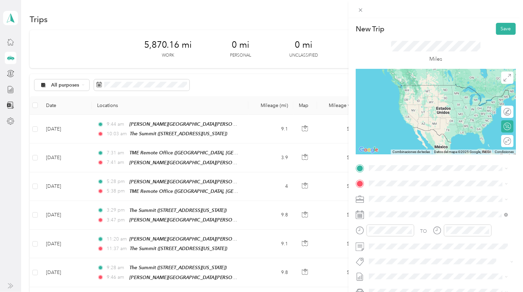
click at [424, 227] on span "[STREET_ADDRESS][US_STATE]" at bounding box center [416, 224] width 68 height 6
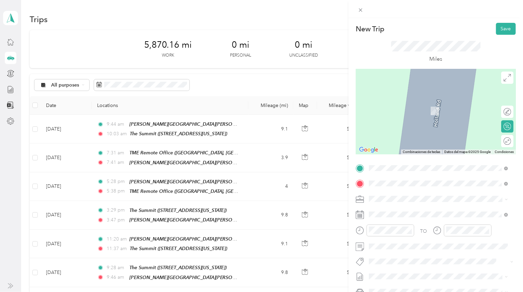
click at [441, 239] on div "TME Remote Office" at bounding box center [444, 239] width 124 height 6
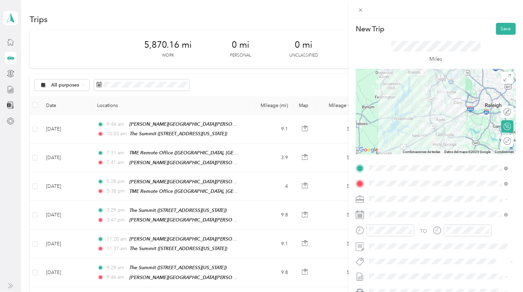
click at [430, 90] on div at bounding box center [436, 111] width 160 height 85
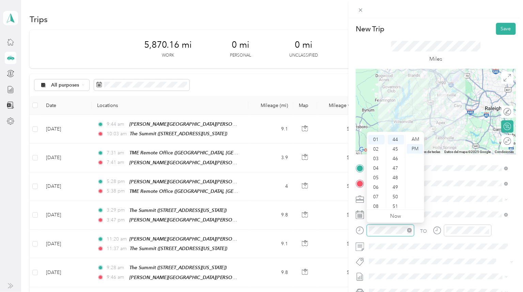
scroll to position [420, 0]
click at [377, 149] on div "02" at bounding box center [377, 150] width 16 height 10
click at [395, 146] on div "25" at bounding box center [396, 148] width 16 height 10
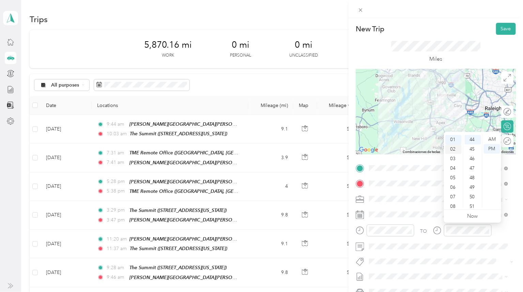
click at [449, 148] on div "02" at bounding box center [454, 150] width 16 height 10
click at [475, 185] on div "49" at bounding box center [473, 188] width 16 height 10
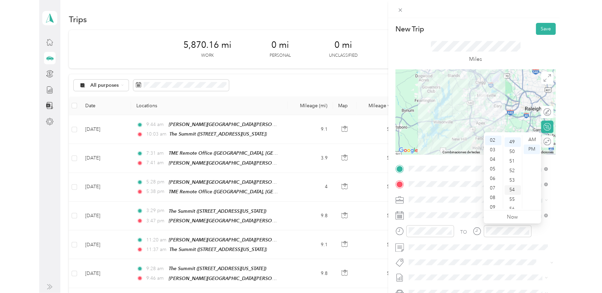
scroll to position [467, 0]
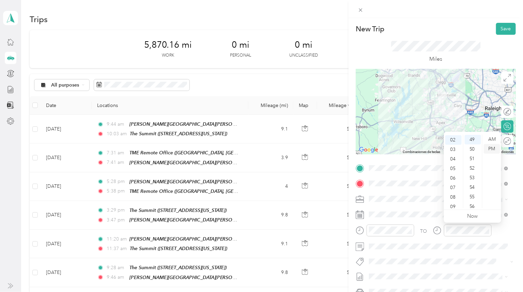
click at [492, 148] on div "PM" at bounding box center [492, 149] width 16 height 10
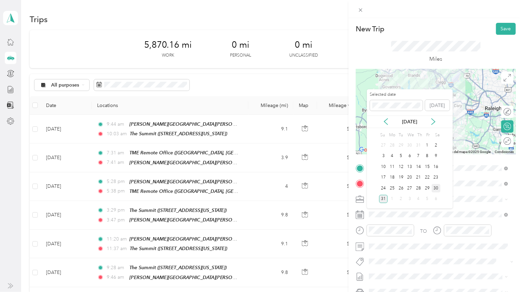
click at [435, 188] on div "30" at bounding box center [436, 188] width 9 height 9
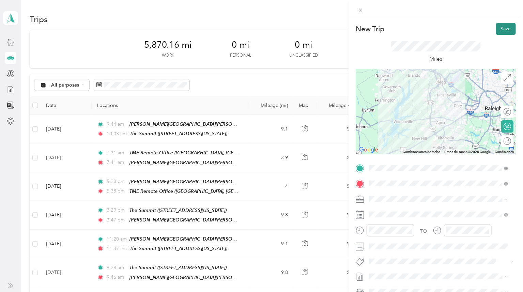
click at [504, 30] on button "Save" at bounding box center [506, 29] width 20 height 12
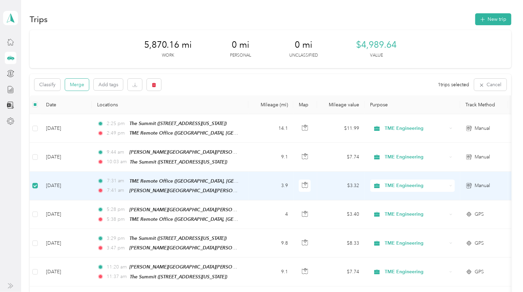
click at [77, 84] on button "Merge" at bounding box center [77, 85] width 24 height 12
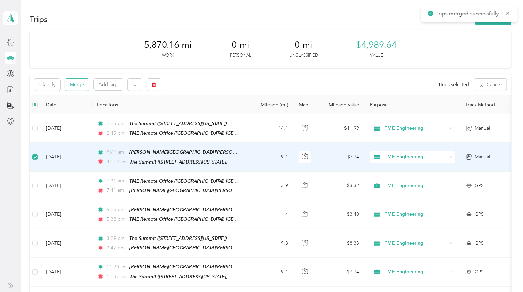
click at [80, 84] on button "Merge" at bounding box center [77, 85] width 24 height 12
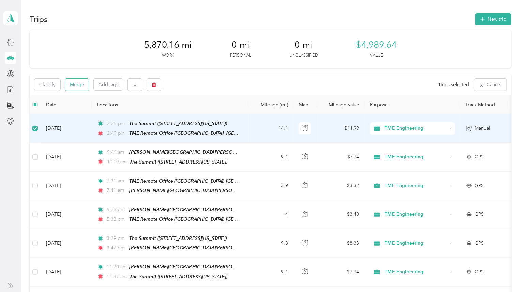
click at [77, 86] on button "Merge" at bounding box center [77, 85] width 24 height 12
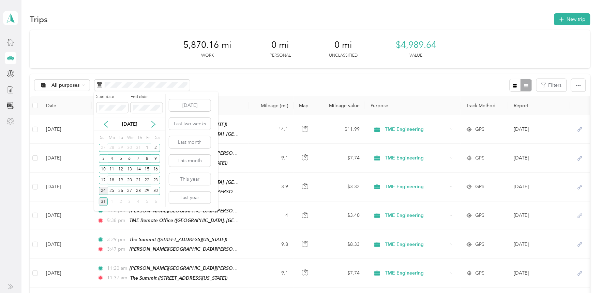
click at [102, 191] on div "24" at bounding box center [103, 191] width 9 height 9
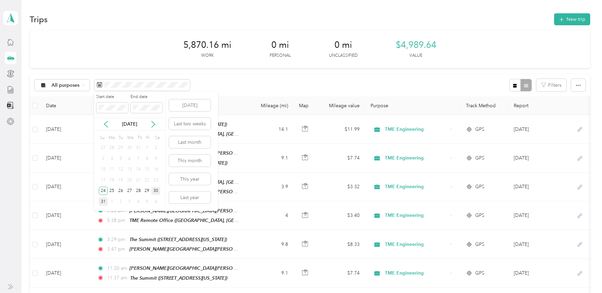
click at [155, 191] on div "30" at bounding box center [155, 191] width 9 height 9
click at [199, 177] on button "This year" at bounding box center [190, 179] width 42 height 12
